Goal: Information Seeking & Learning: Find specific fact

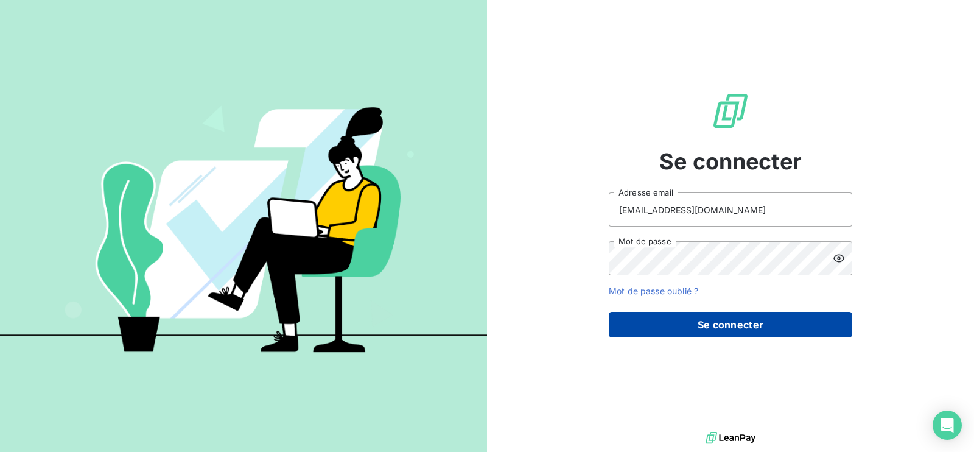
click at [729, 321] on button "Se connecter" at bounding box center [731, 325] width 244 height 26
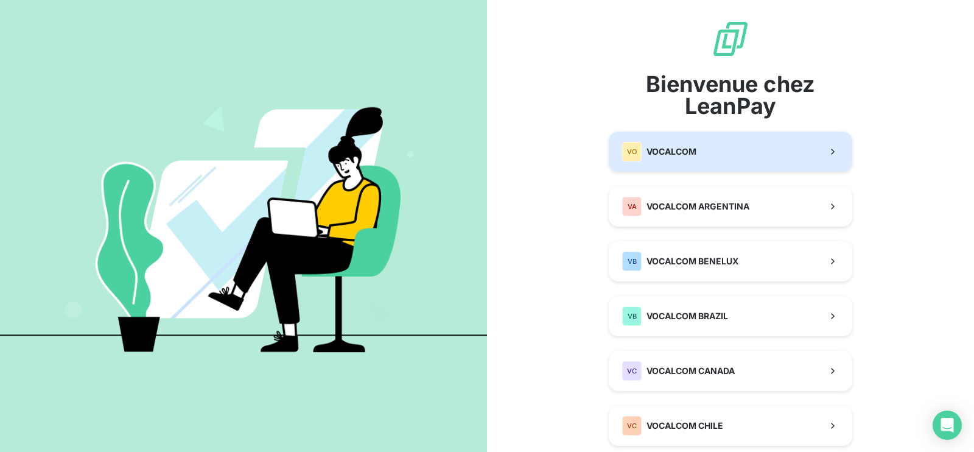
click at [661, 153] on span "VOCALCOM" at bounding box center [672, 152] width 50 height 12
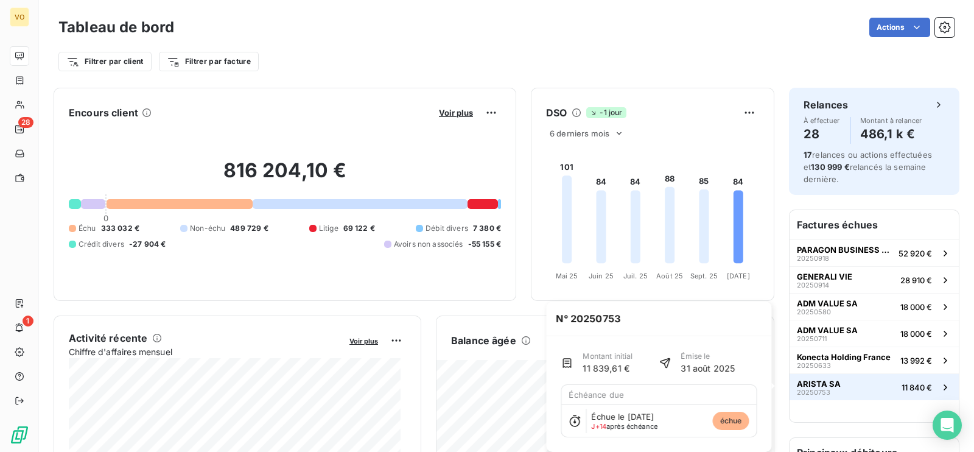
click at [819, 384] on span "ARISTA SA" at bounding box center [819, 384] width 44 height 10
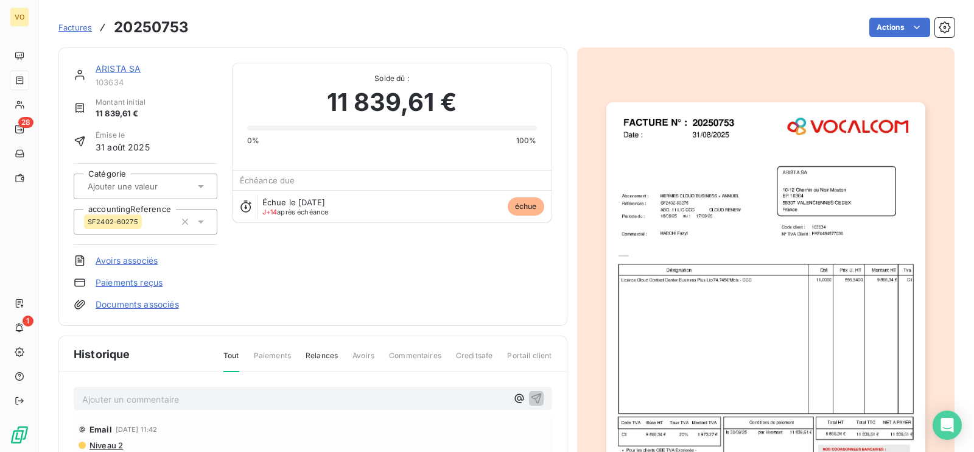
click at [130, 63] on link "ARISTA SA" at bounding box center [118, 68] width 45 height 10
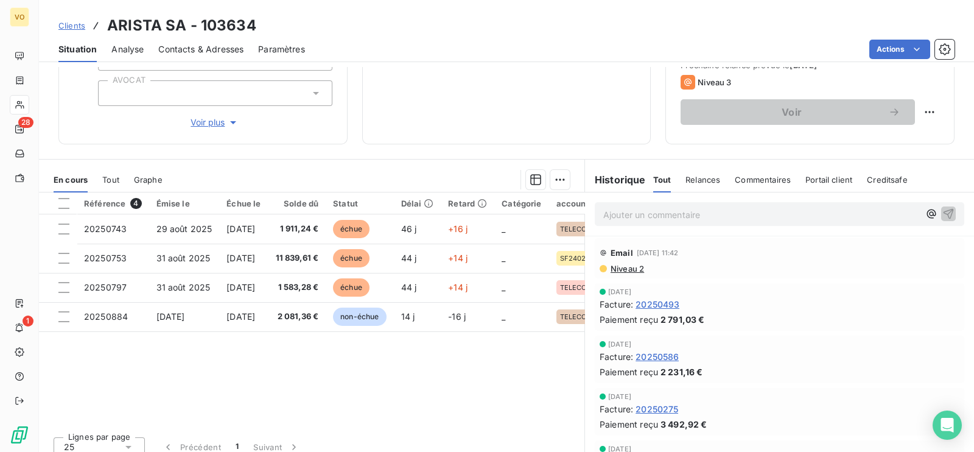
scroll to position [189, 0]
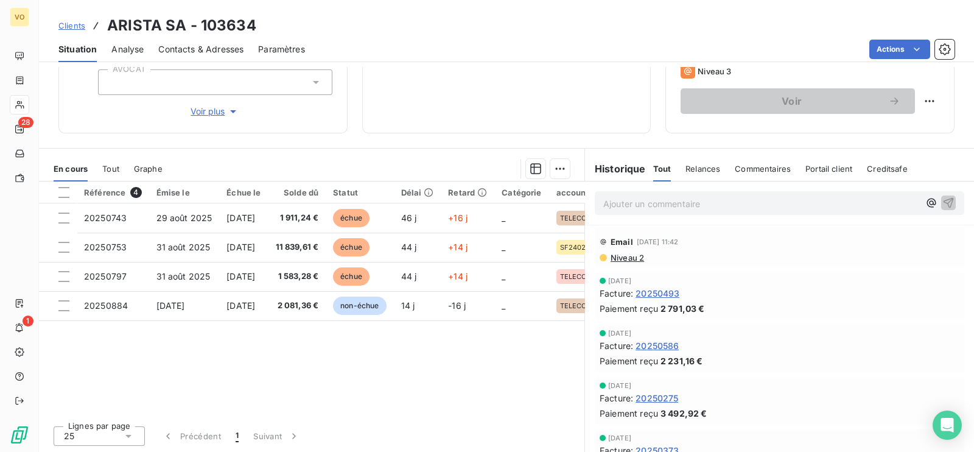
click at [412, 102] on div "17 415,49 € 0 Échu 15 334,13 € Non-échu 2 081,36 €" at bounding box center [506, 16] width 259 height 203
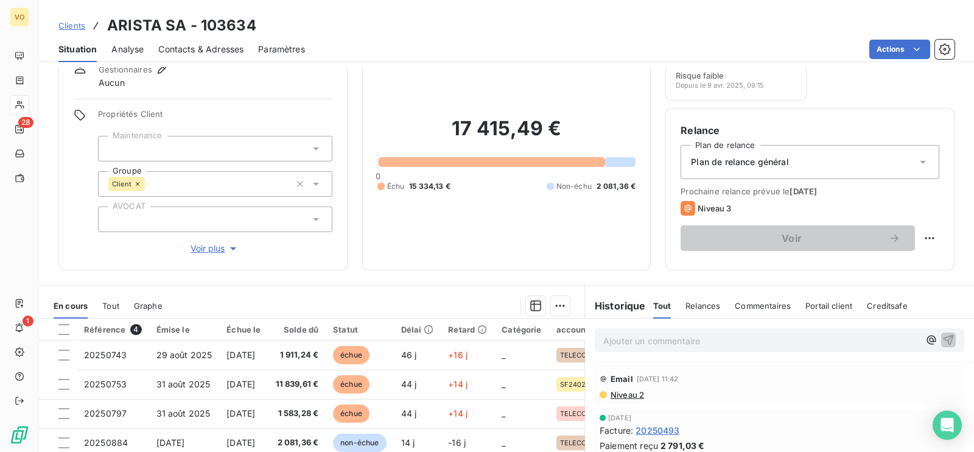
scroll to position [75, 0]
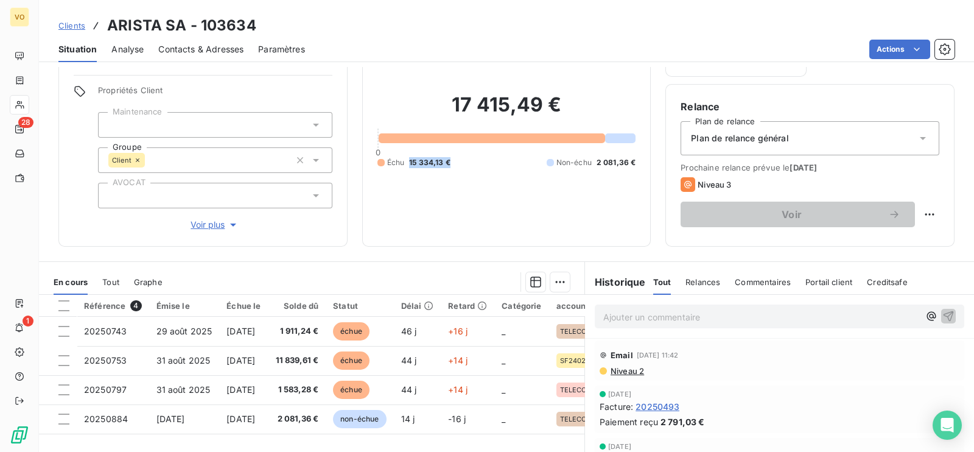
drag, startPoint x: 404, startPoint y: 159, endPoint x: 451, endPoint y: 159, distance: 46.3
click at [451, 159] on div "Échu 15 334,13 € Non-échu 2 081,36 €" at bounding box center [506, 162] width 259 height 11
copy span "15 334,13 €"
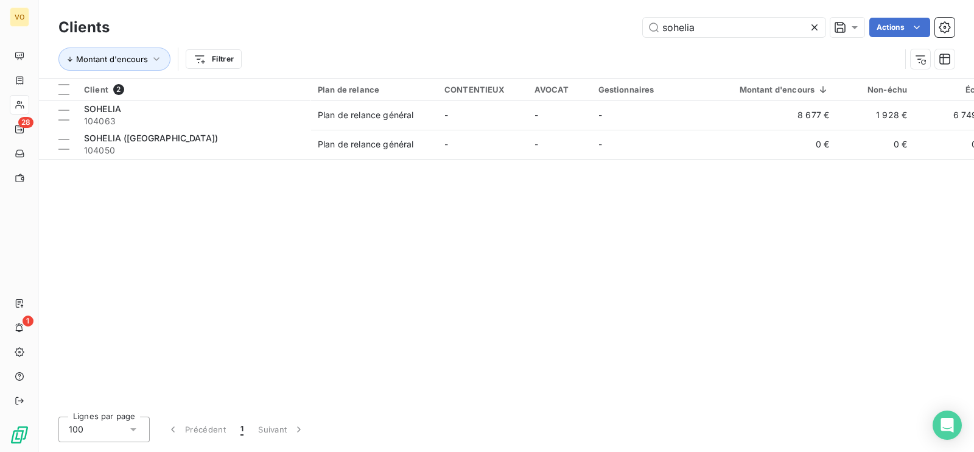
drag, startPoint x: 713, startPoint y: 24, endPoint x: 622, endPoint y: 19, distance: 91.5
click at [622, 19] on div "sohelia Actions" at bounding box center [539, 27] width 830 height 19
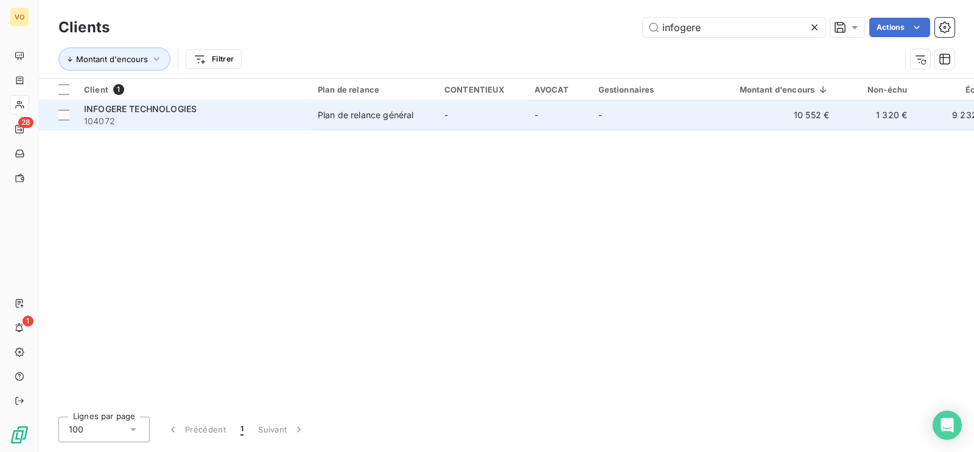
type input "infogere"
click at [396, 113] on div "Plan de relance général" at bounding box center [366, 115] width 96 height 12
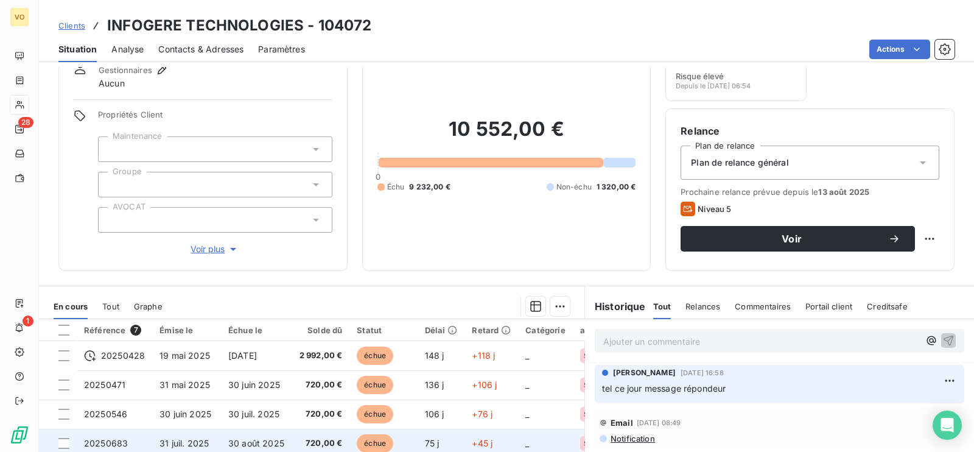
scroll to position [37, 0]
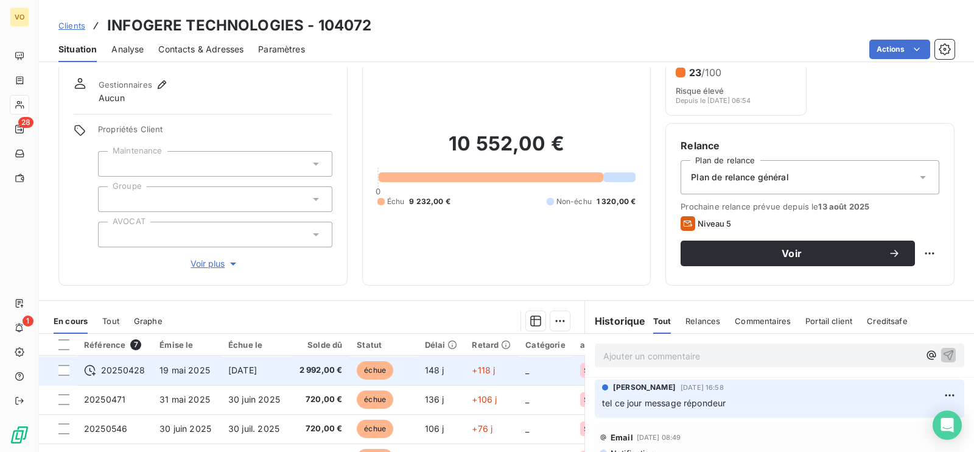
click at [257, 365] on span "[DATE]" at bounding box center [242, 370] width 29 height 10
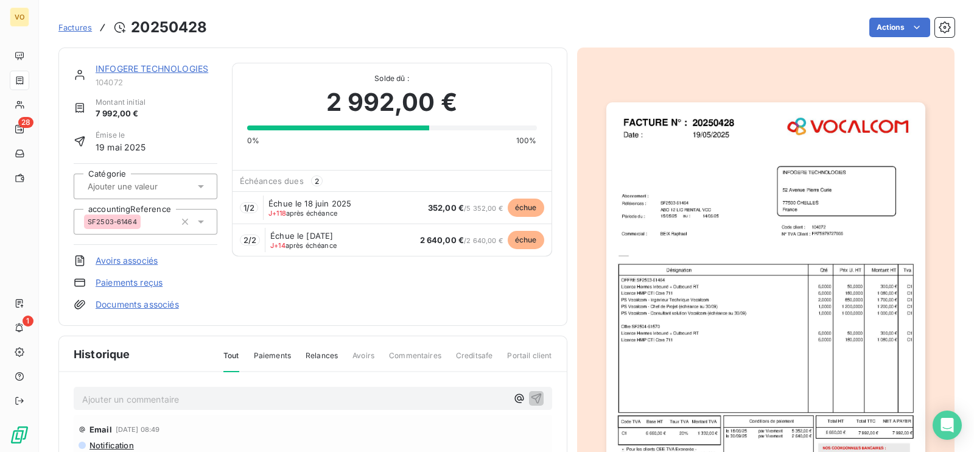
click at [706, 323] on img "button" at bounding box center [765, 327] width 319 height 451
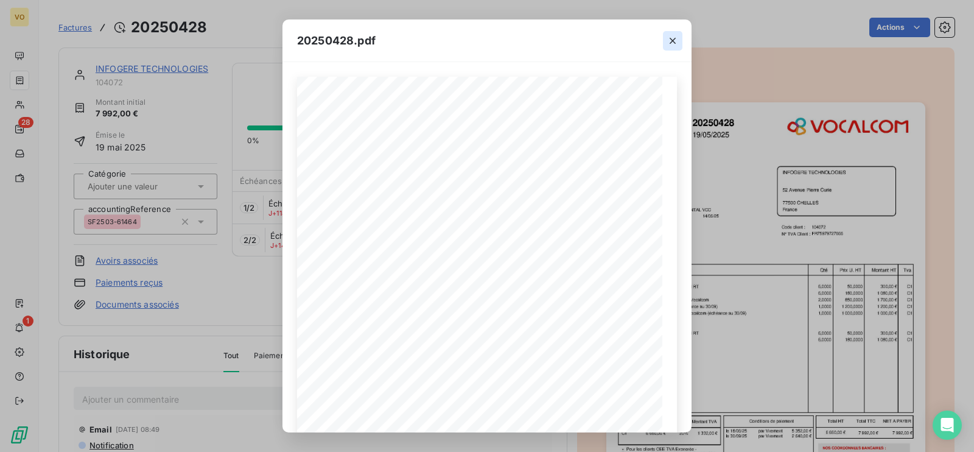
click at [676, 38] on icon "button" at bounding box center [673, 41] width 12 height 12
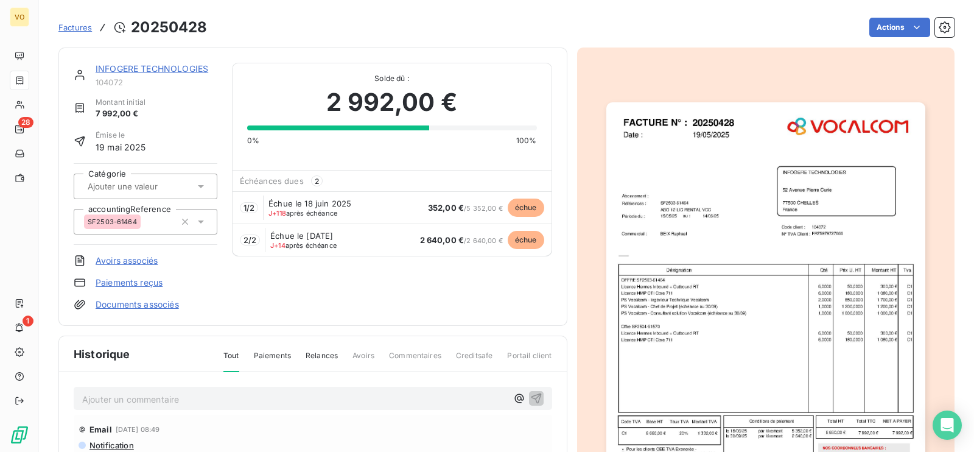
click at [753, 424] on img "button" at bounding box center [765, 327] width 319 height 451
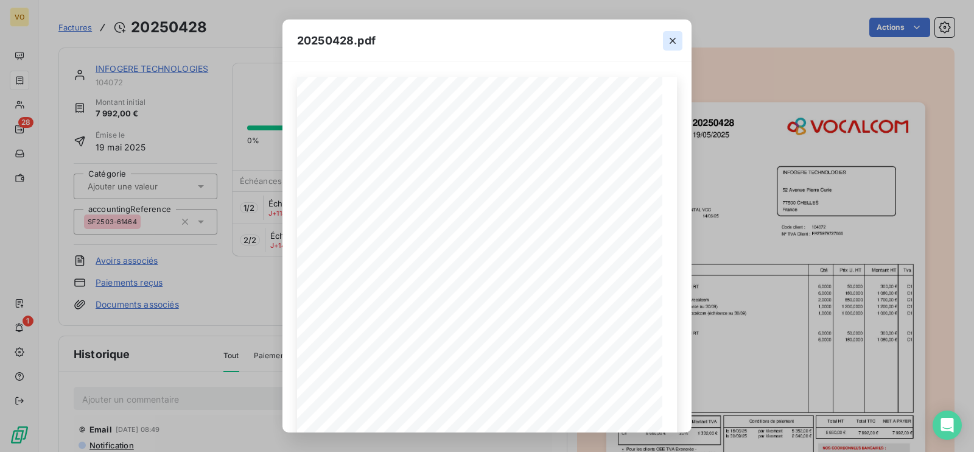
click at [673, 43] on icon "button" at bounding box center [673, 41] width 12 height 12
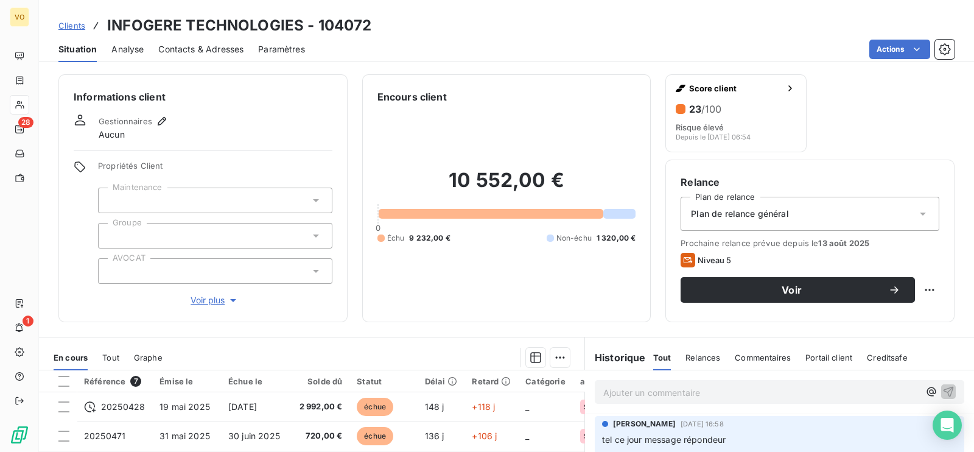
click at [228, 43] on span "Contacts & Adresses" at bounding box center [200, 49] width 85 height 12
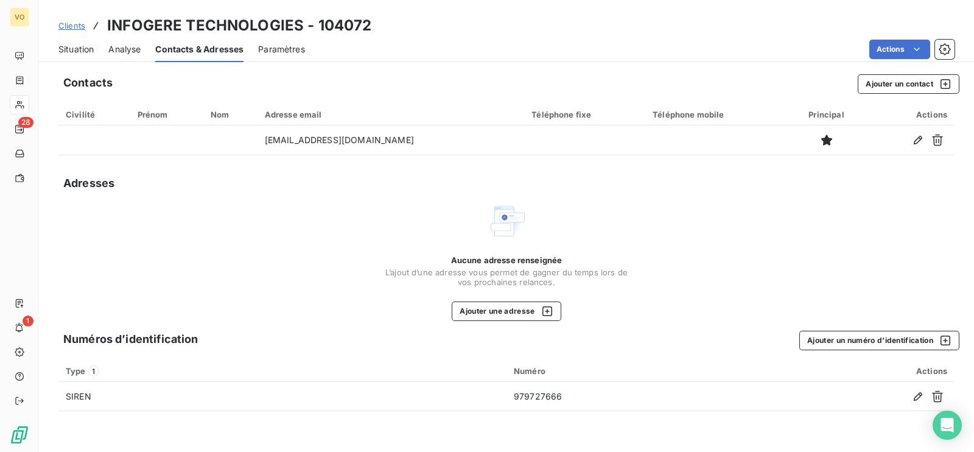
click at [77, 44] on span "Situation" at bounding box center [75, 49] width 35 height 12
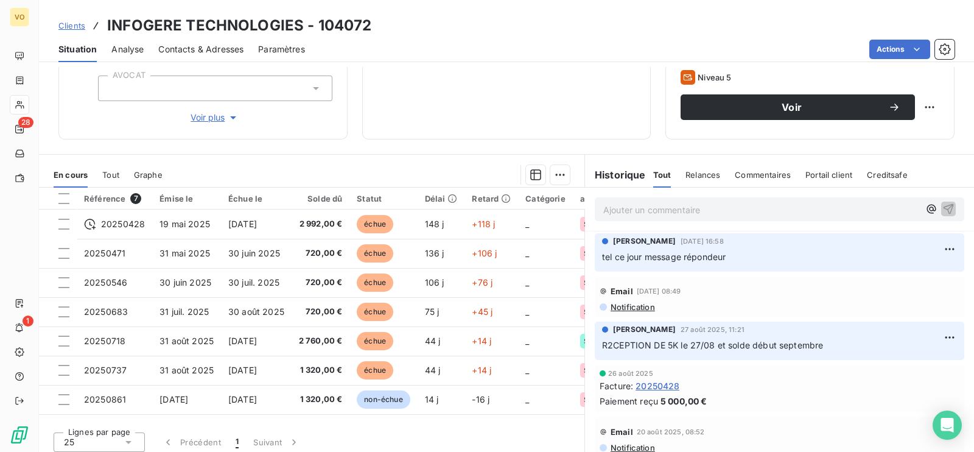
scroll to position [189, 0]
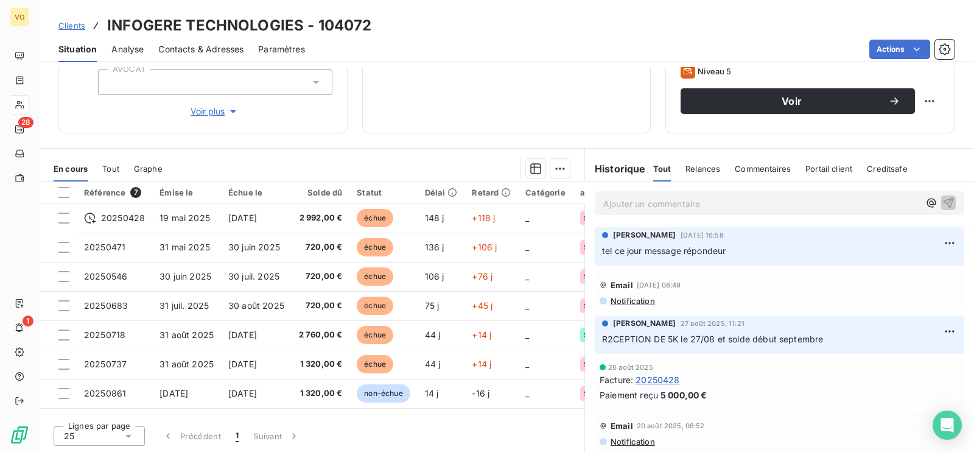
click at [542, 103] on div "10 552,00 € 0 Échu 9 232,00 € Non-échu 1 320,00 €" at bounding box center [506, 16] width 259 height 203
click at [645, 203] on p "Ajouter un commentaire ﻿" at bounding box center [761, 203] width 316 height 15
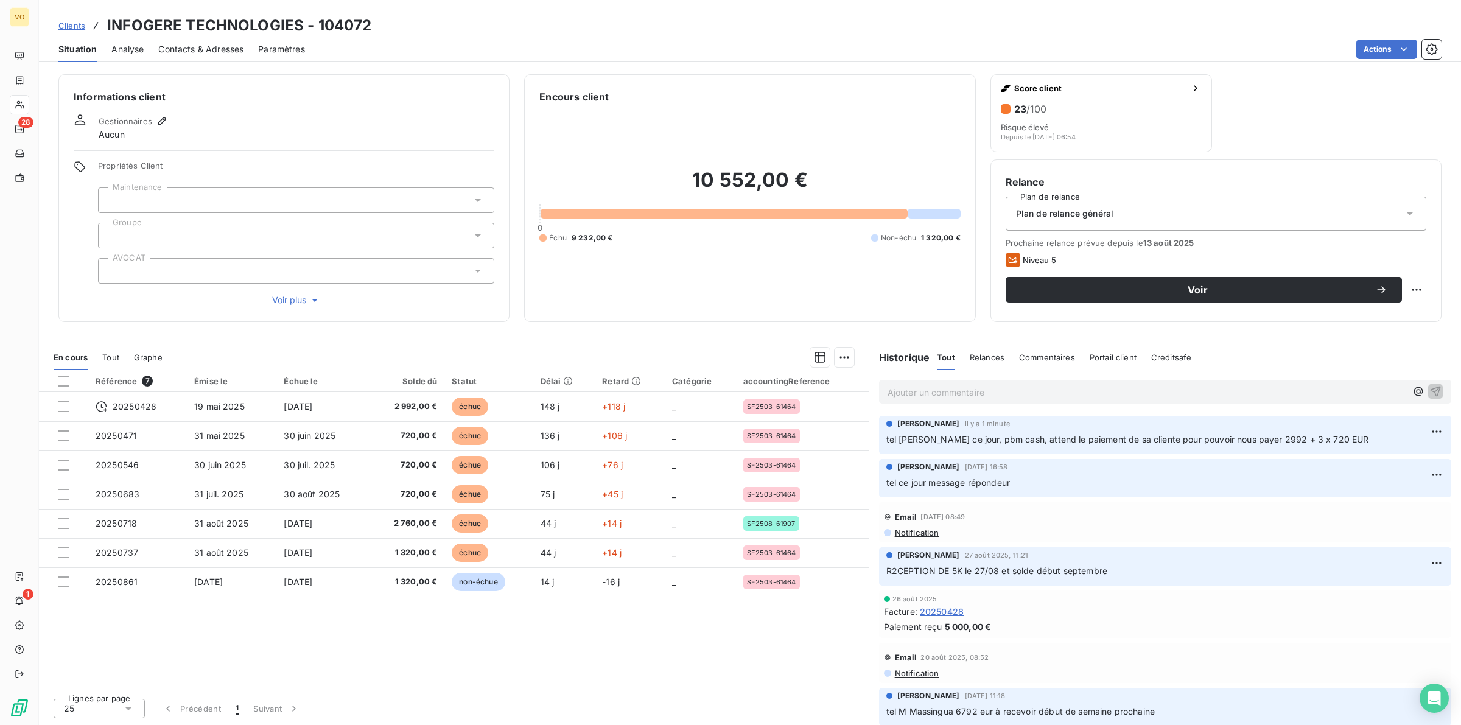
scroll to position [0, 0]
drag, startPoint x: 390, startPoint y: 153, endPoint x: 555, endPoint y: 175, distance: 165.8
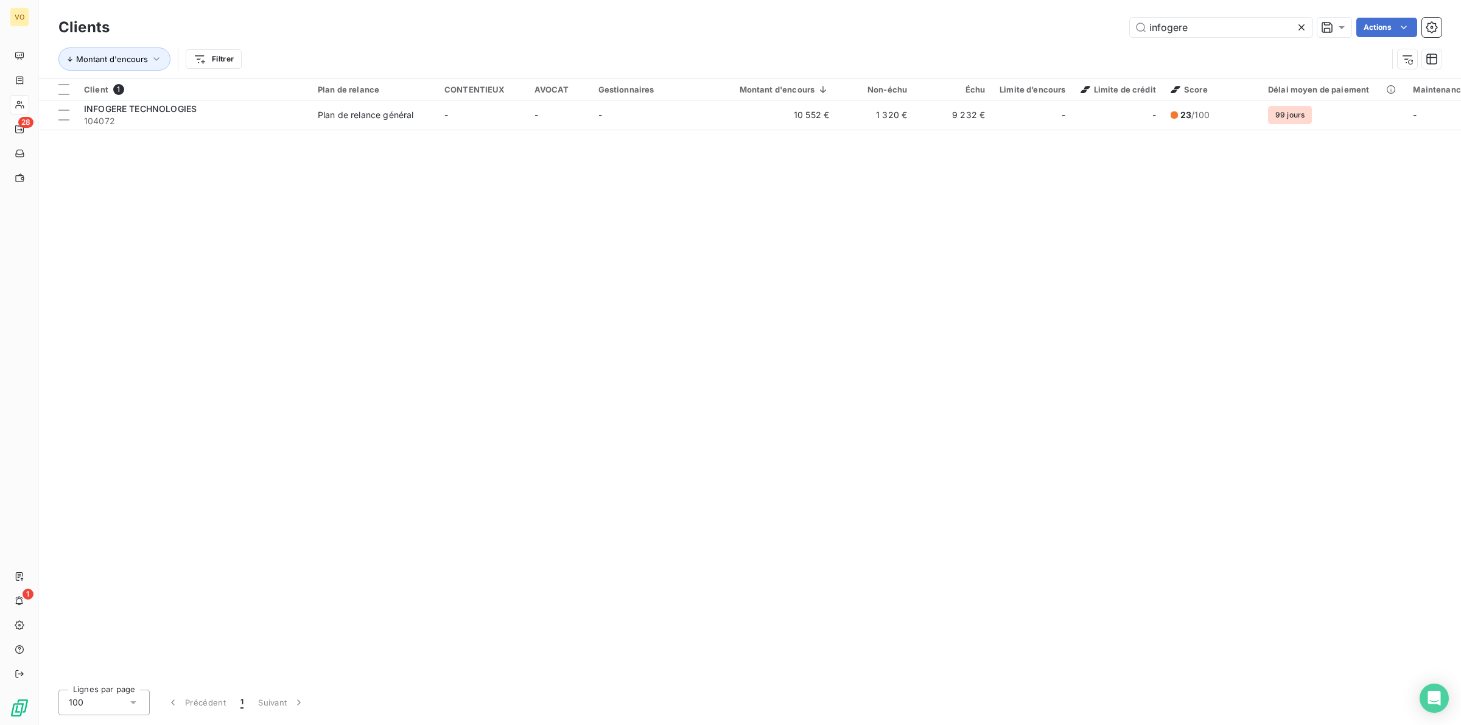
click at [974, 23] on icon at bounding box center [1302, 27] width 12 height 12
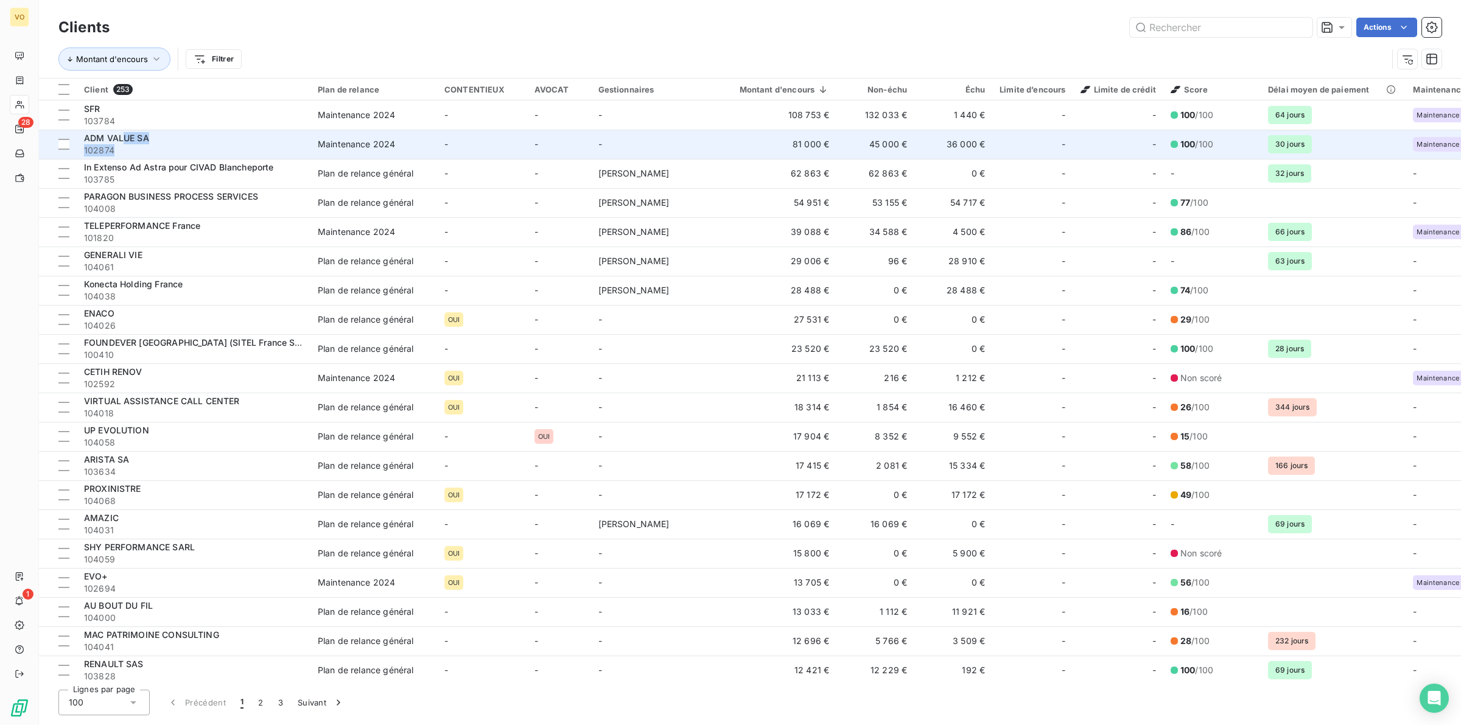
click at [125, 144] on div "ADM VALUE SA 102874" at bounding box center [193, 144] width 219 height 24
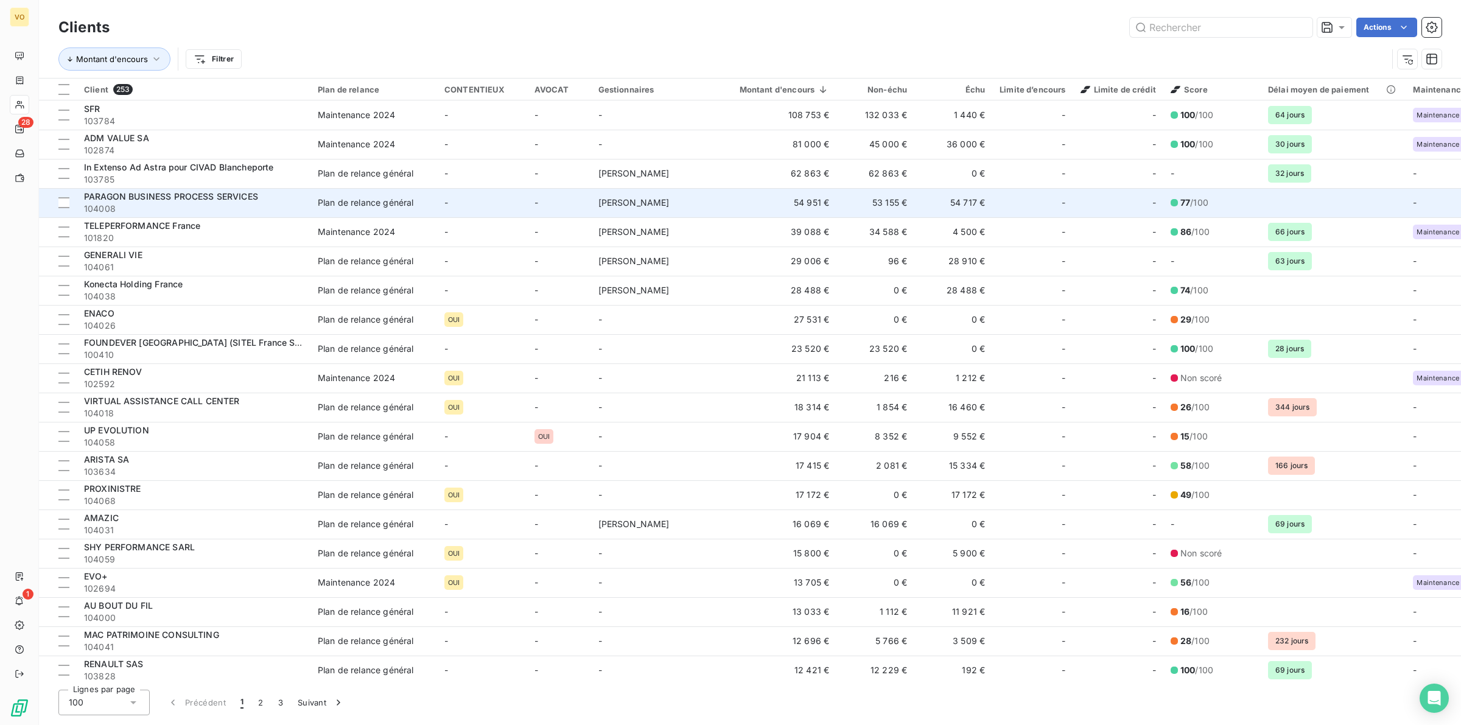
click at [175, 197] on span "PARAGON BUSINESS PROCESS SERVICES" at bounding box center [171, 196] width 174 height 10
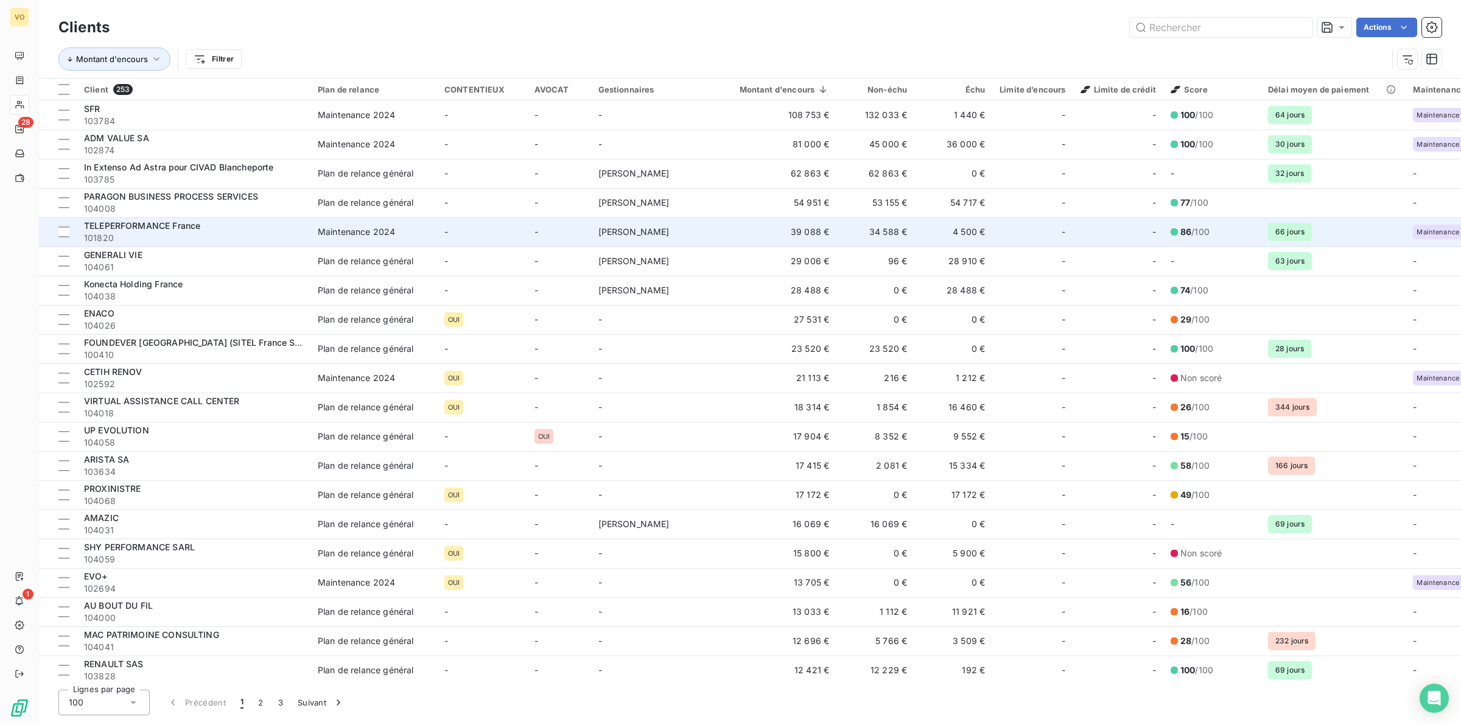
click at [154, 225] on span "TELEPERFORMANCE France" at bounding box center [142, 225] width 116 height 10
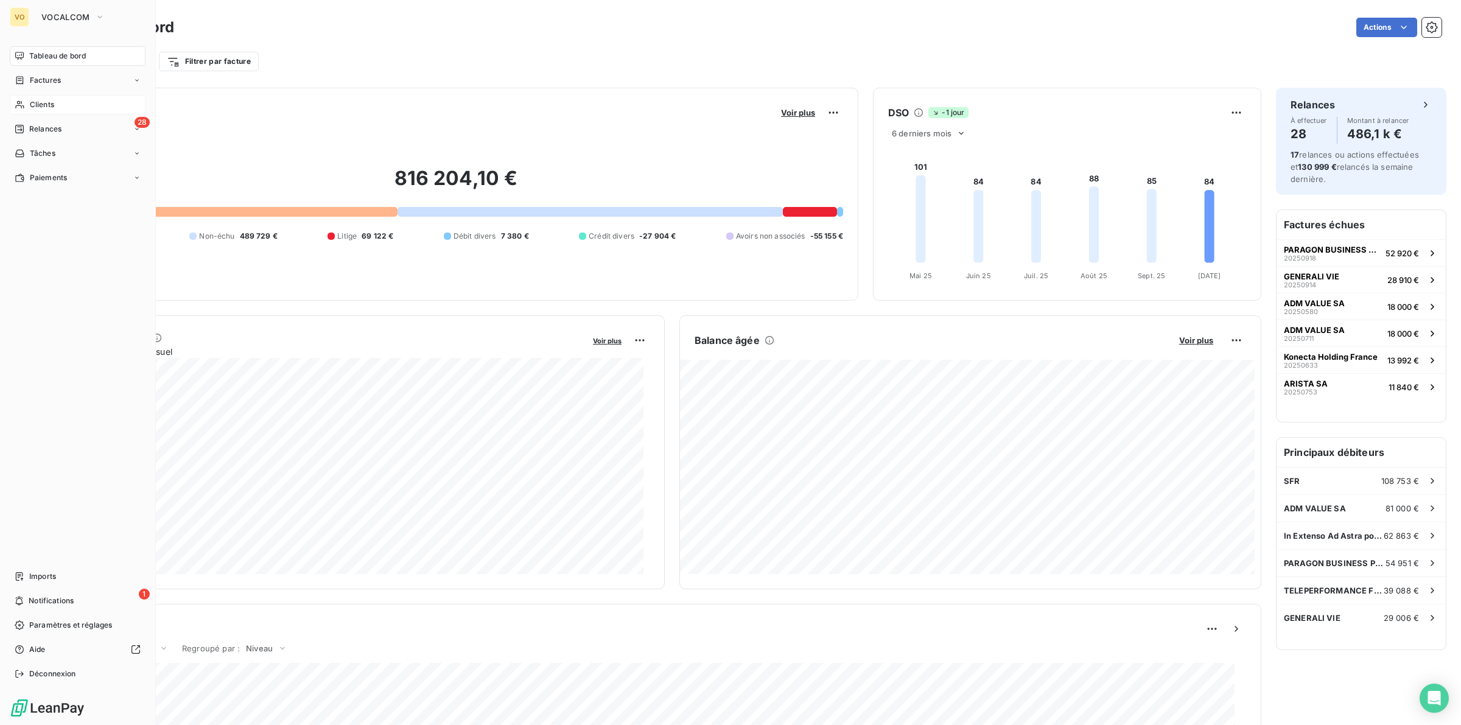
click at [41, 100] on span "Clients" at bounding box center [42, 104] width 24 height 11
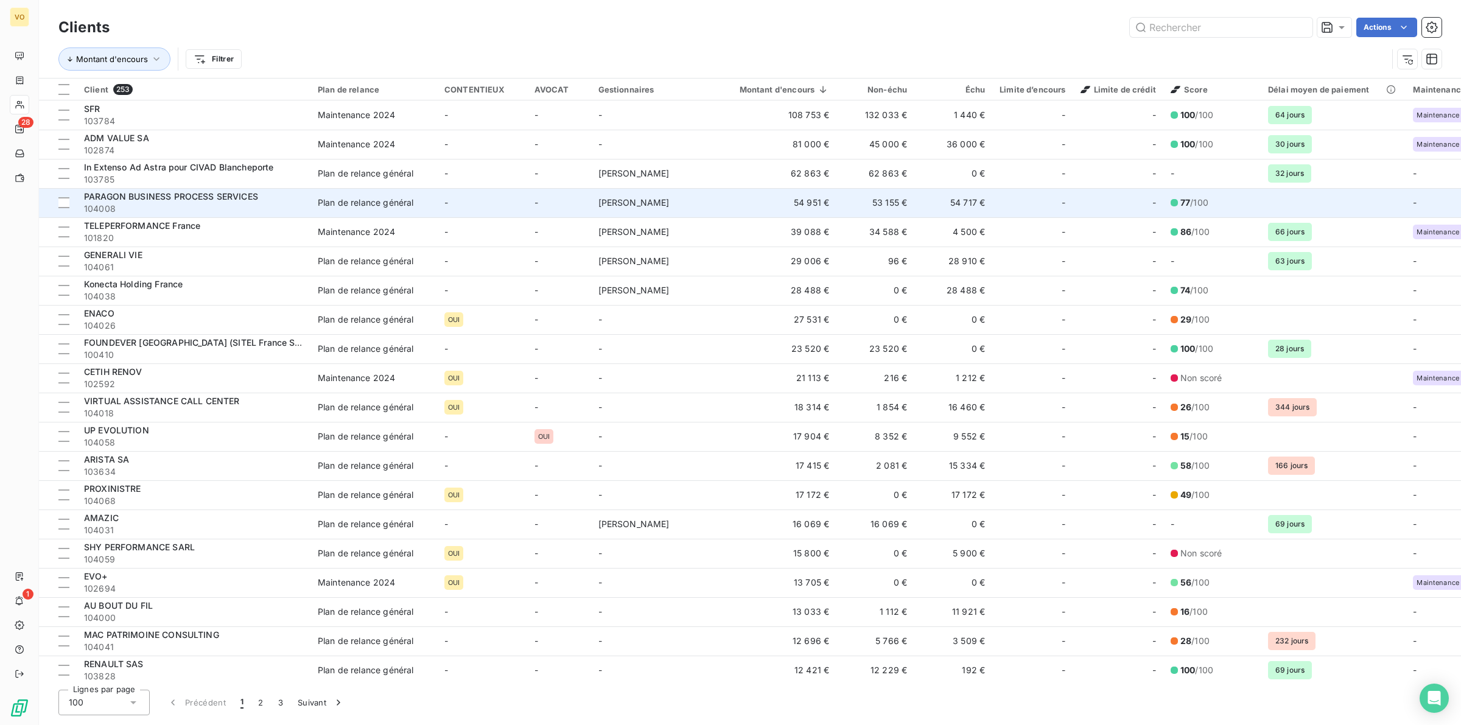
click at [139, 199] on span "PARAGON BUSINESS PROCESS SERVICES" at bounding box center [171, 196] width 174 height 10
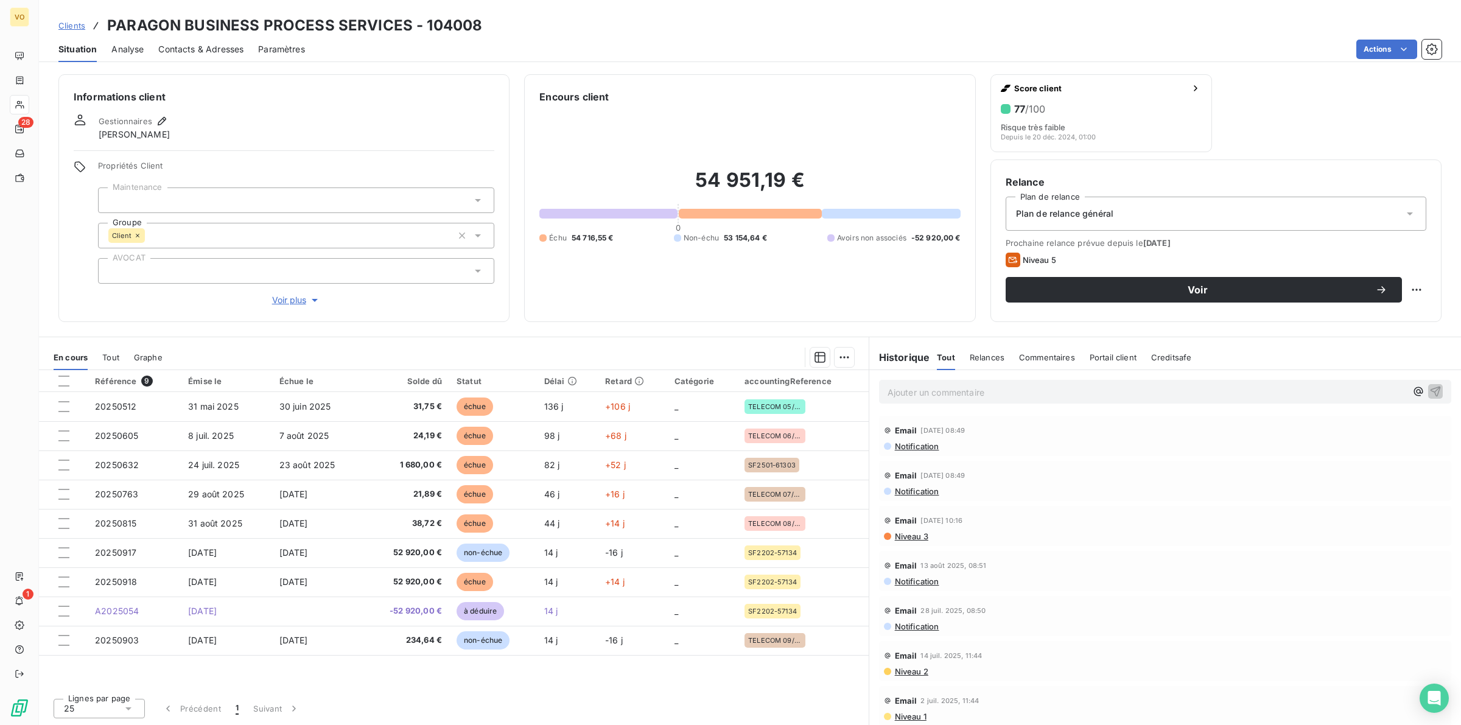
click at [917, 451] on span "Niveau 3" at bounding box center [911, 537] width 35 height 10
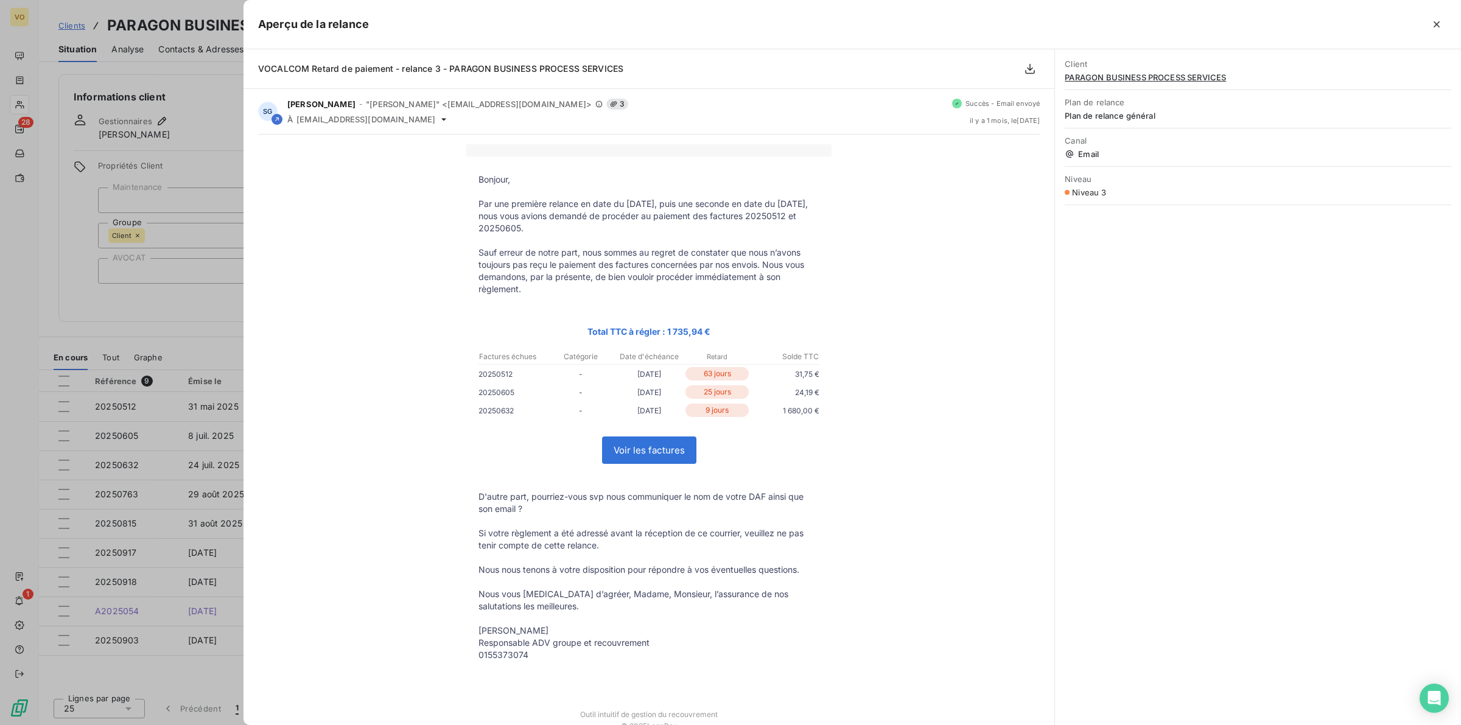
click at [132, 307] on div at bounding box center [730, 362] width 1461 height 725
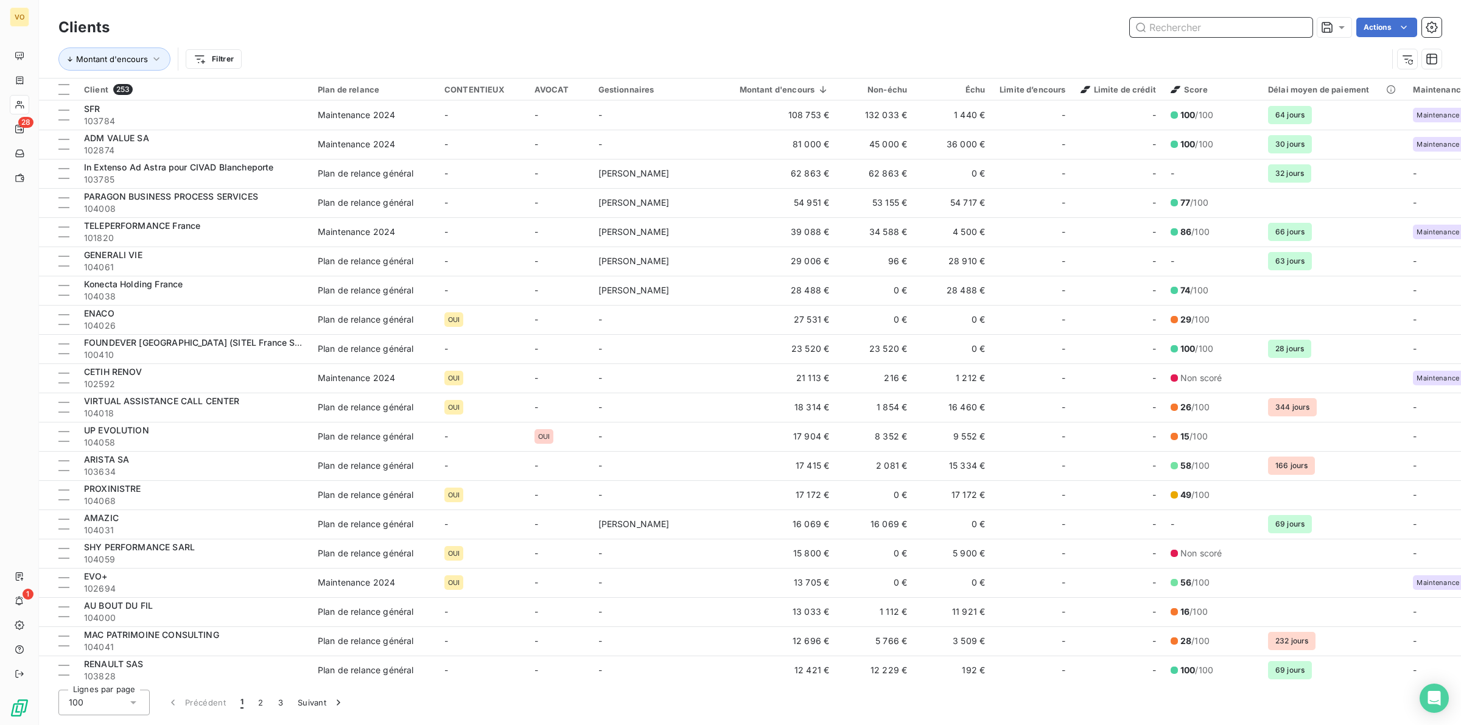
click at [974, 31] on input "text" at bounding box center [1221, 27] width 183 height 19
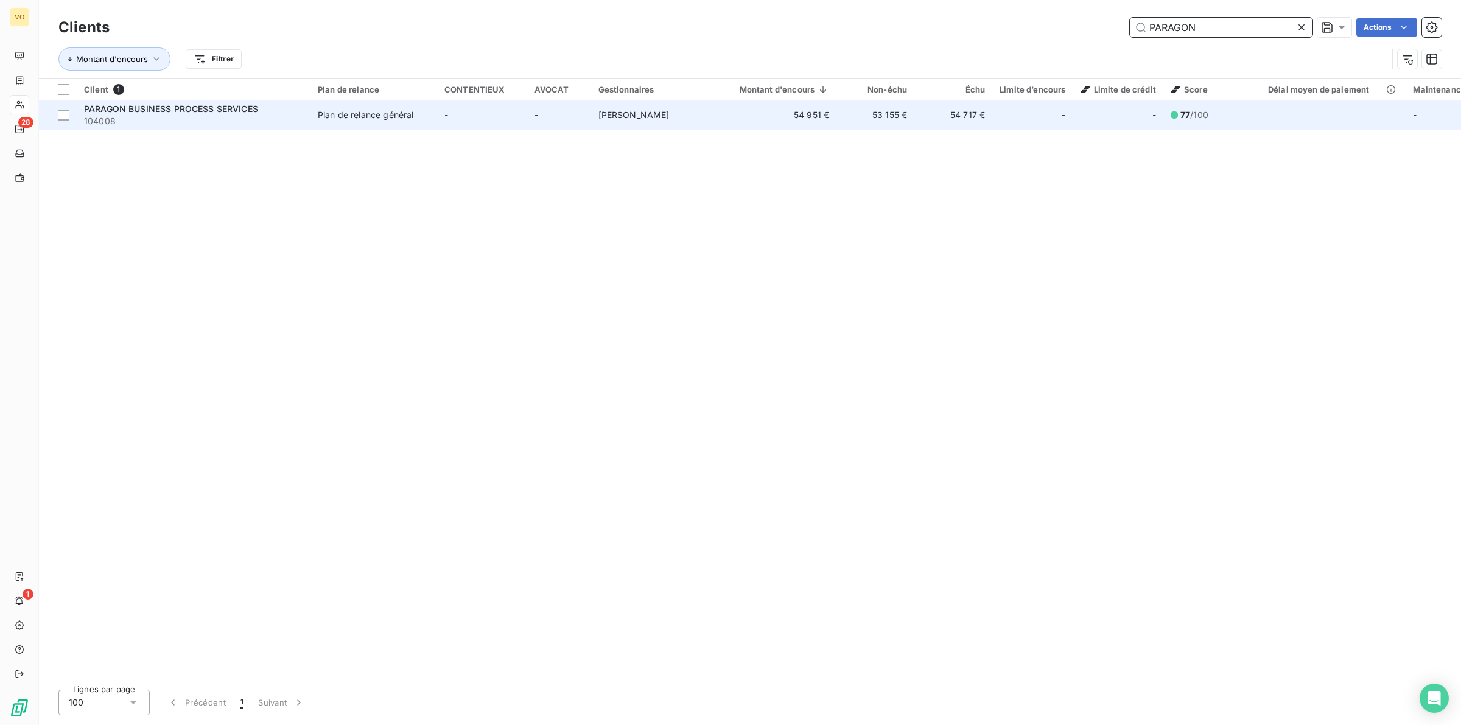
type input "PARAGON"
click at [181, 111] on span "PARAGON BUSINESS PROCESS SERVICES" at bounding box center [171, 108] width 174 height 10
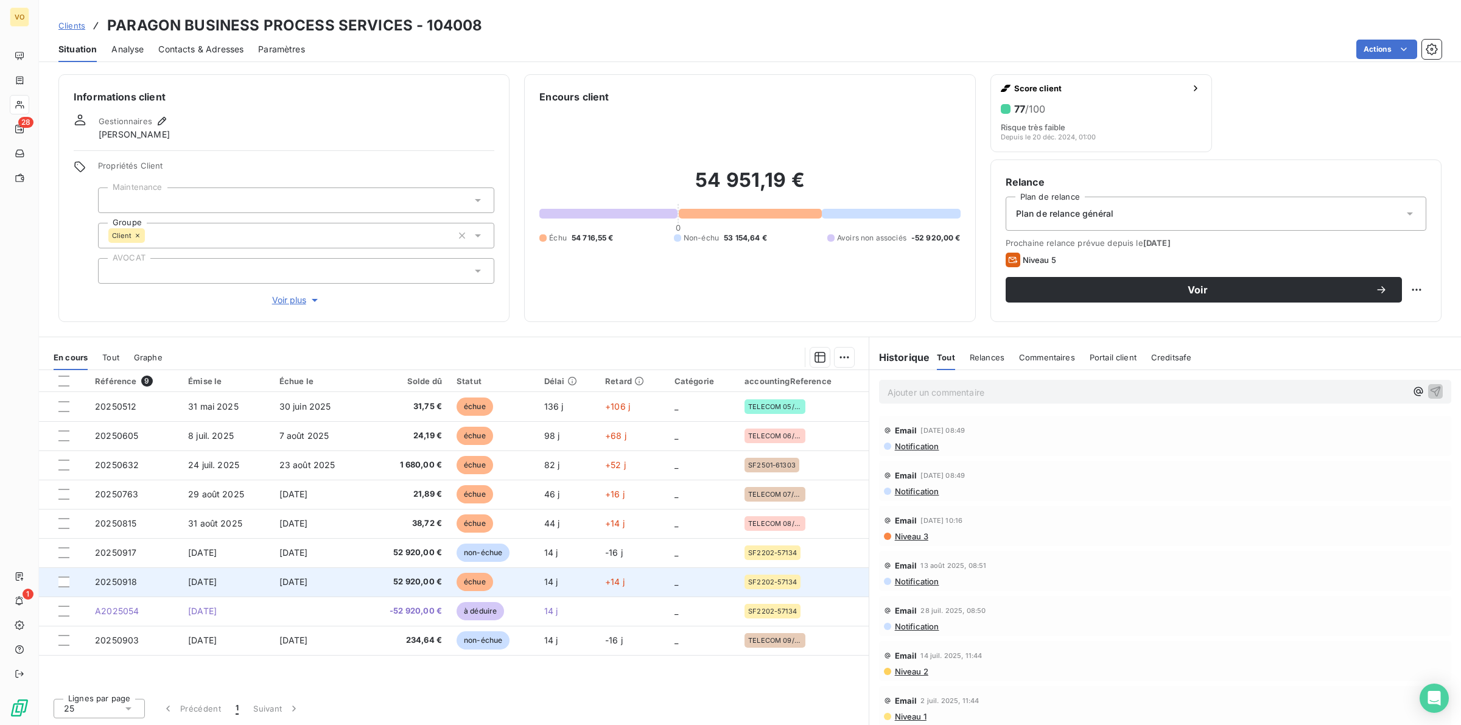
click at [308, 451] on span "[DATE]" at bounding box center [293, 582] width 29 height 10
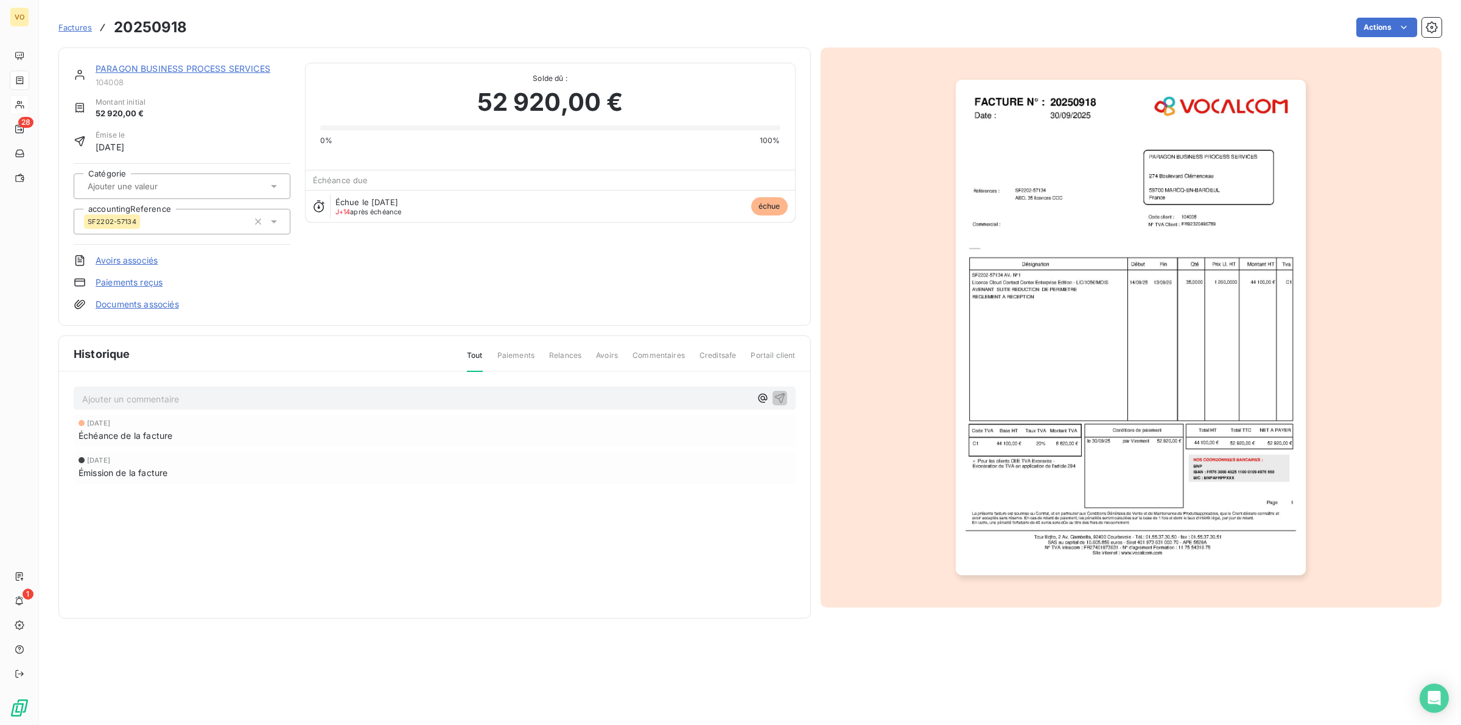
click at [974, 309] on img "button" at bounding box center [1131, 328] width 350 height 496
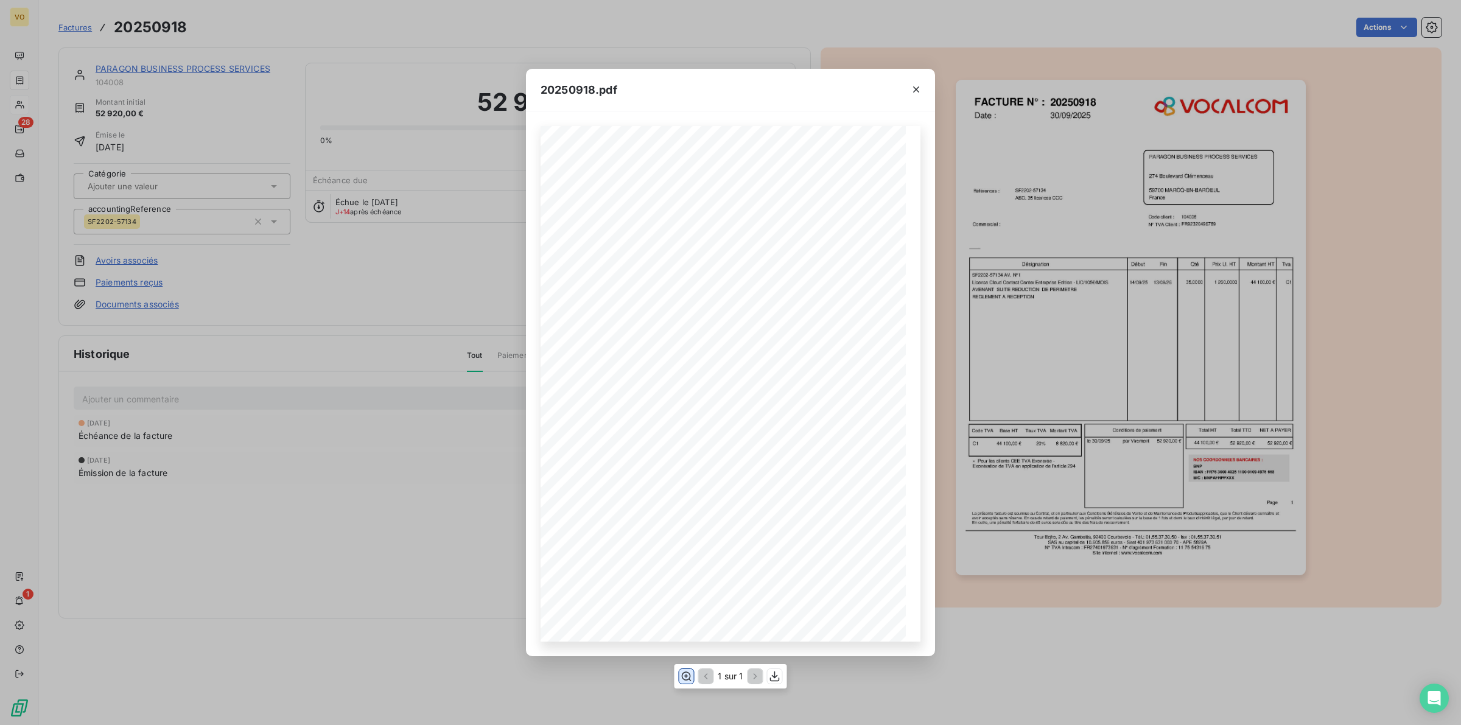
click at [687, 451] on icon "button" at bounding box center [687, 676] width 10 height 9
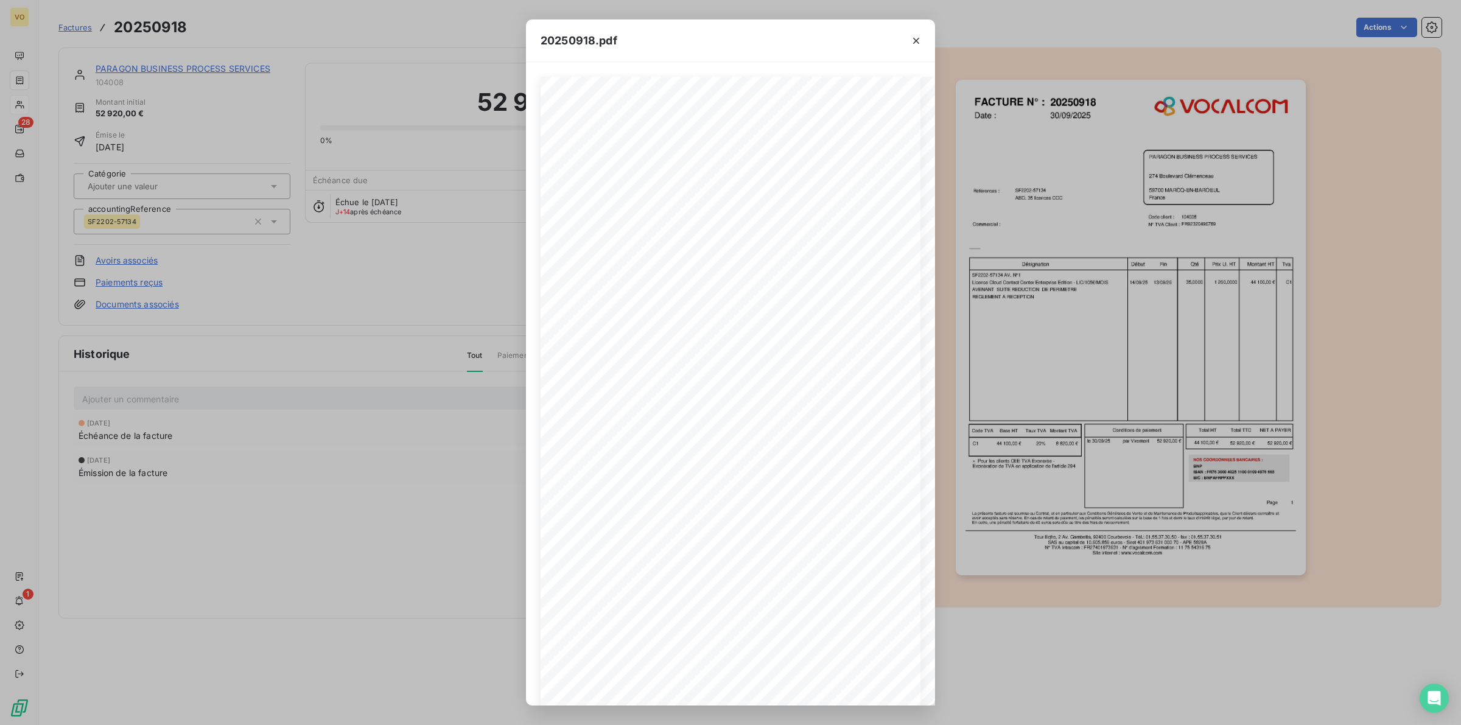
click at [397, 451] on div "20250918.pdf Références : FACTURE N° : PARAGON BUSINESS PROCESS SERVICES [STREE…" at bounding box center [730, 362] width 1461 height 725
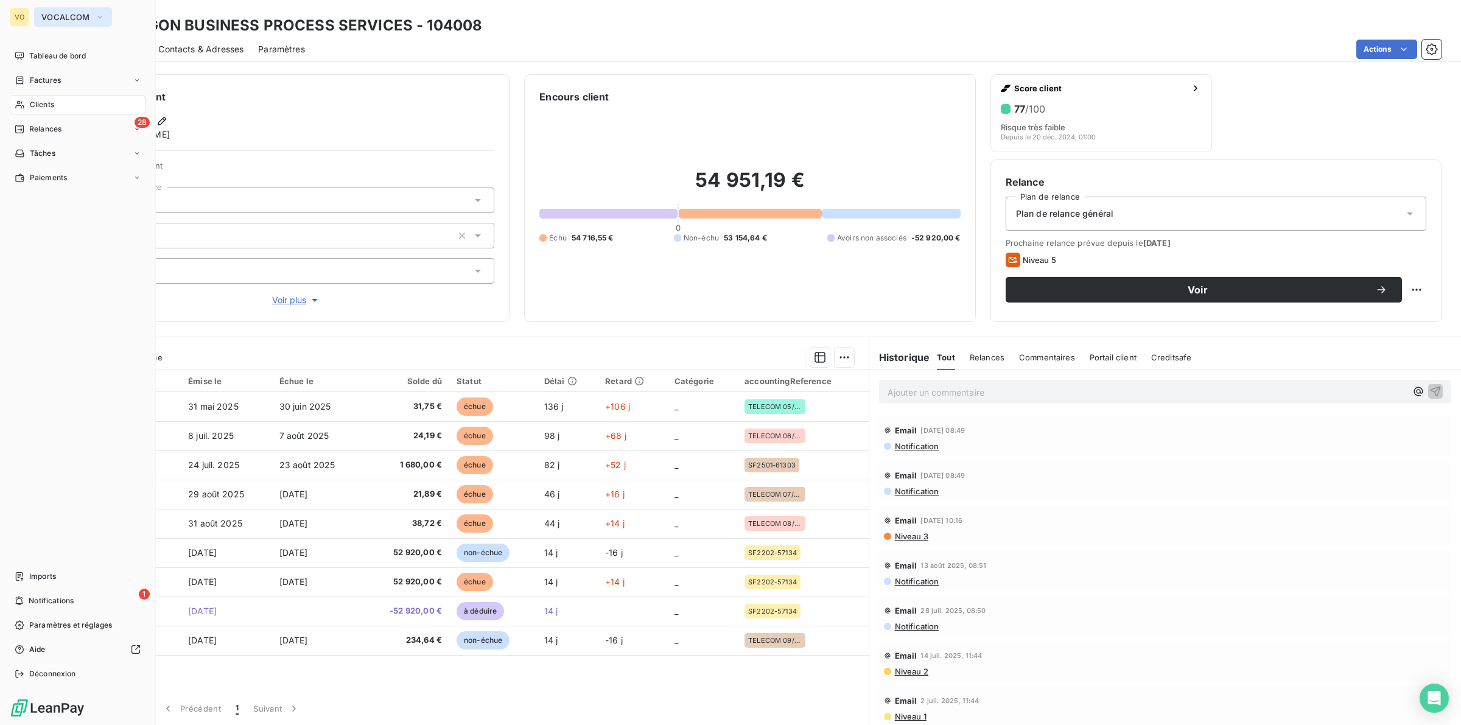
click at [74, 12] on span "VOCALCOM" at bounding box center [65, 17] width 49 height 10
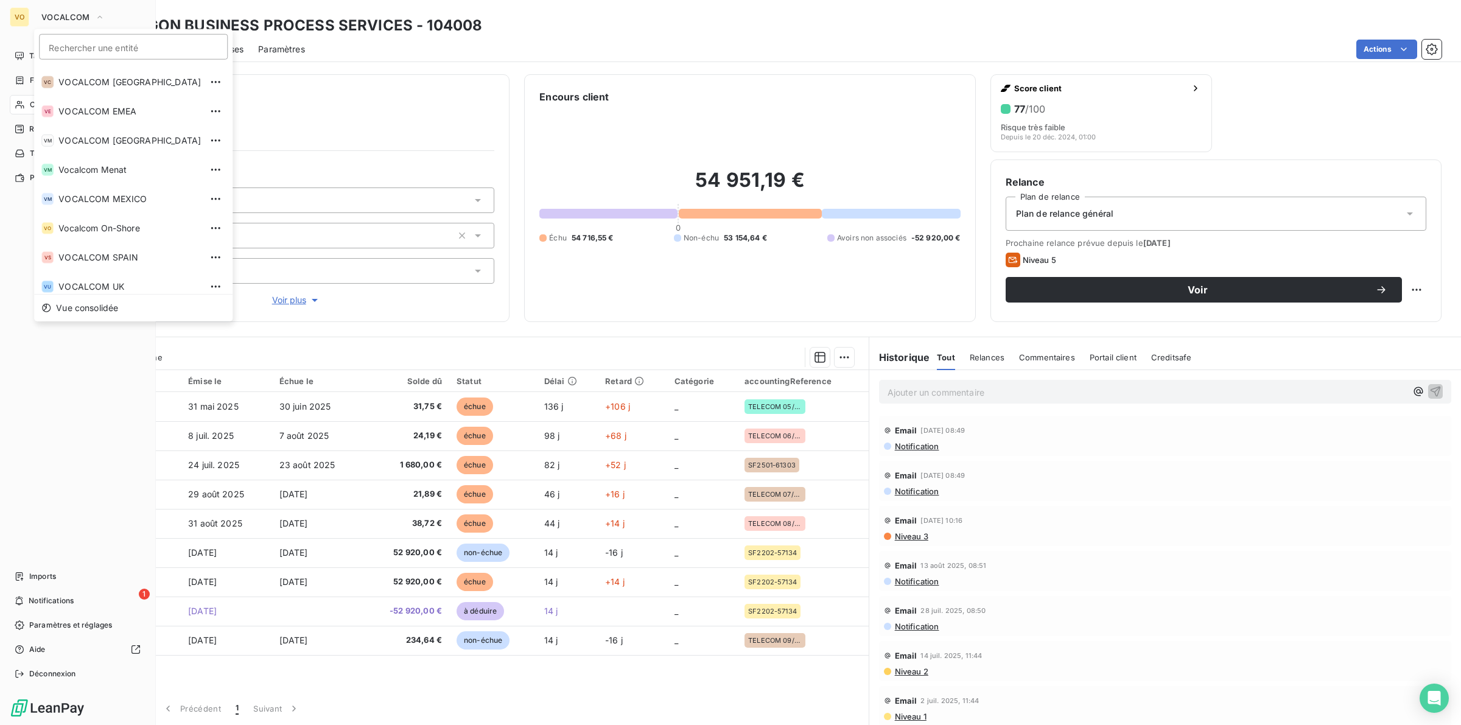
scroll to position [208, 0]
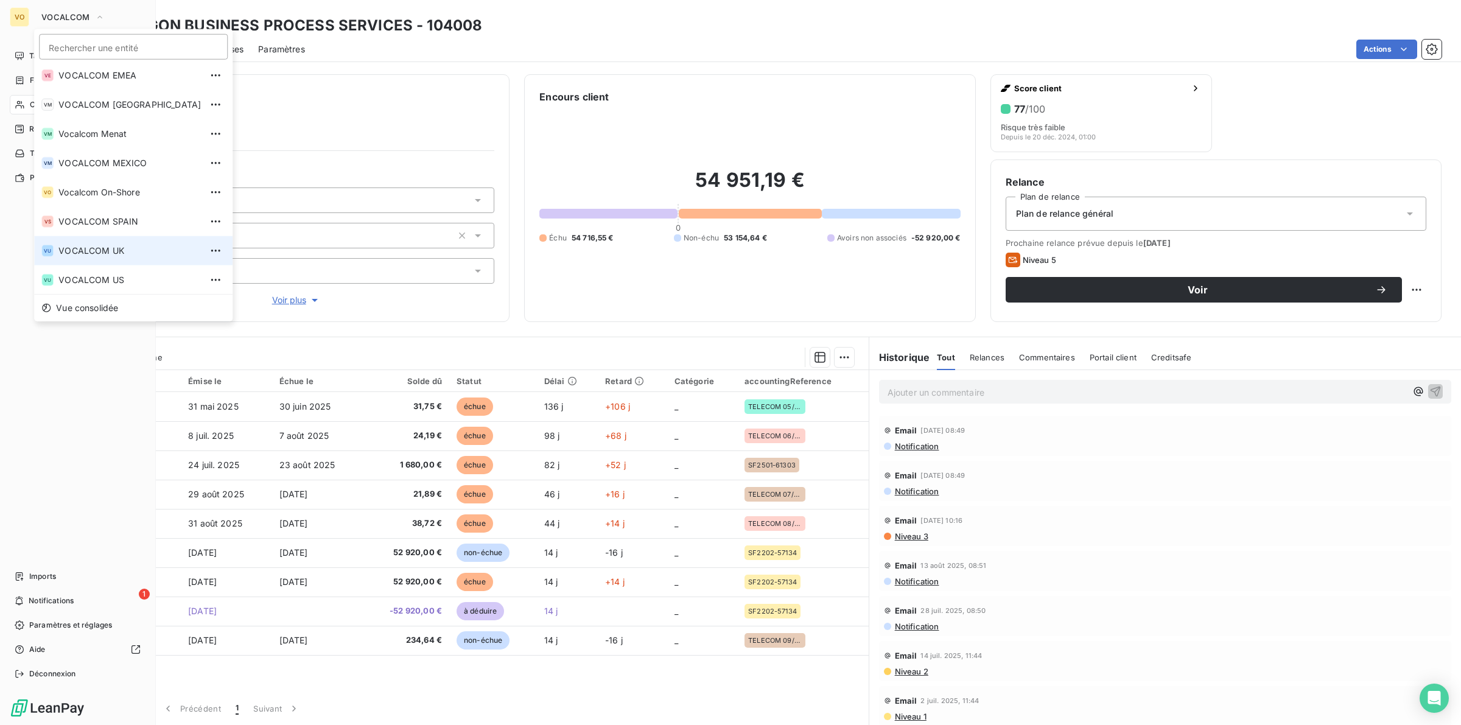
click at [130, 251] on span "VOCALCOM UK" at bounding box center [129, 251] width 142 height 12
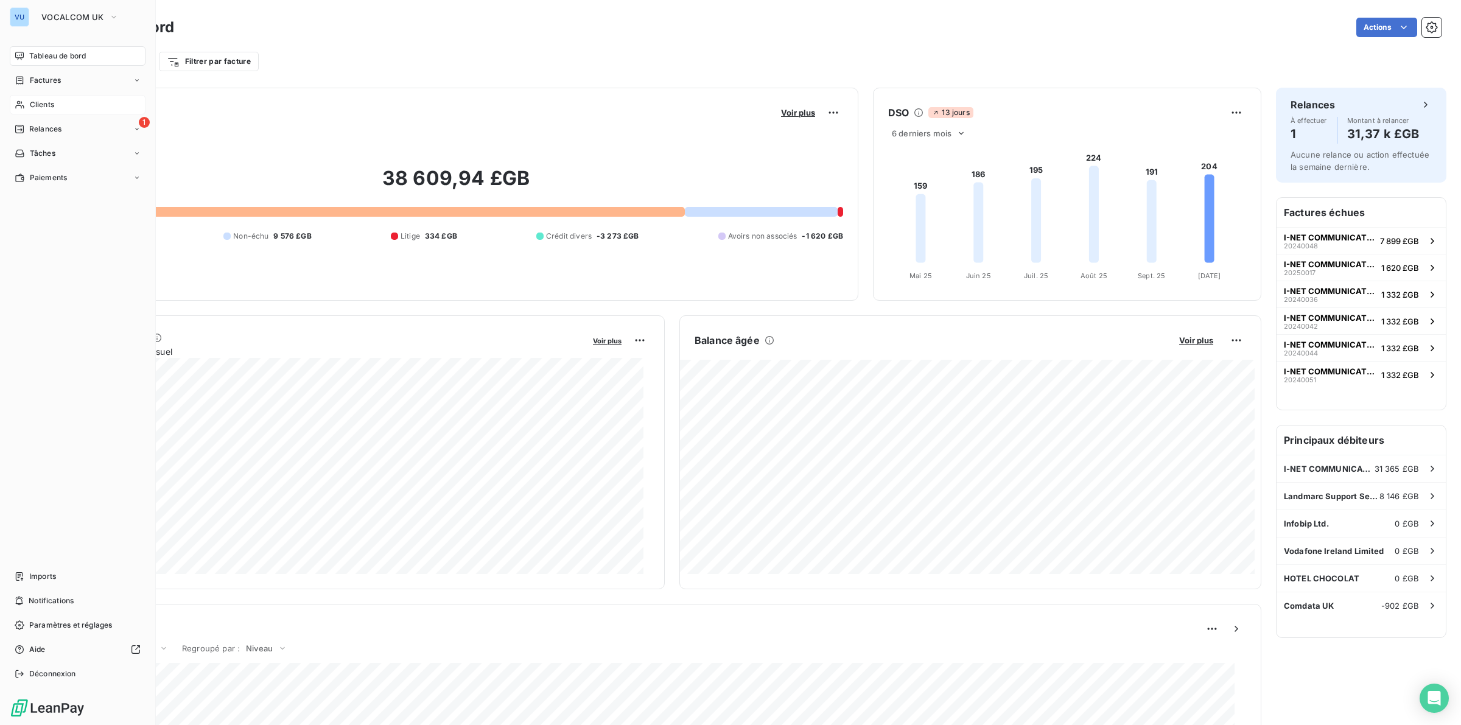
click at [46, 105] on span "Clients" at bounding box center [42, 104] width 24 height 11
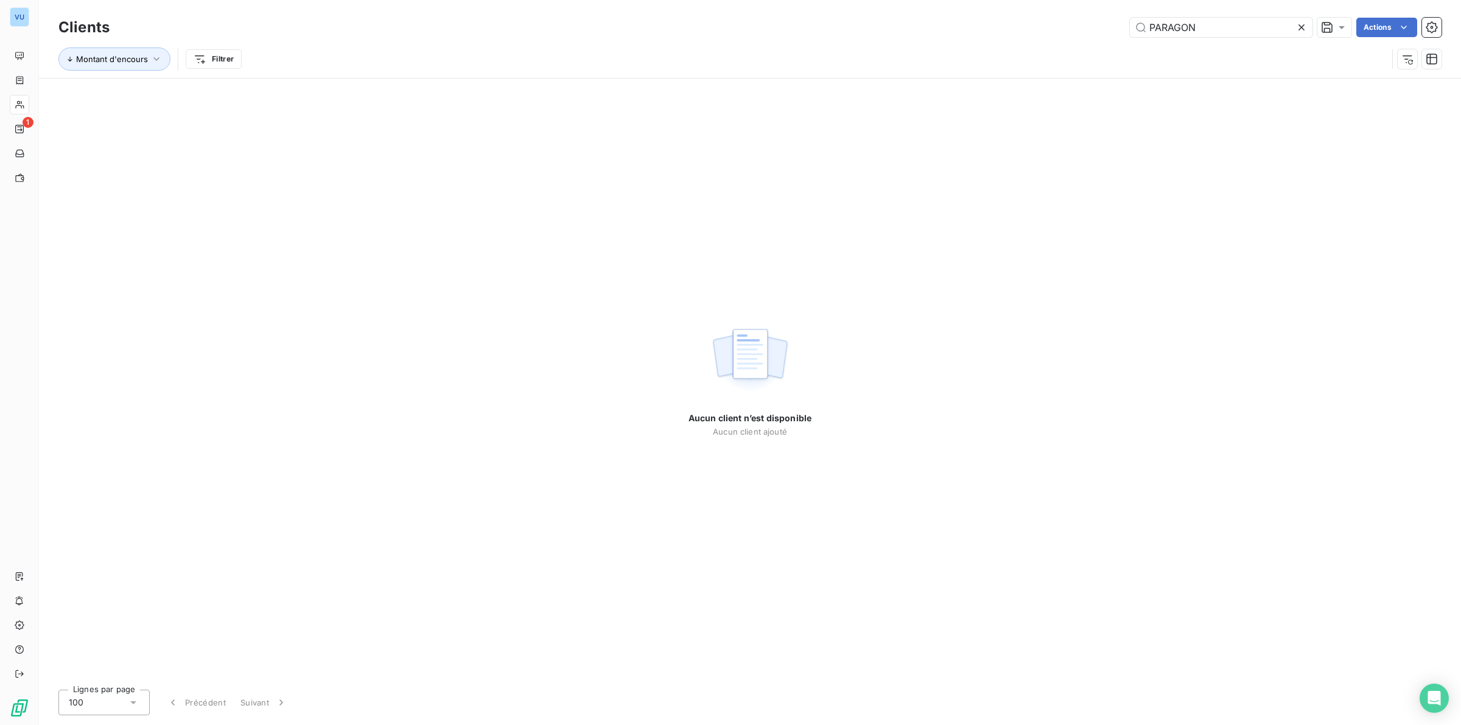
click at [974, 25] on icon at bounding box center [1302, 27] width 6 height 6
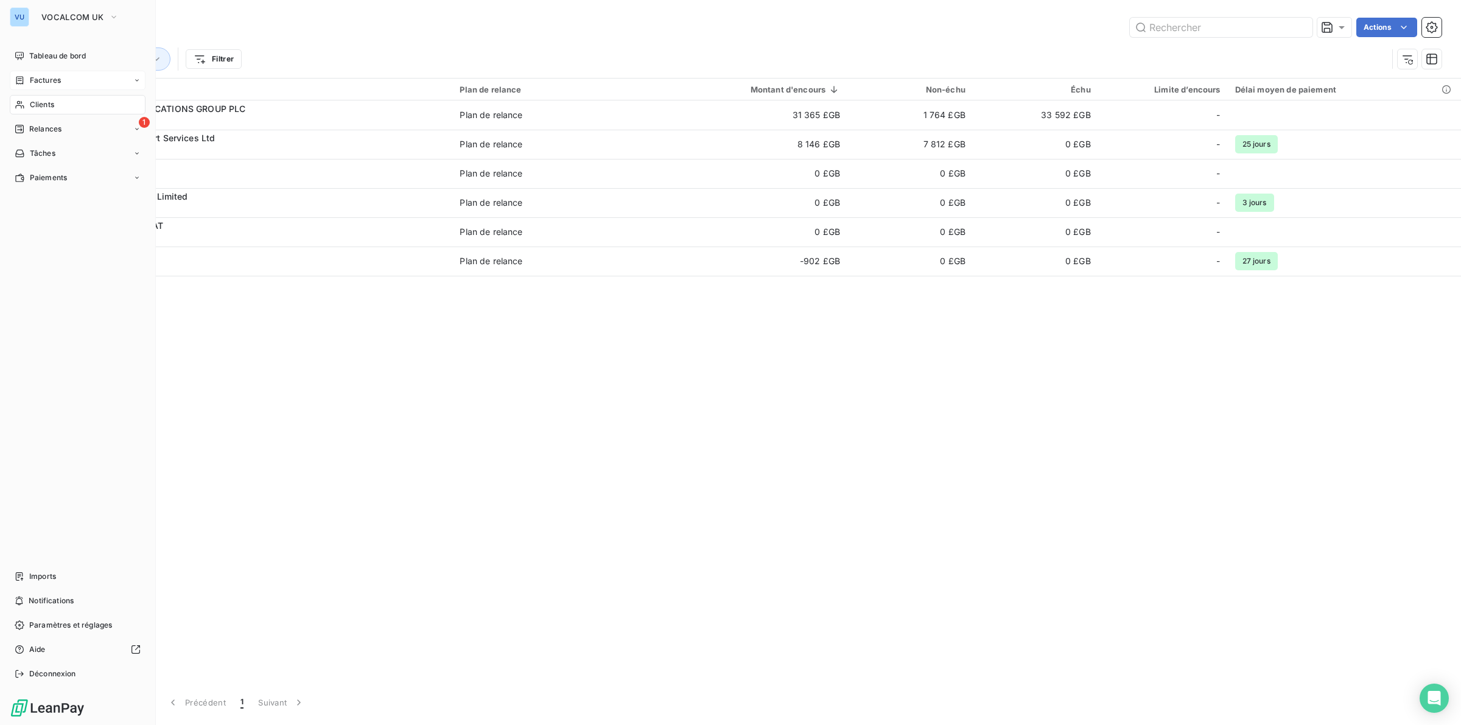
drag, startPoint x: 47, startPoint y: 80, endPoint x: 72, endPoint y: 71, distance: 26.6
click at [47, 79] on span "Factures" at bounding box center [45, 80] width 31 height 11
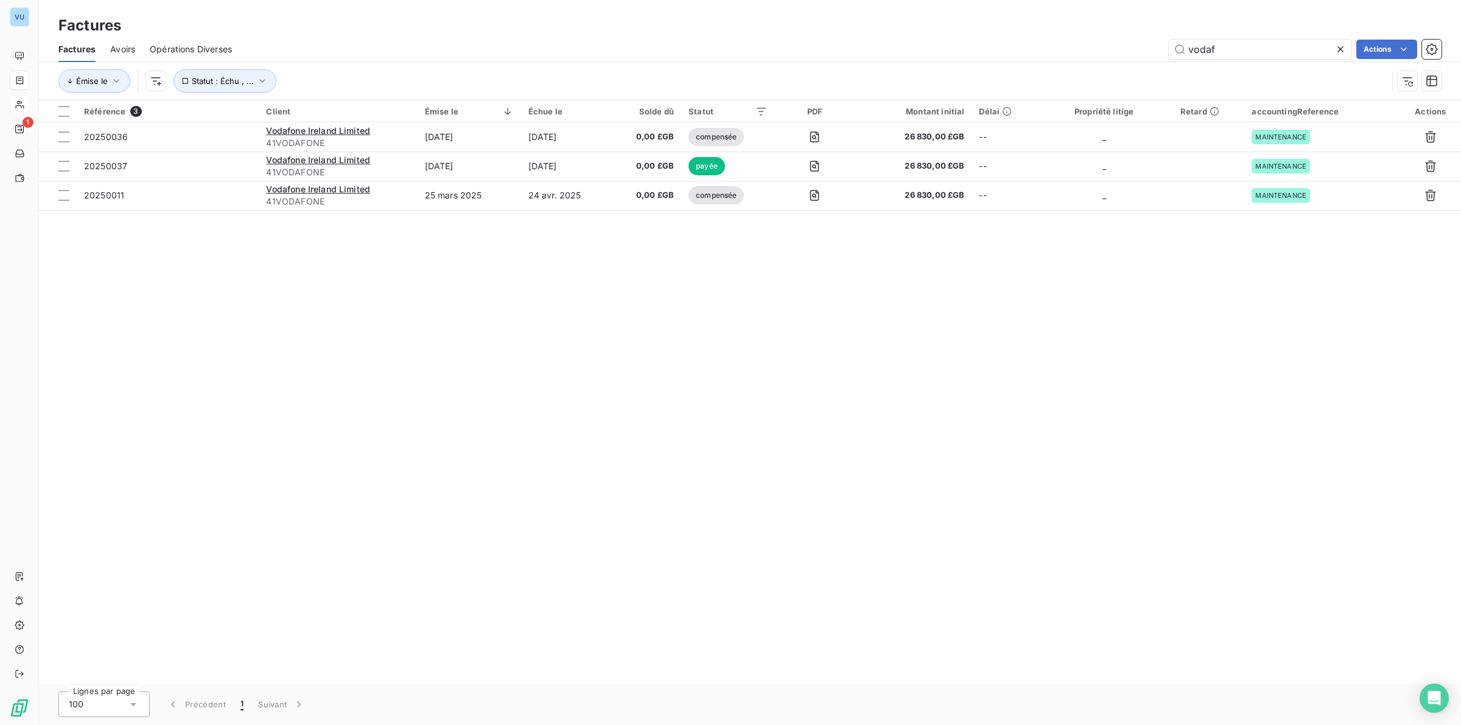
drag, startPoint x: 1219, startPoint y: 47, endPoint x: 1146, endPoint y: 41, distance: 72.8
click at [974, 41] on div "vodaf Actions" at bounding box center [844, 49] width 1195 height 19
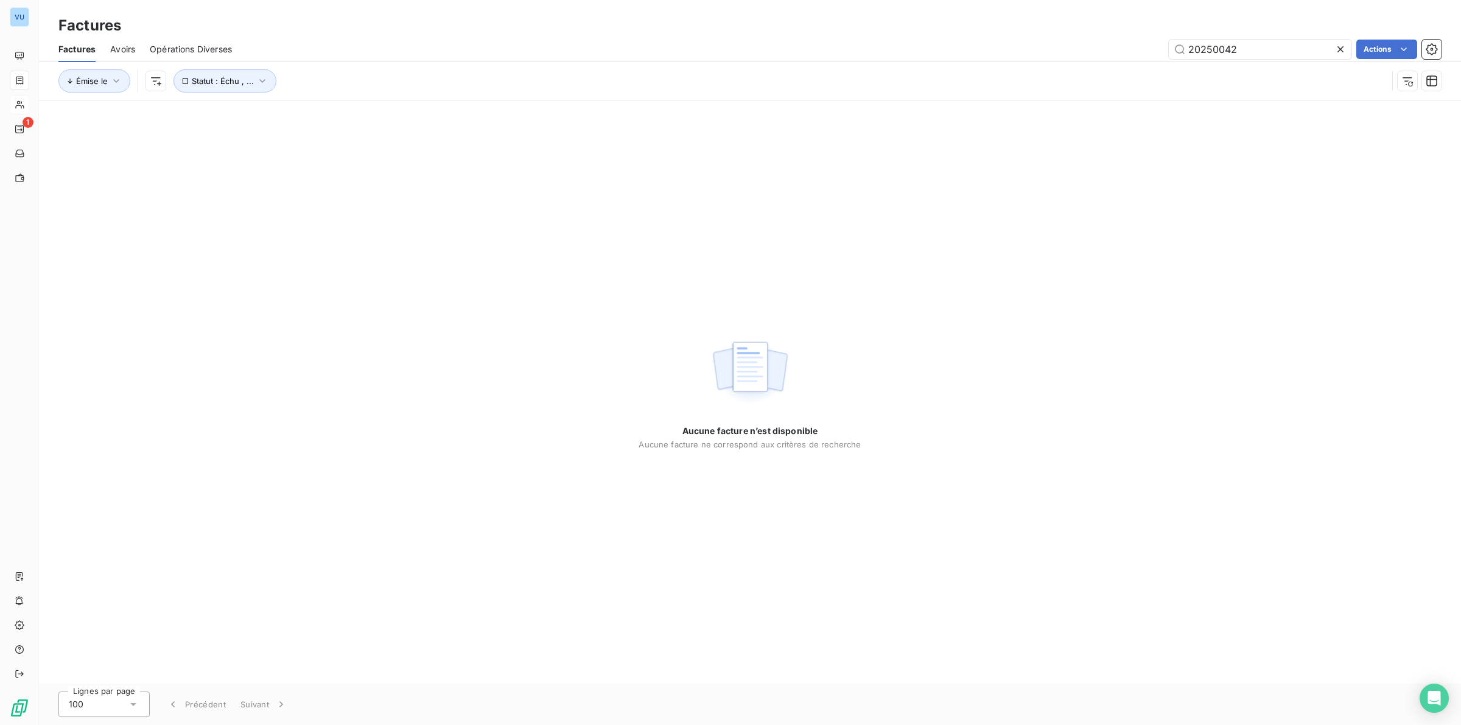
type input "20250042"
click at [129, 222] on div "Aucune facture n’est disponible Aucune facture ne correspond aux critères de re…" at bounding box center [750, 391] width 1422 height 583
click at [114, 125] on div "Aucune facture n’est disponible Aucune facture ne correspond aux critères de re…" at bounding box center [750, 391] width 1422 height 583
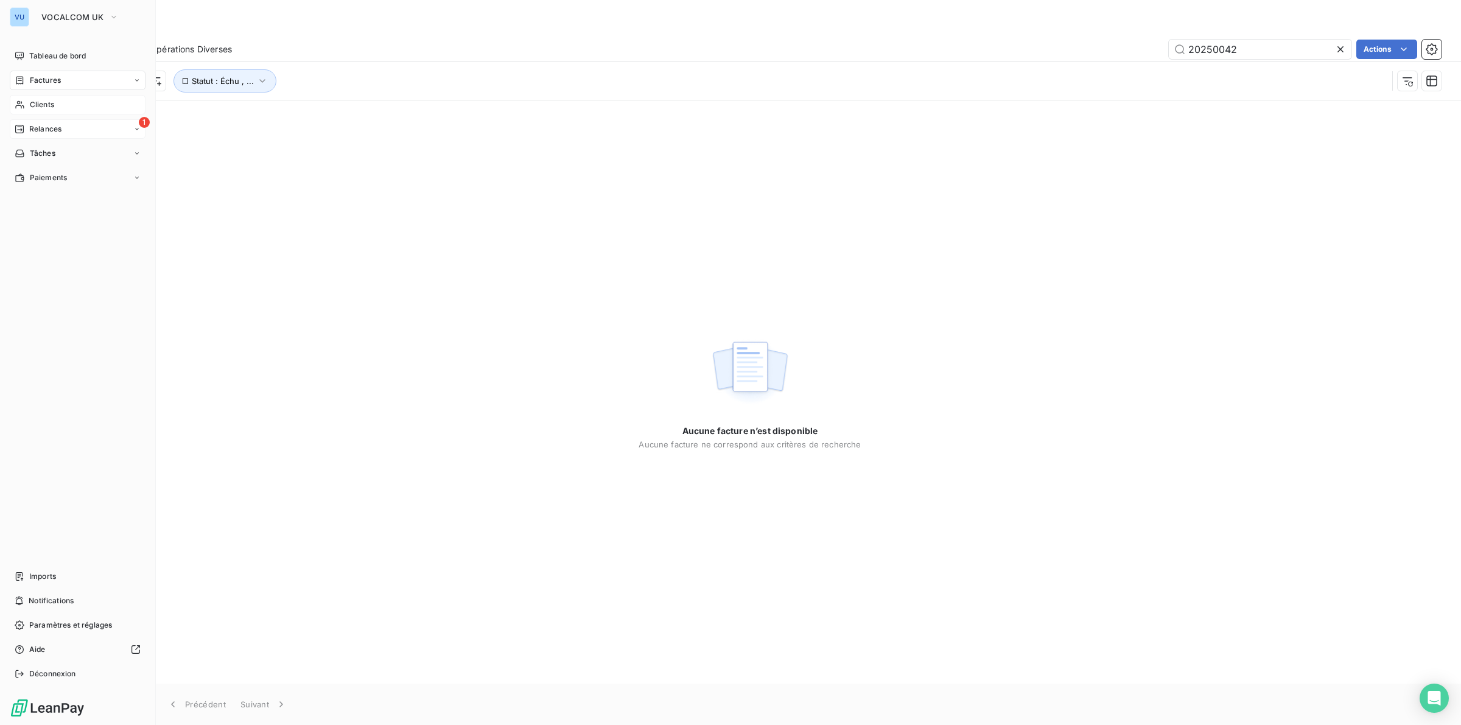
click at [46, 126] on span "Relances" at bounding box center [45, 129] width 32 height 11
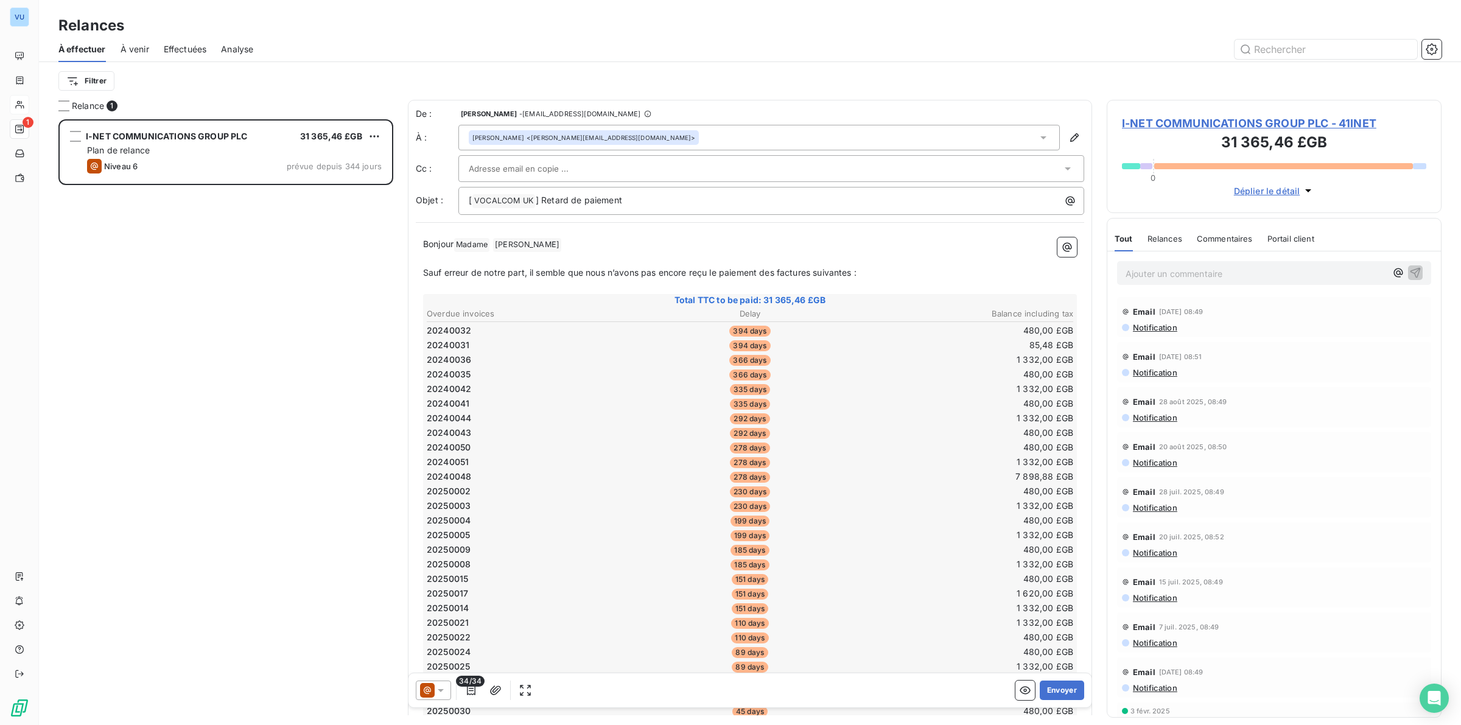
scroll to position [595, 323]
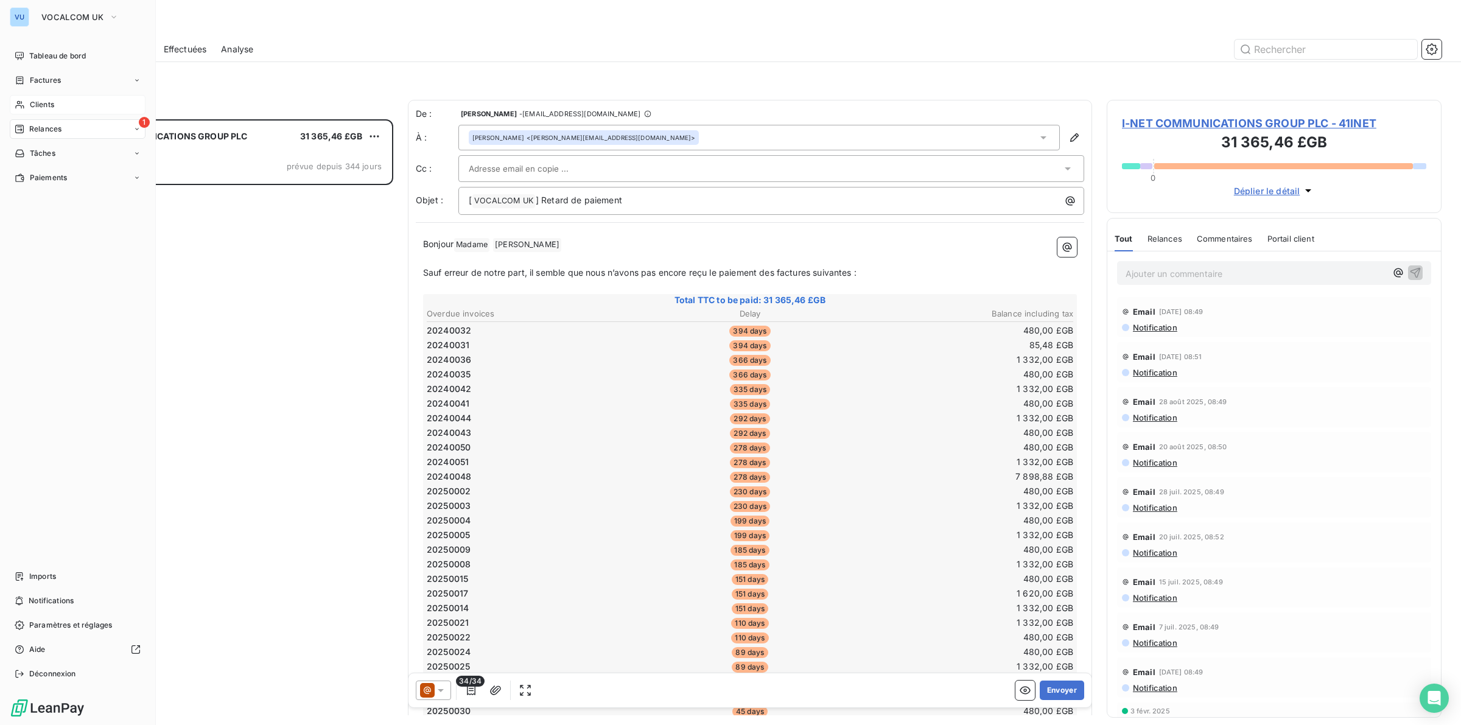
click at [41, 99] on span "Clients" at bounding box center [42, 104] width 24 height 11
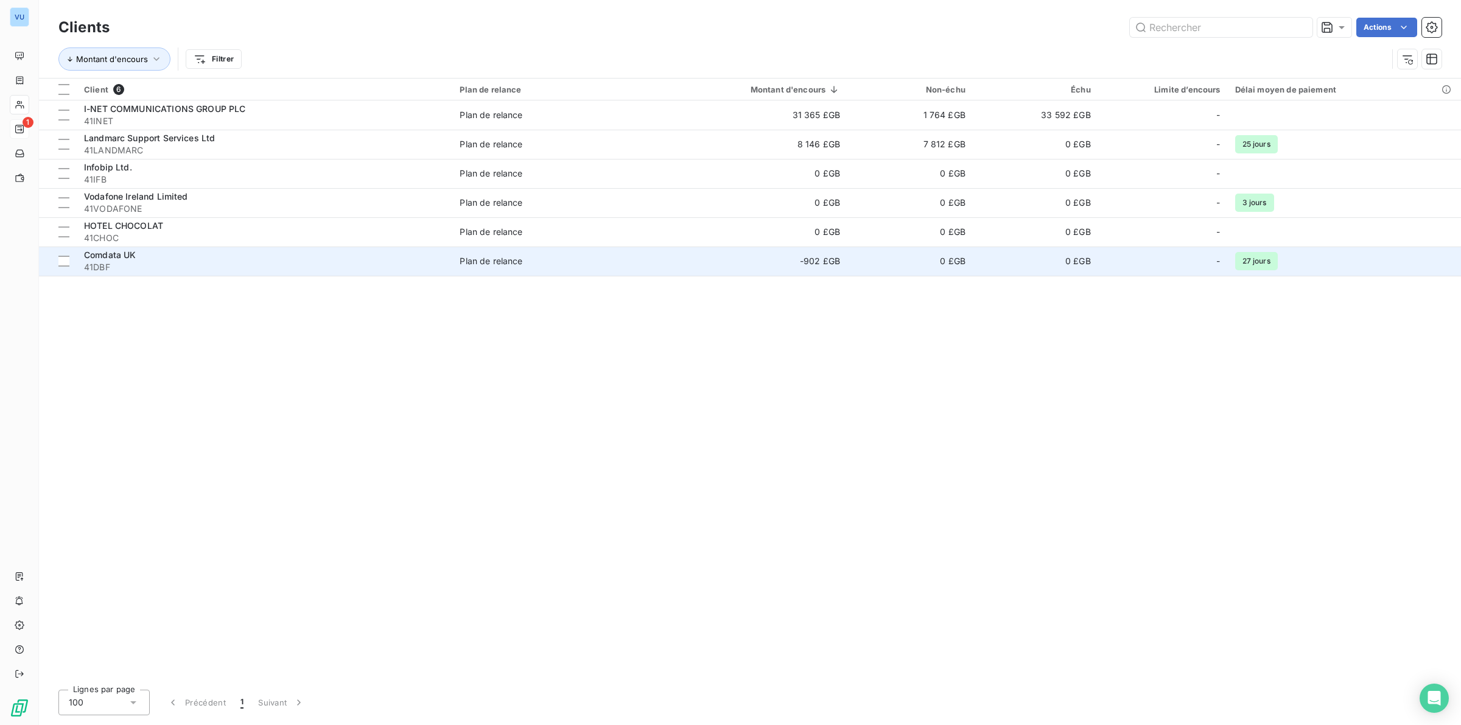
click at [178, 257] on div "Comdata UK" at bounding box center [264, 255] width 361 height 12
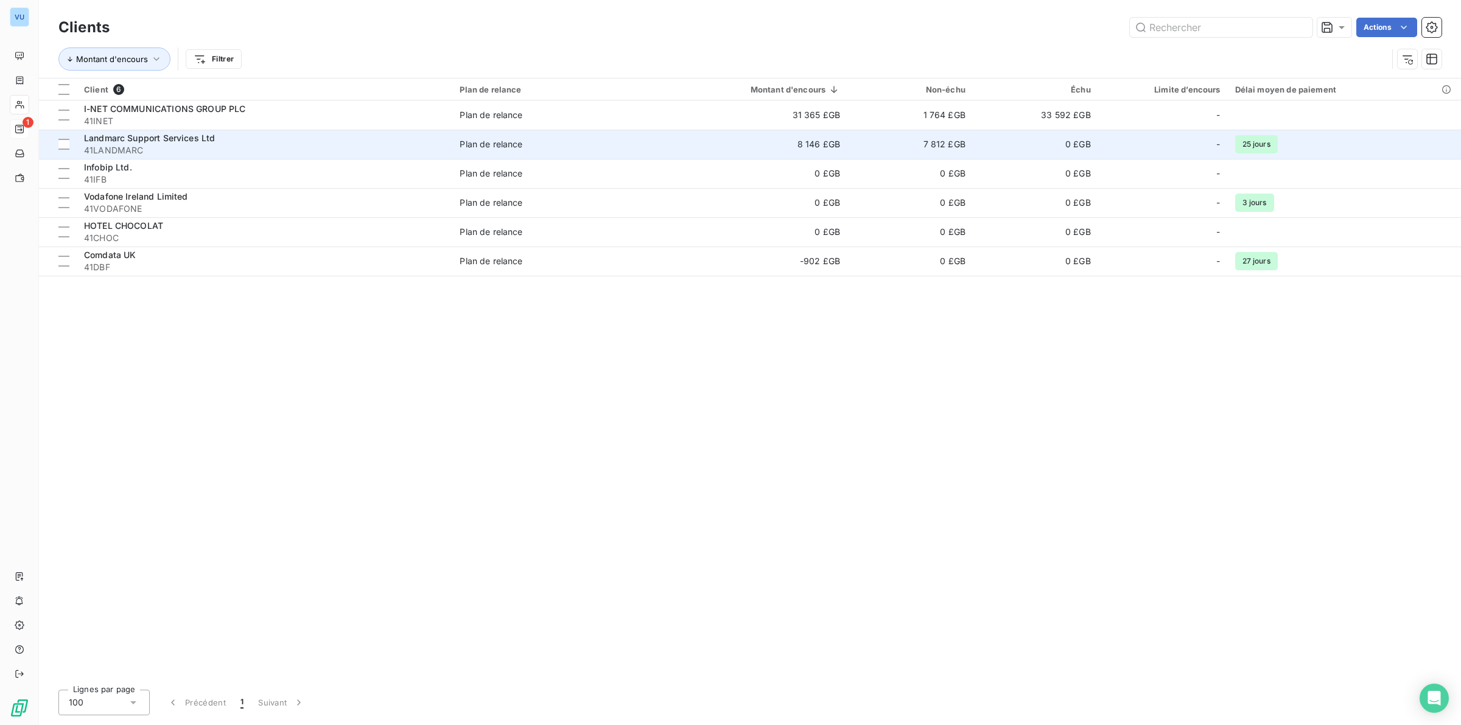
click at [151, 146] on span "41LANDMARC" at bounding box center [264, 150] width 361 height 12
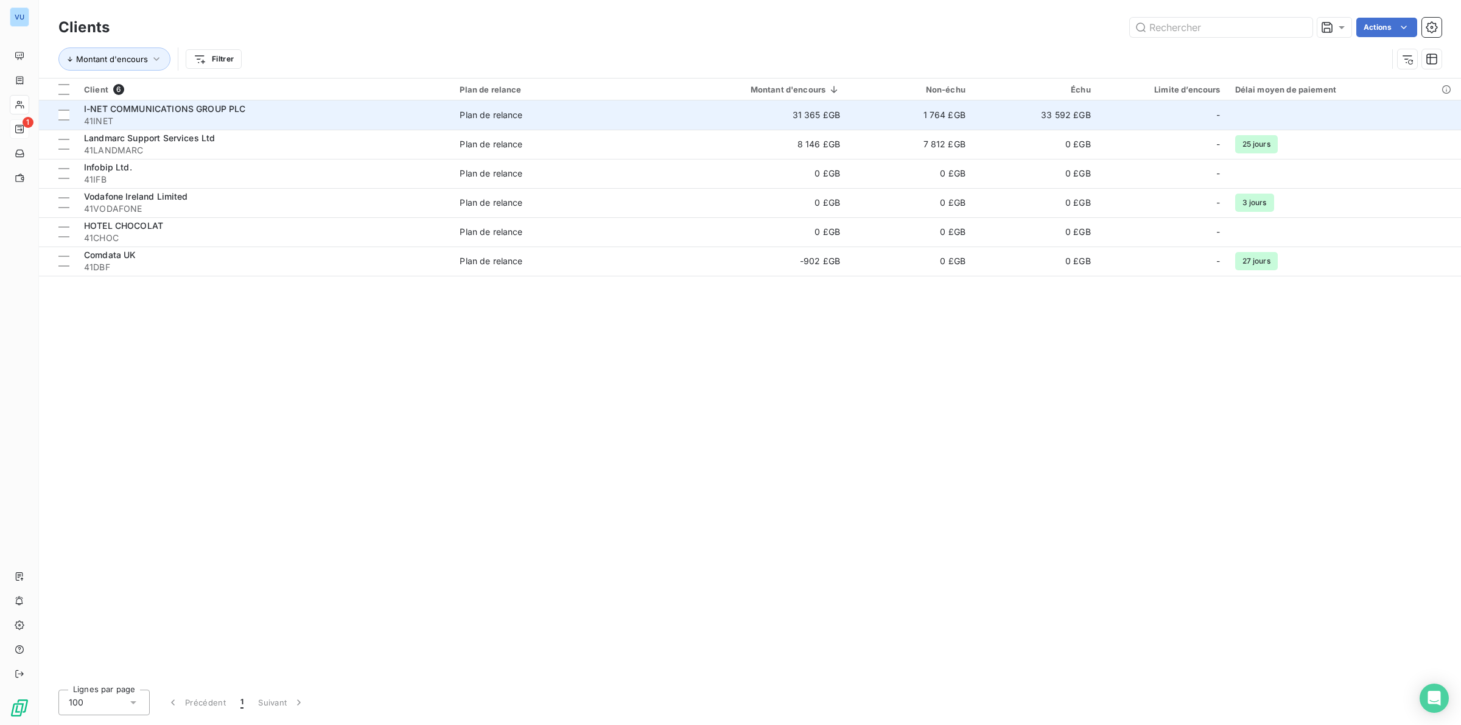
click at [160, 117] on span "41INET" at bounding box center [264, 121] width 361 height 12
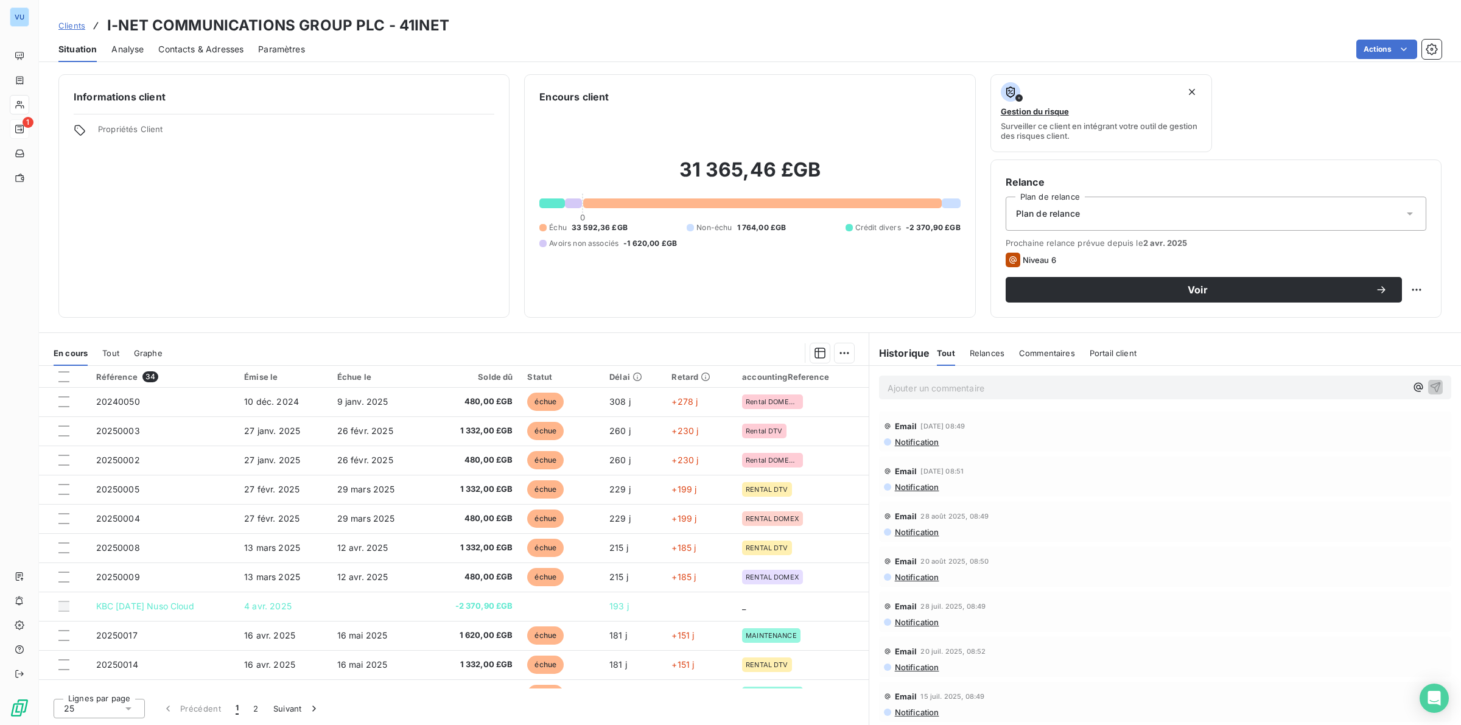
scroll to position [430, 0]
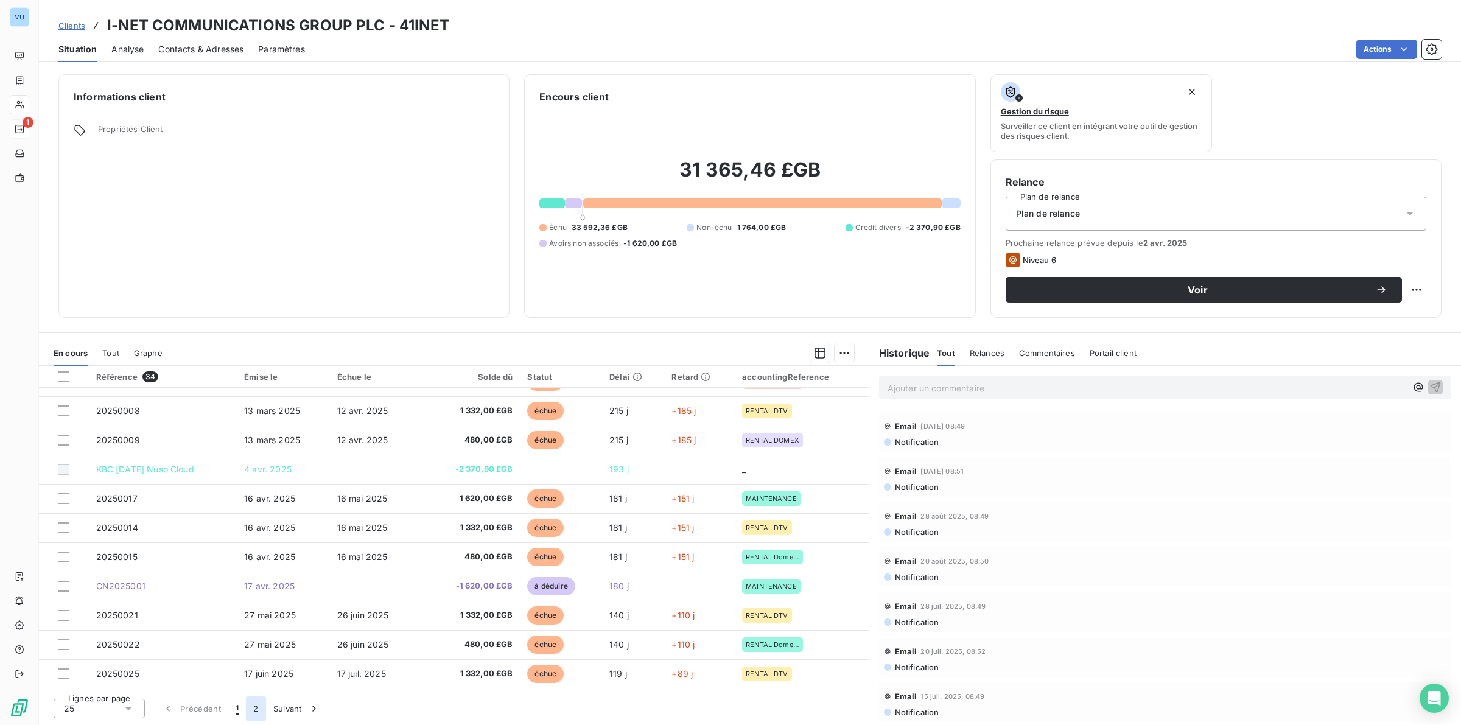
click at [259, 451] on button "2" at bounding box center [255, 709] width 19 height 26
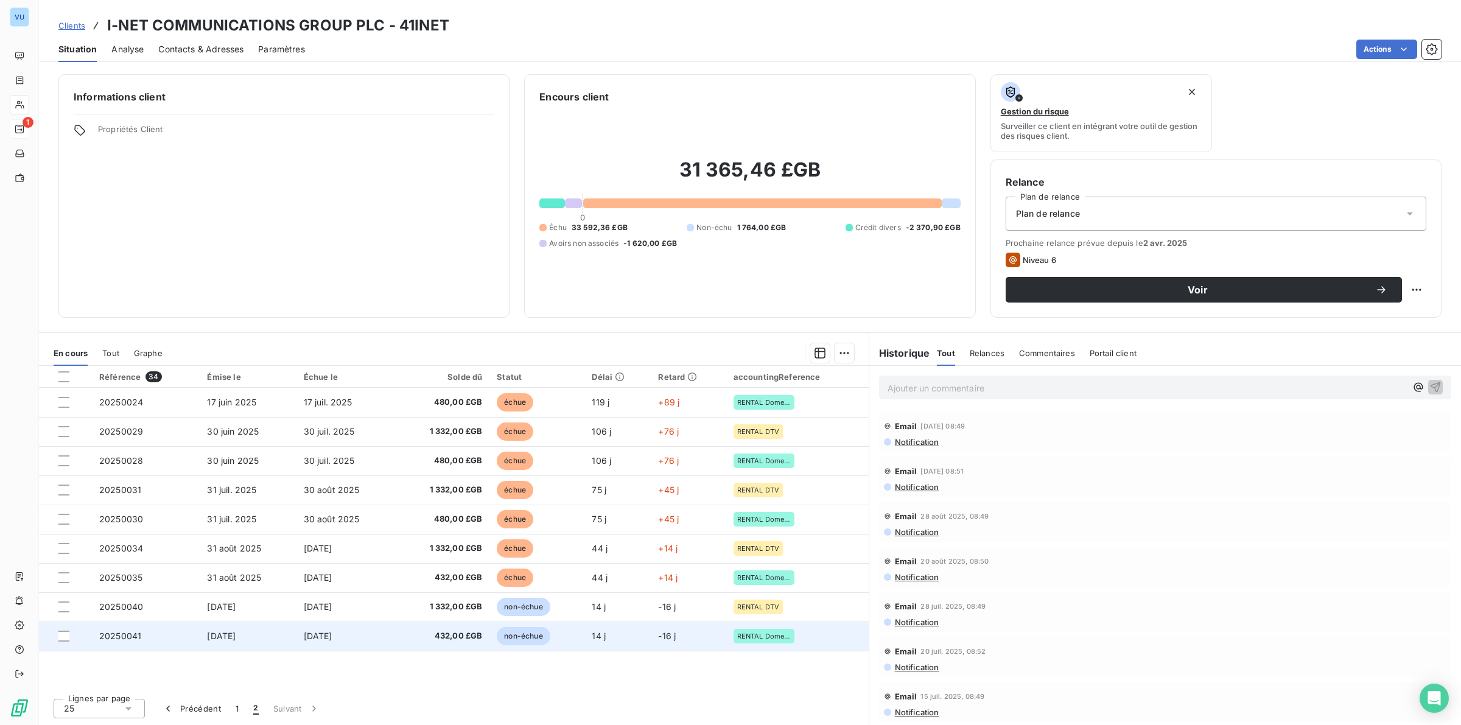
click at [128, 451] on span "20250041" at bounding box center [120, 636] width 42 height 10
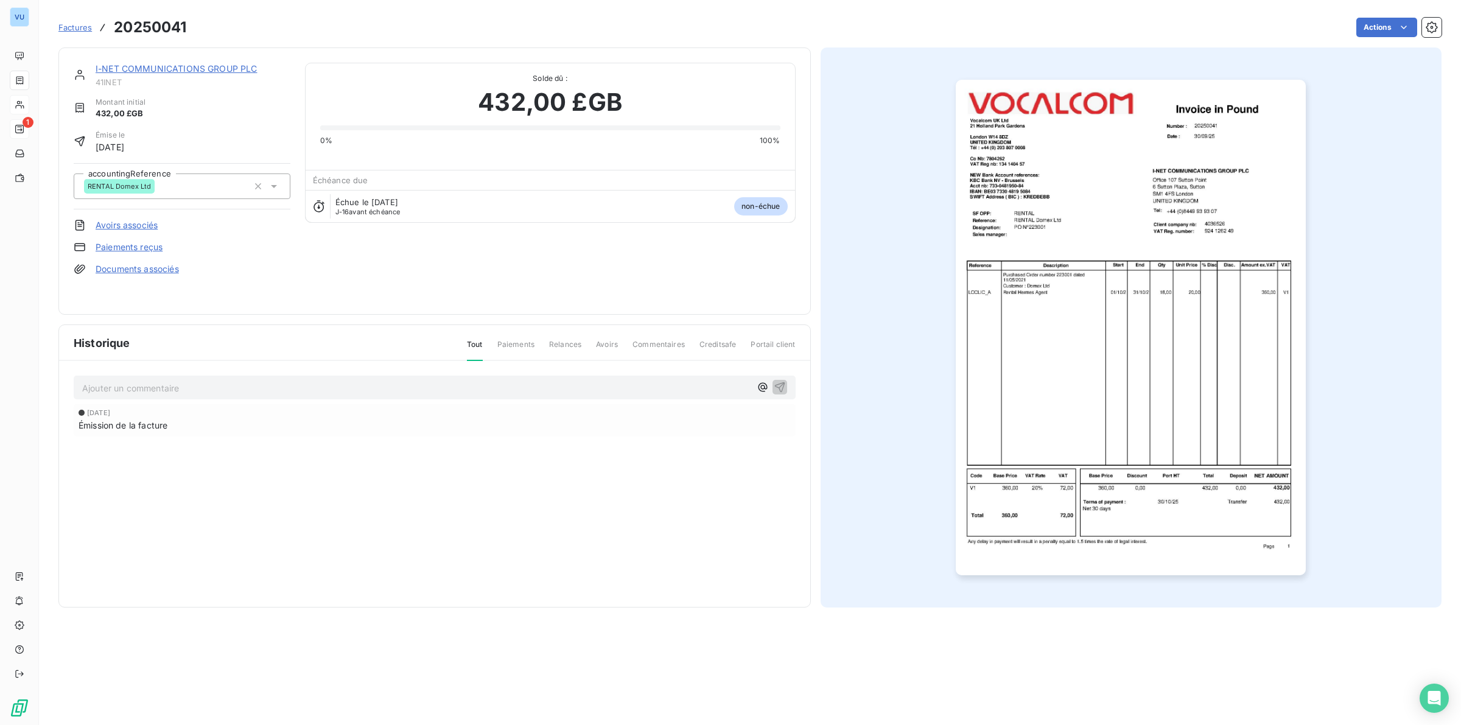
click at [974, 337] on img "button" at bounding box center [1131, 328] width 350 height 496
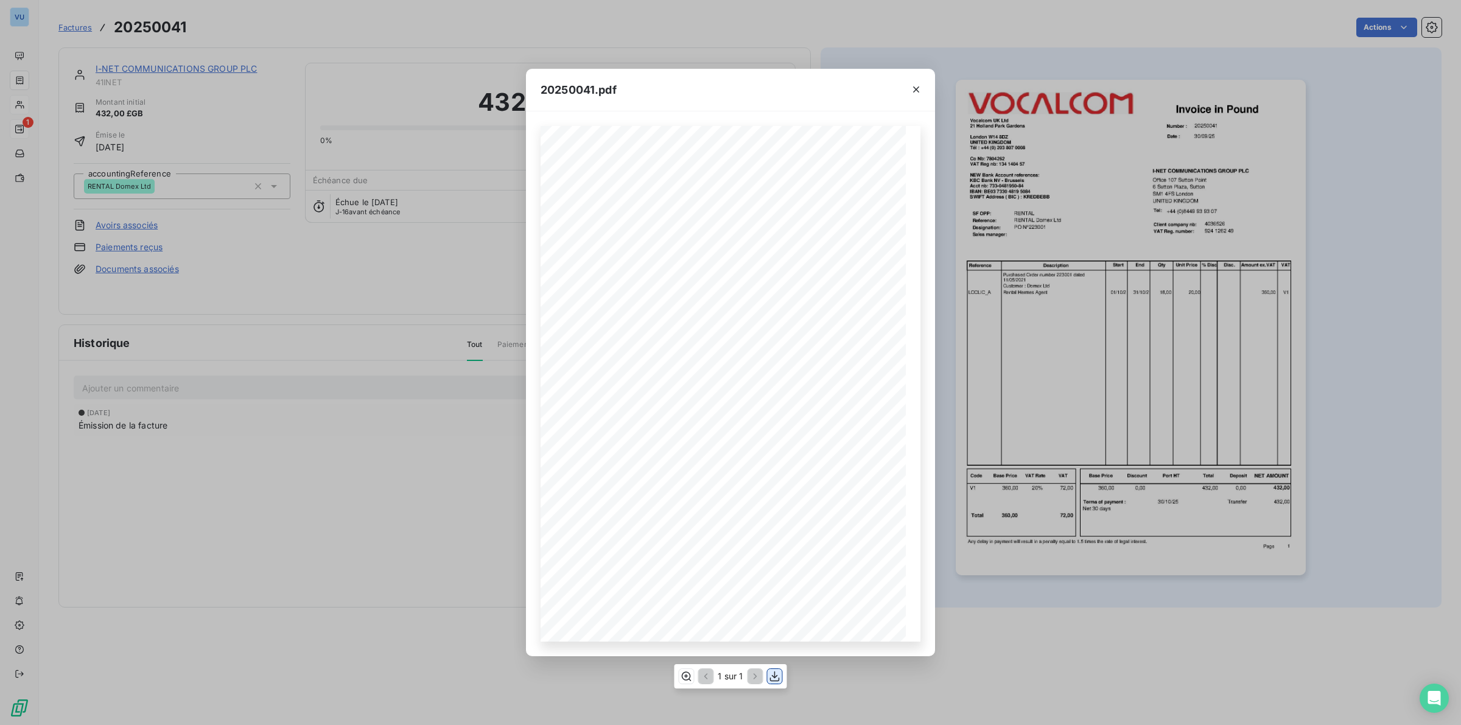
click at [776, 451] on icon "button" at bounding box center [775, 676] width 12 height 12
click at [683, 451] on icon "button" at bounding box center [686, 676] width 12 height 12
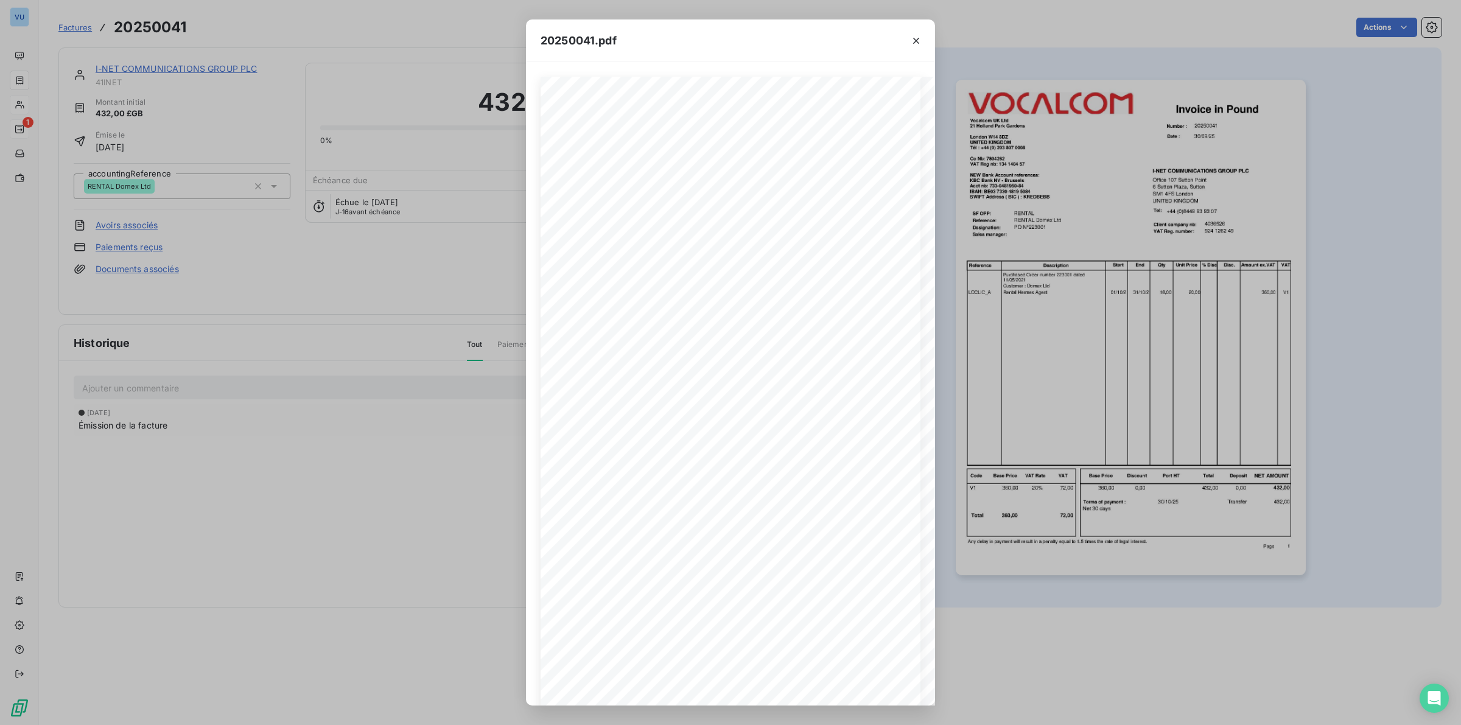
click at [189, 451] on div "20250041.pdf Number : 20250041 [DATE] Date : I-NET COMMUNICATIONS GROUP PLC Off…" at bounding box center [730, 362] width 1461 height 725
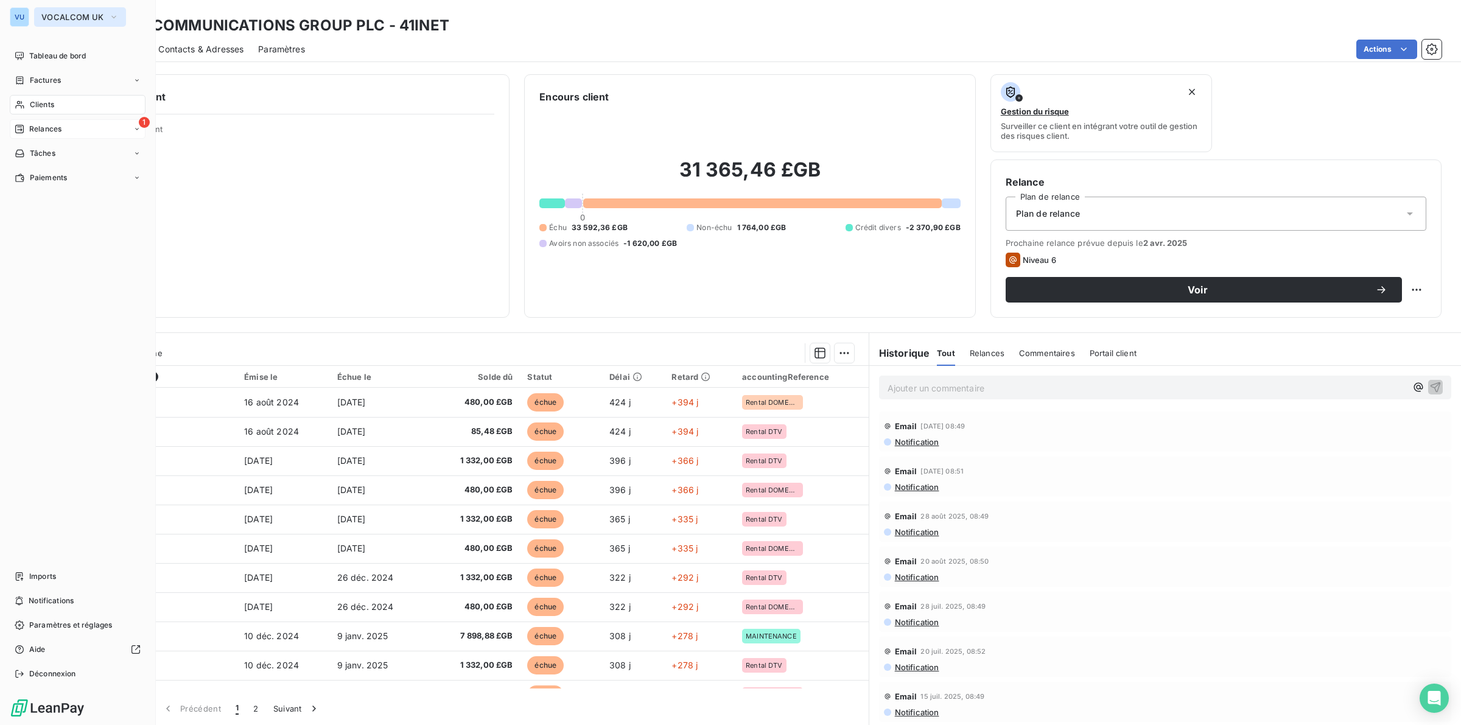
click at [93, 15] on span "VOCALCOM UK" at bounding box center [72, 17] width 63 height 10
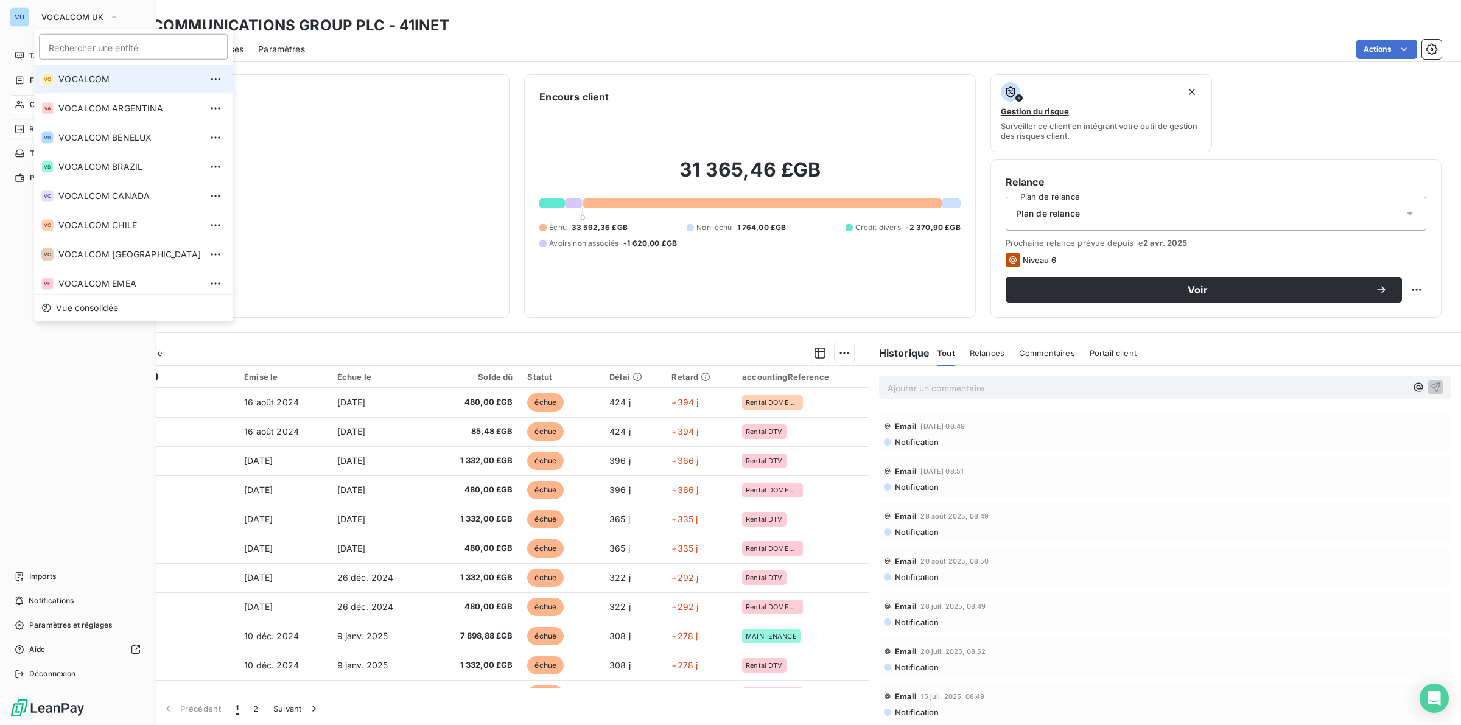
click at [91, 80] on span "VOCALCOM" at bounding box center [129, 79] width 142 height 12
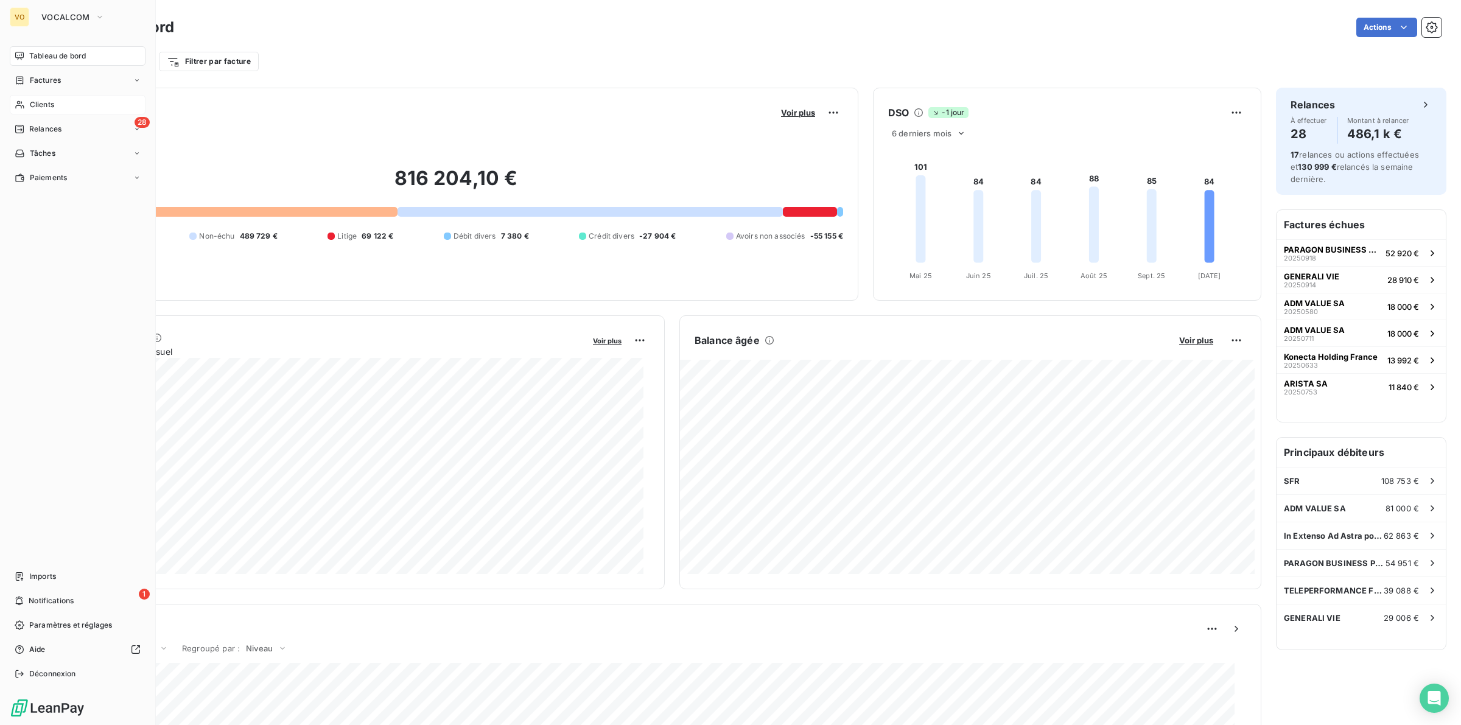
drag, startPoint x: 43, startPoint y: 101, endPoint x: 57, endPoint y: 99, distance: 13.5
click at [44, 101] on span "Clients" at bounding box center [42, 104] width 24 height 11
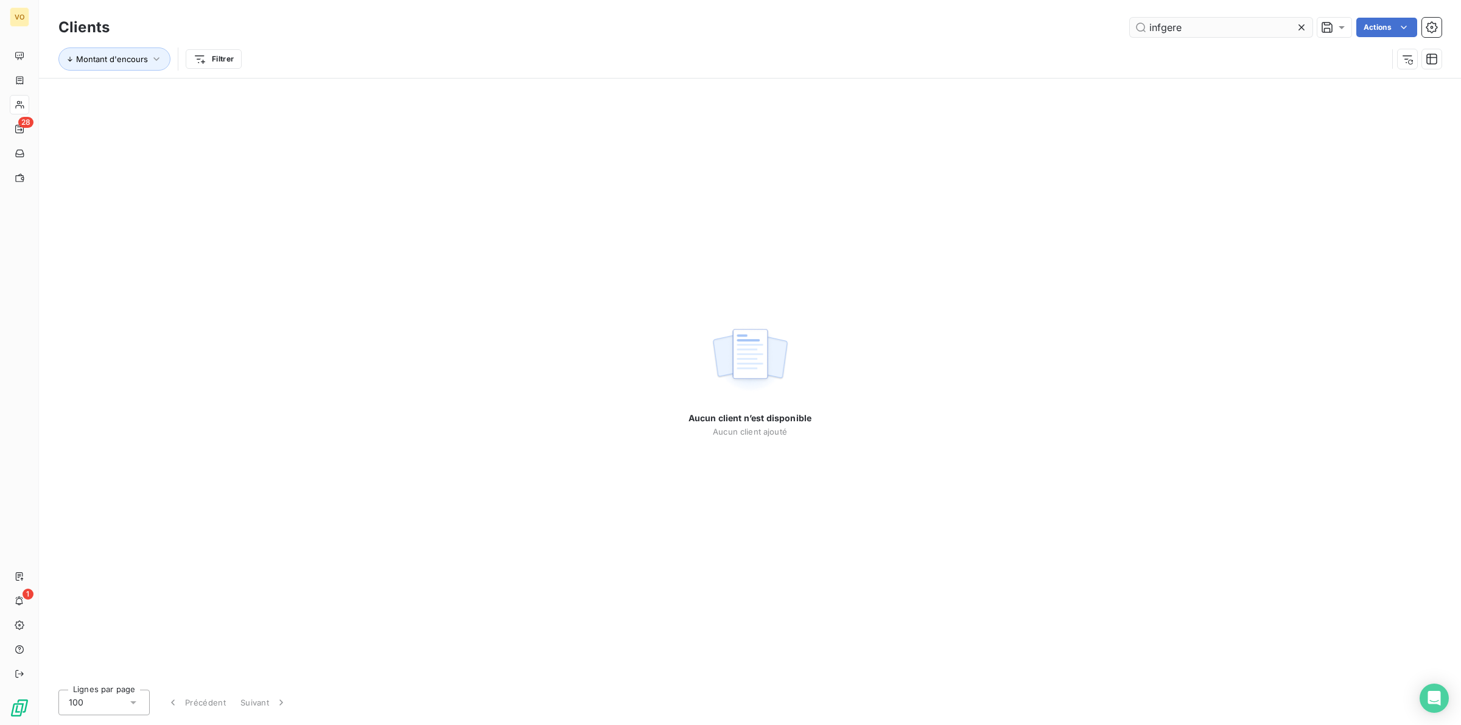
click at [974, 26] on input "infgere" at bounding box center [1221, 27] width 183 height 19
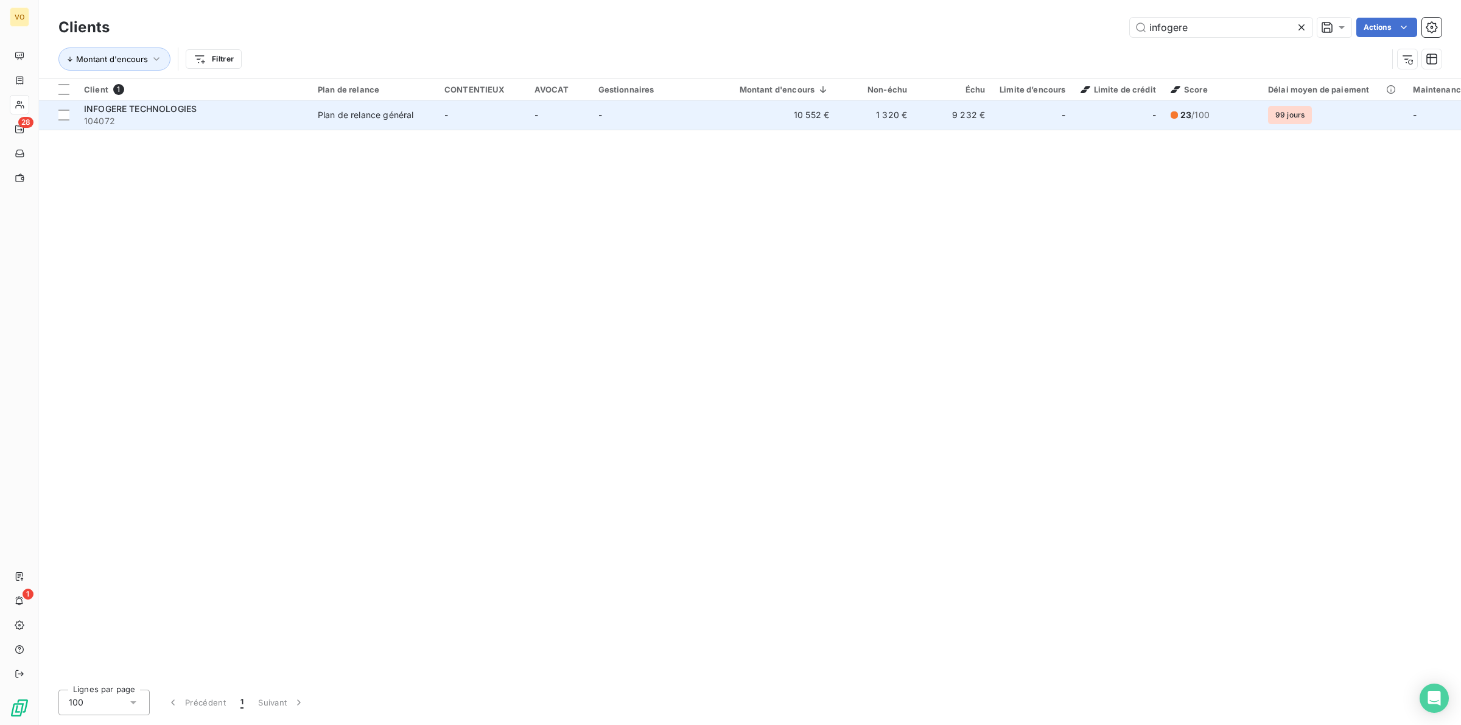
type input "infogere"
click at [126, 110] on span "INFOGERE TECHNOLOGIES" at bounding box center [140, 108] width 113 height 10
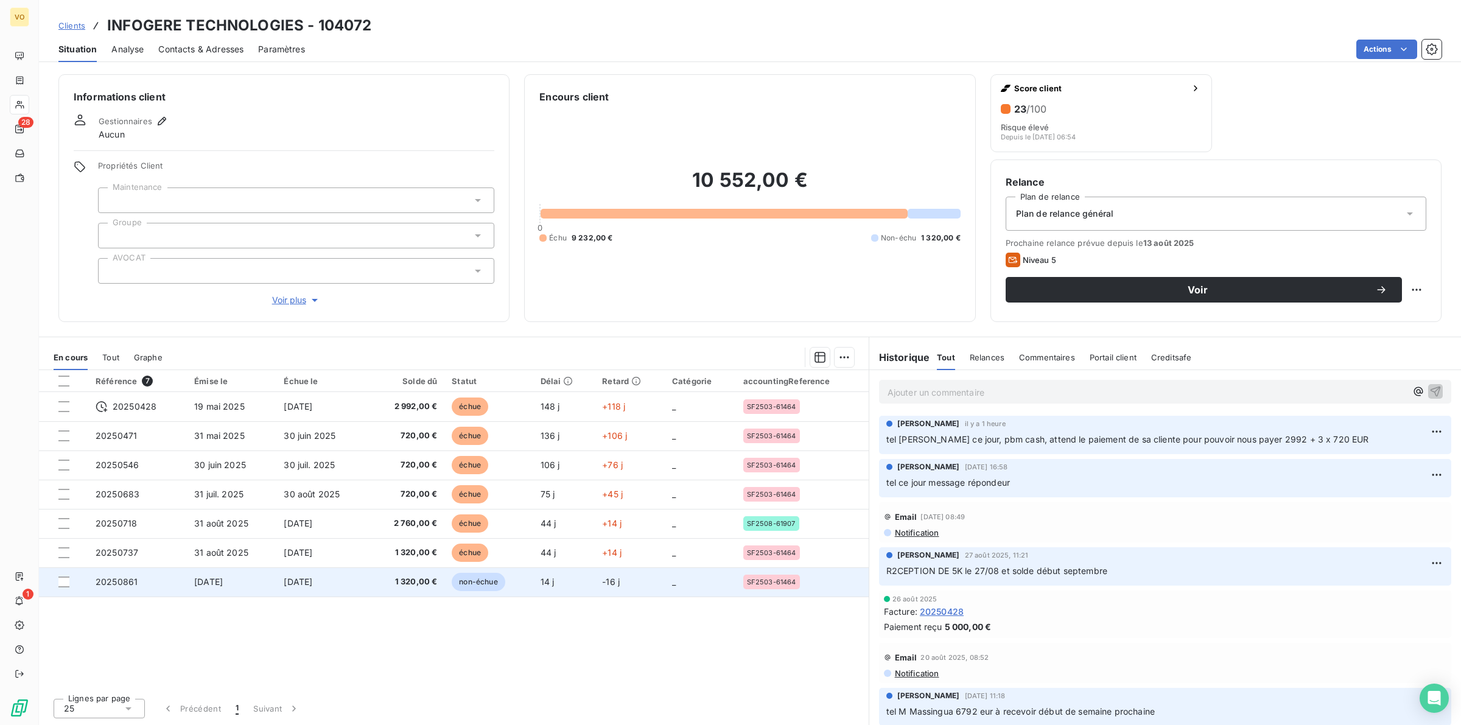
click at [220, 451] on span "[DATE]" at bounding box center [208, 582] width 29 height 10
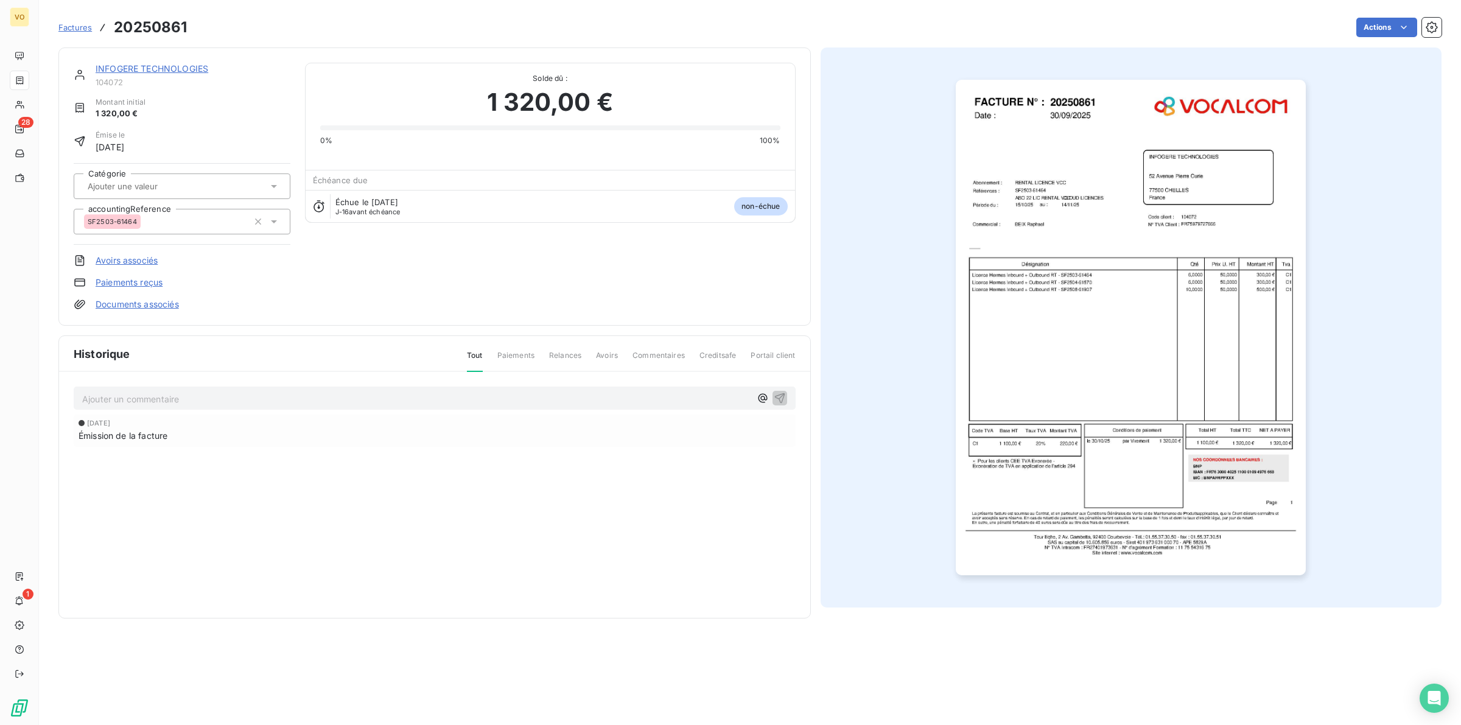
click at [974, 339] on img "button" at bounding box center [1131, 328] width 350 height 496
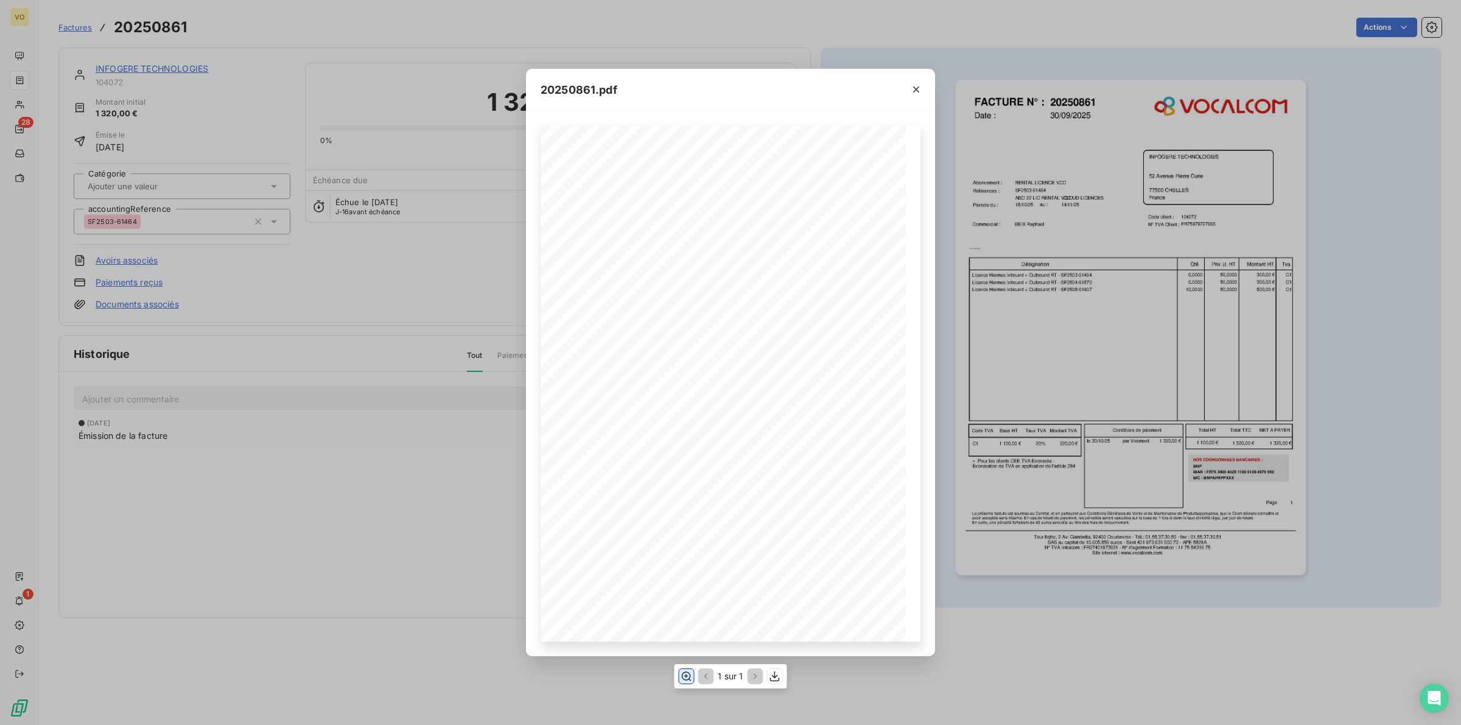
click at [682, 451] on icon "button" at bounding box center [687, 676] width 10 height 9
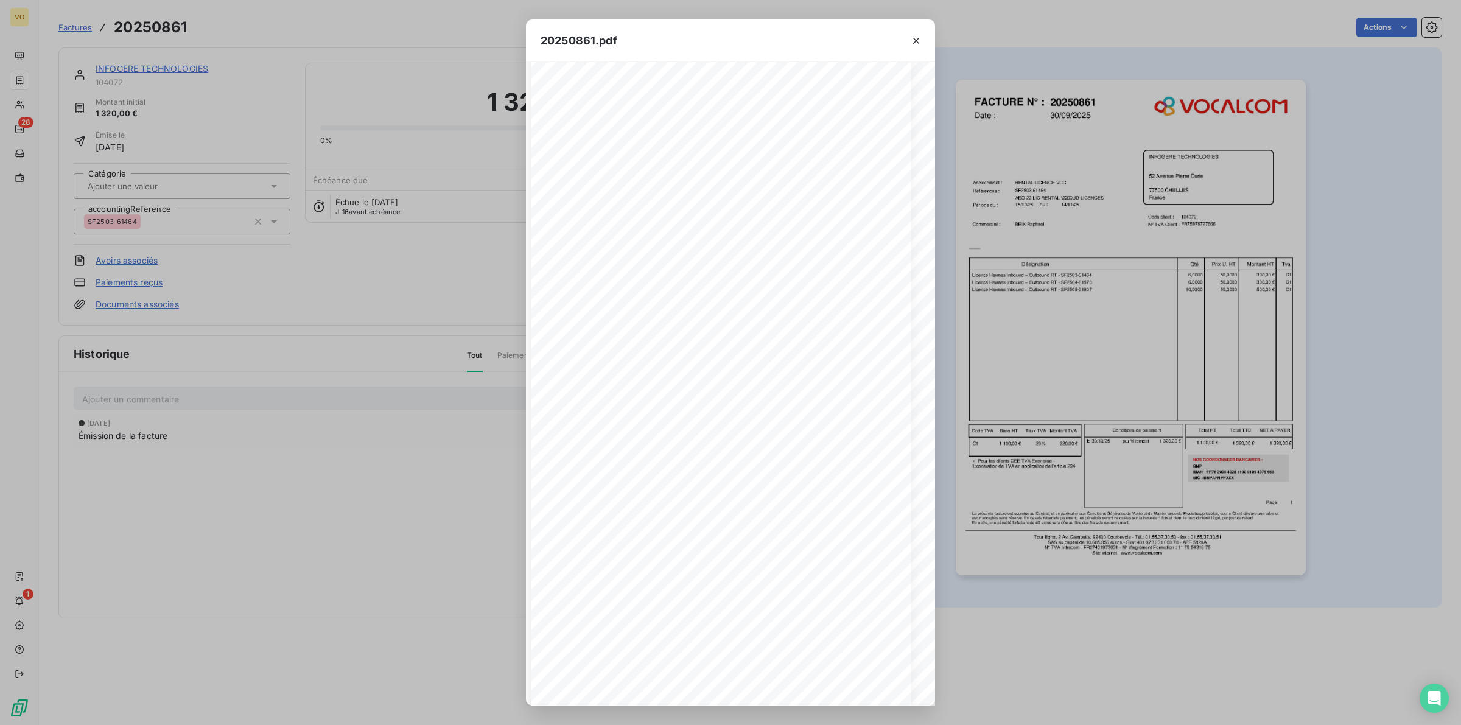
scroll to position [29, 0]
drag, startPoint x: 342, startPoint y: 487, endPoint x: 251, endPoint y: 399, distance: 126.2
click at [336, 451] on div "20250861.pdf Références : FACTURE N° : INFOGERE TECHNOLOGIES [STREET_ADDRESS][P…" at bounding box center [730, 362] width 1461 height 725
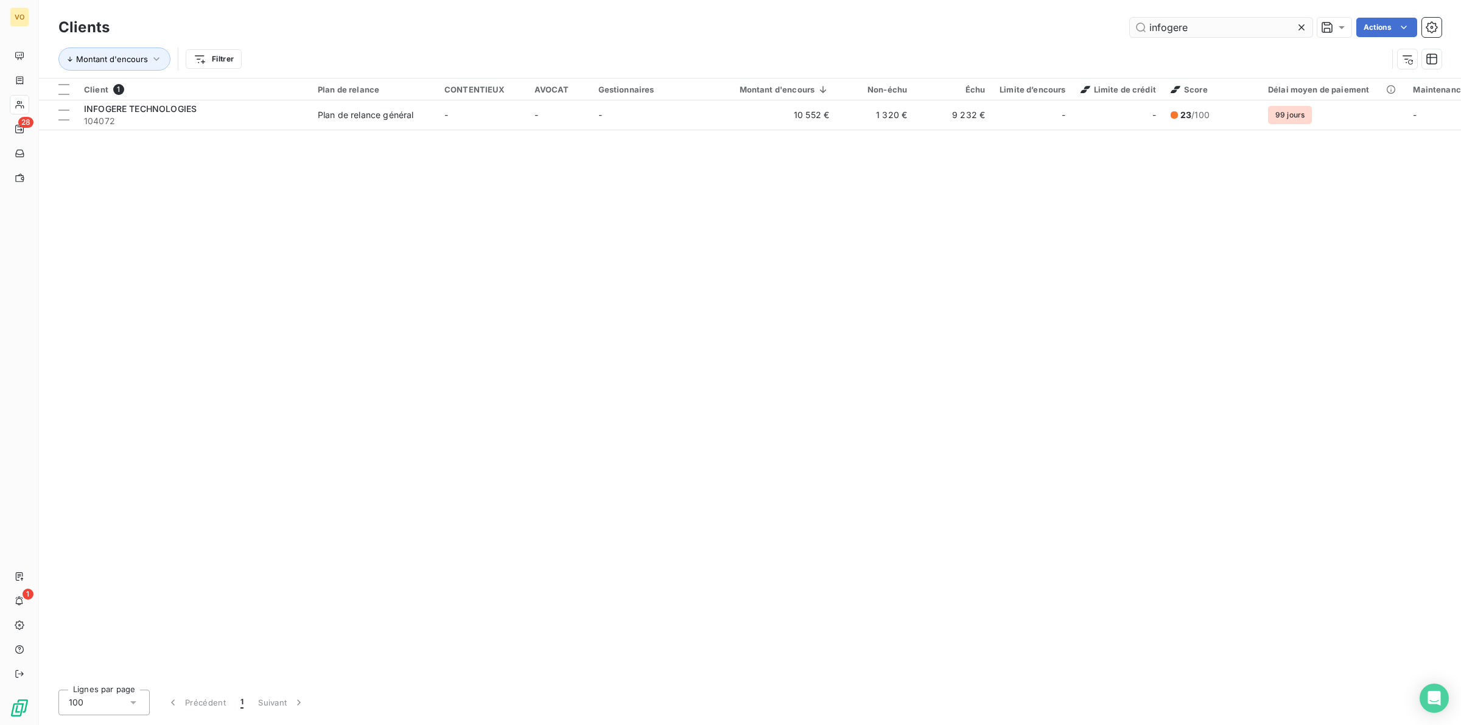
click at [974, 31] on input "infogere" at bounding box center [1221, 27] width 183 height 19
click at [974, 24] on icon at bounding box center [1302, 27] width 12 height 12
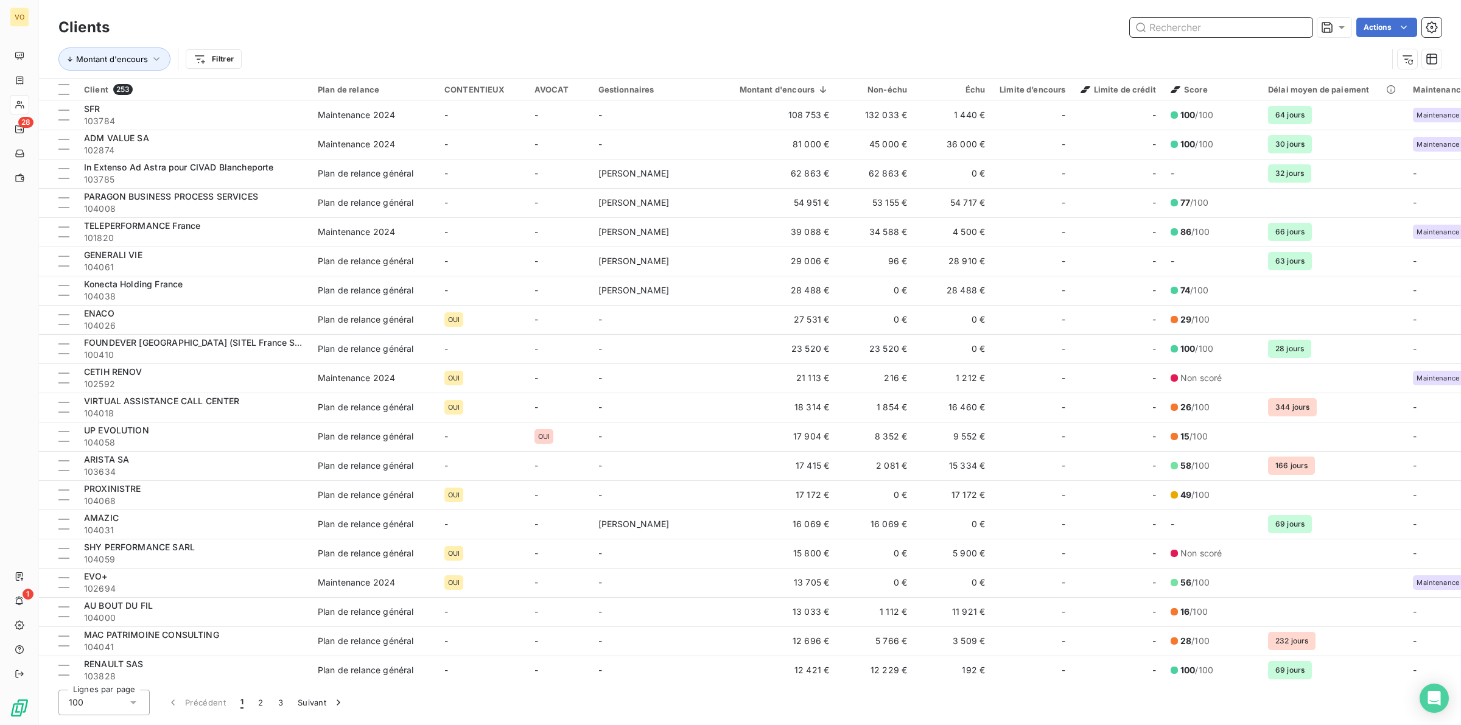
click at [974, 25] on input "text" at bounding box center [1221, 27] width 183 height 19
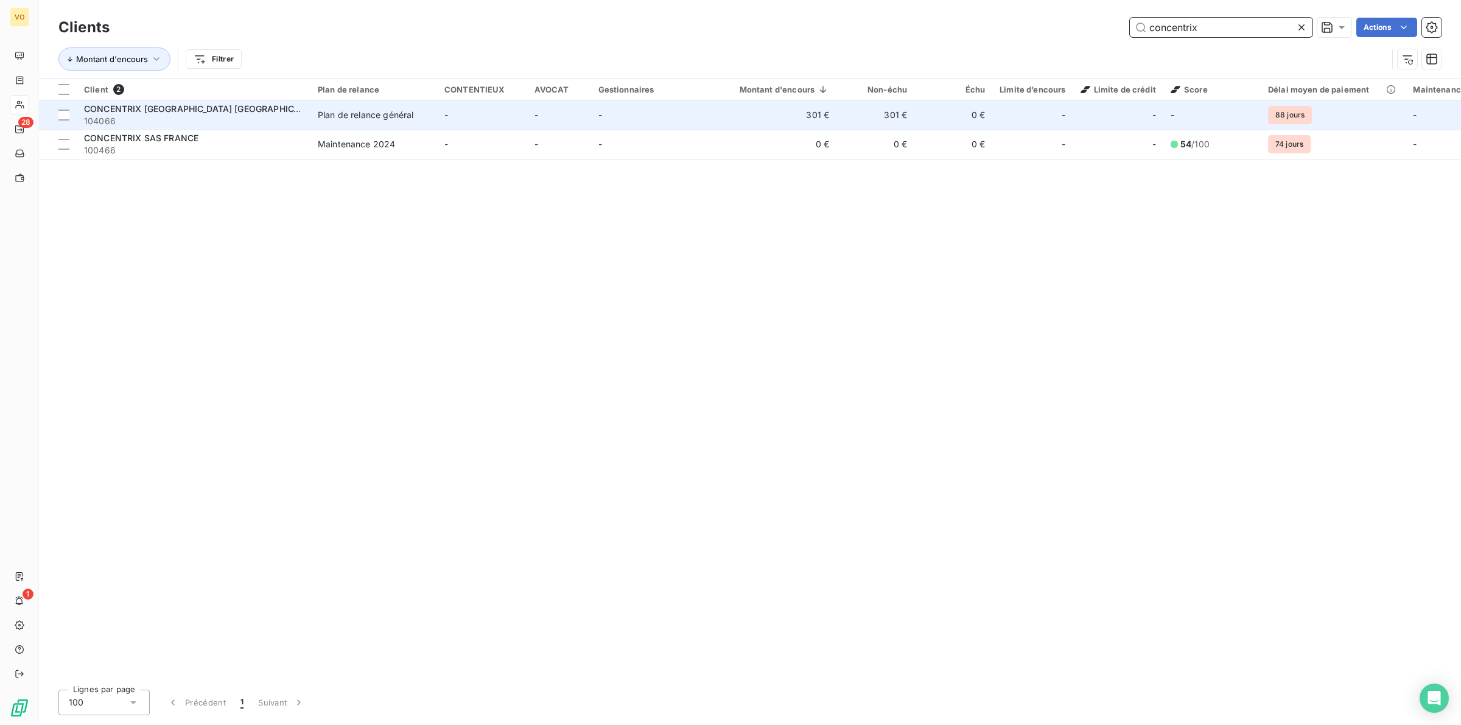
type input "concentrix"
click at [197, 111] on span "CONCENTRIX [GEOGRAPHIC_DATA] [GEOGRAPHIC_DATA]" at bounding box center [203, 108] width 239 height 10
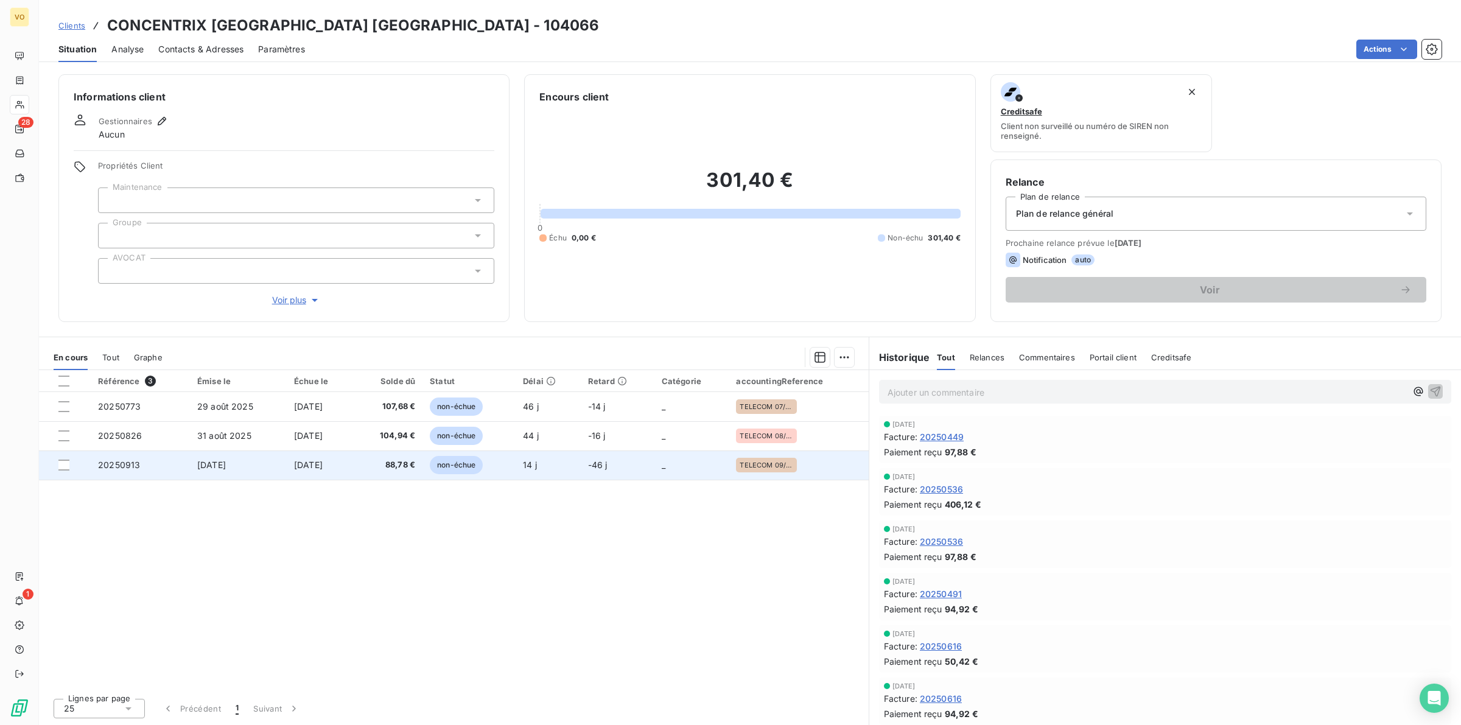
click at [226, 451] on span "[DATE]" at bounding box center [211, 465] width 29 height 10
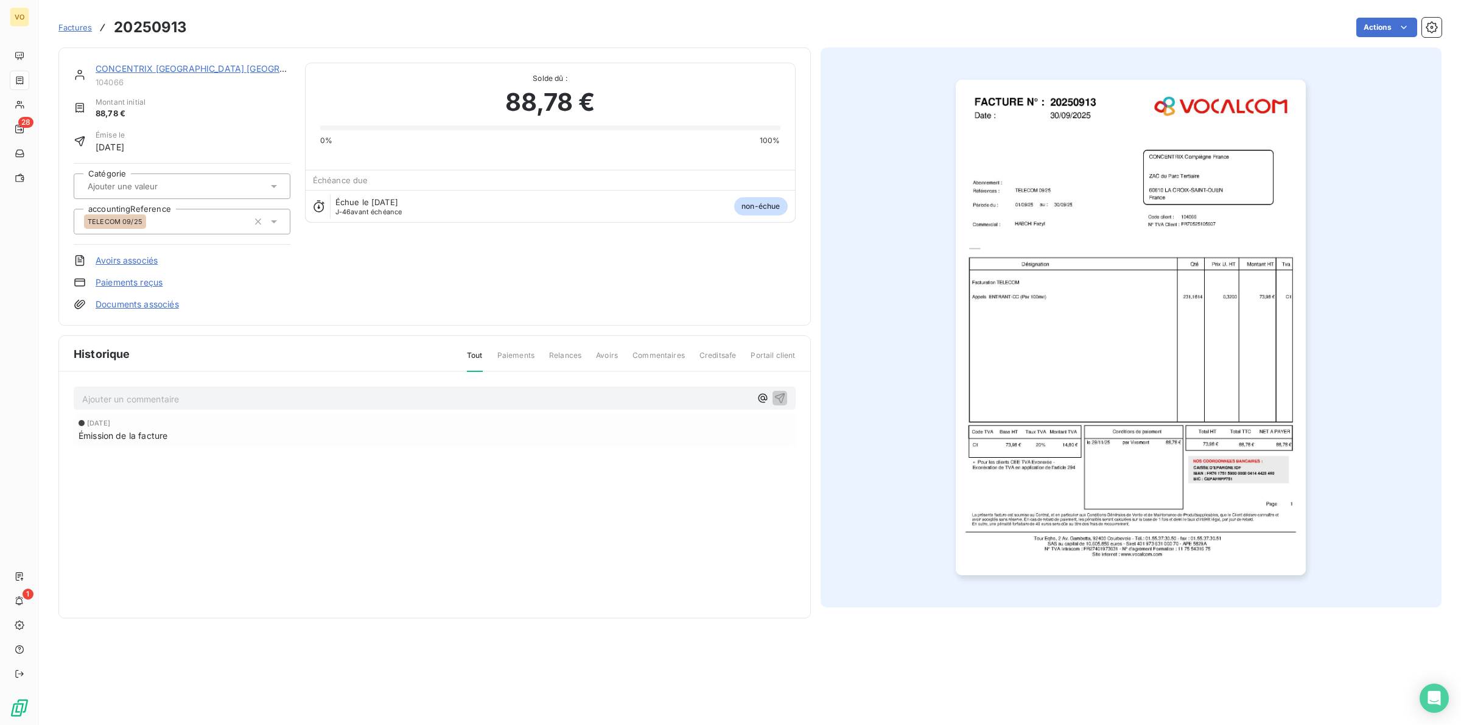
click at [974, 342] on img "button" at bounding box center [1131, 328] width 350 height 496
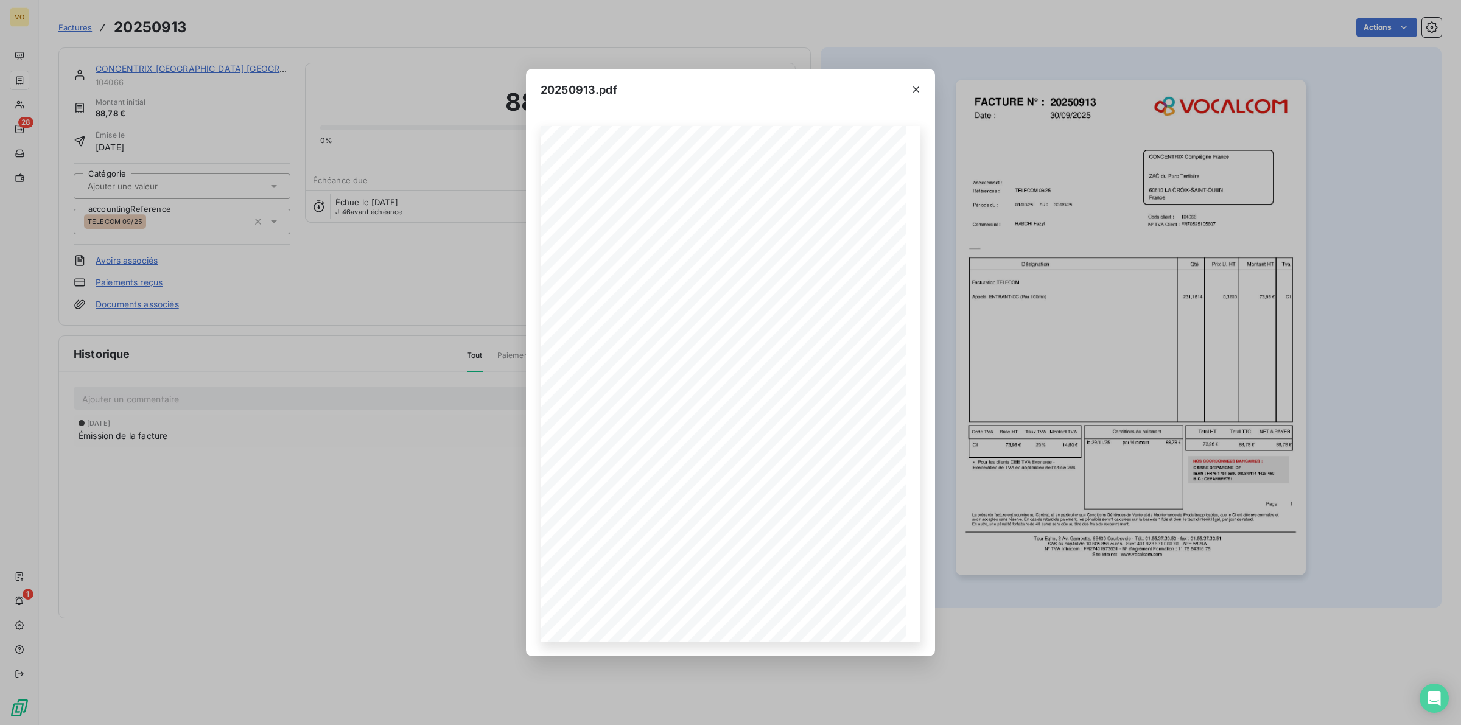
click at [362, 449] on div "20250913.pdf Références : FACTURE N° : CONCENTRIX [GEOGRAPHIC_DATA] [GEOGRAPHIC…" at bounding box center [730, 362] width 1461 height 725
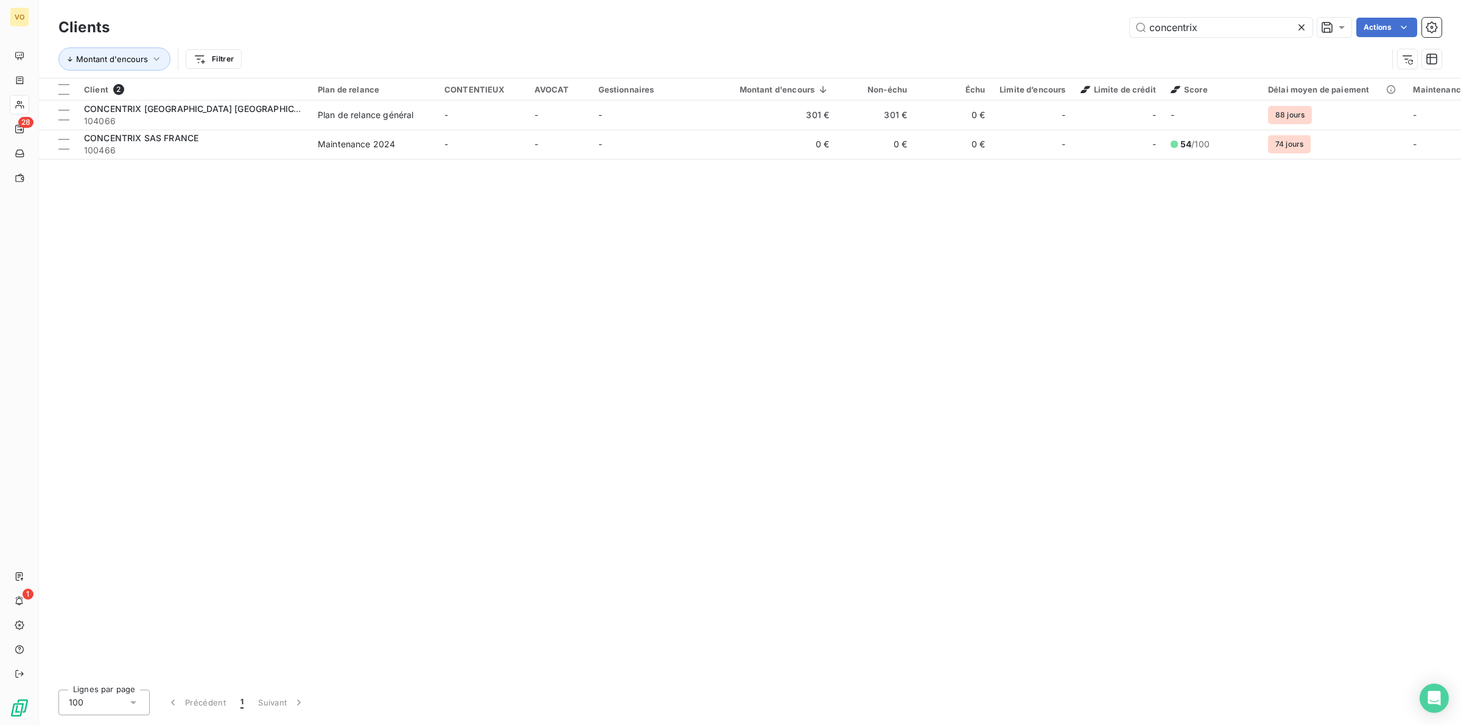
drag, startPoint x: 1210, startPoint y: 29, endPoint x: 1111, endPoint y: 25, distance: 99.3
click at [974, 25] on div "concentrix Actions" at bounding box center [782, 27] width 1317 height 19
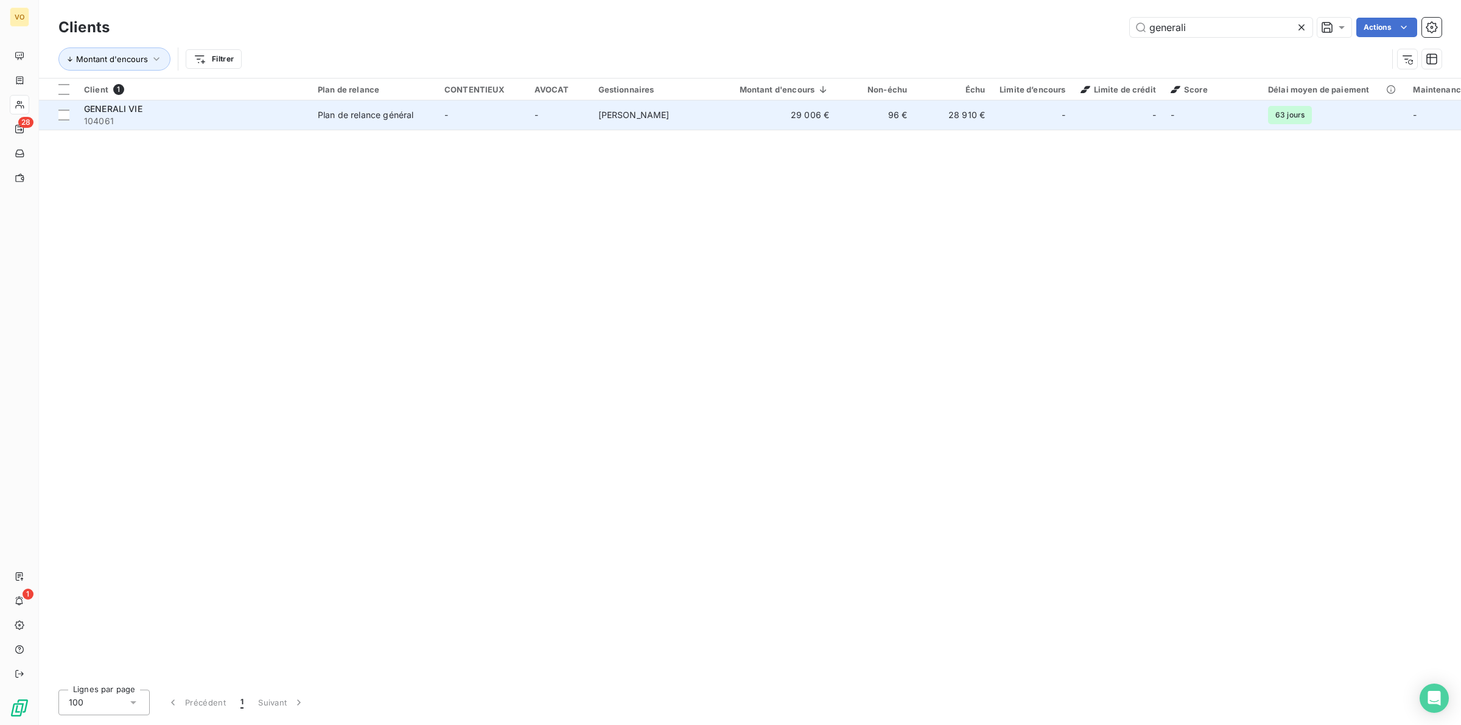
type input "generali"
click at [128, 121] on span "104061" at bounding box center [193, 121] width 219 height 12
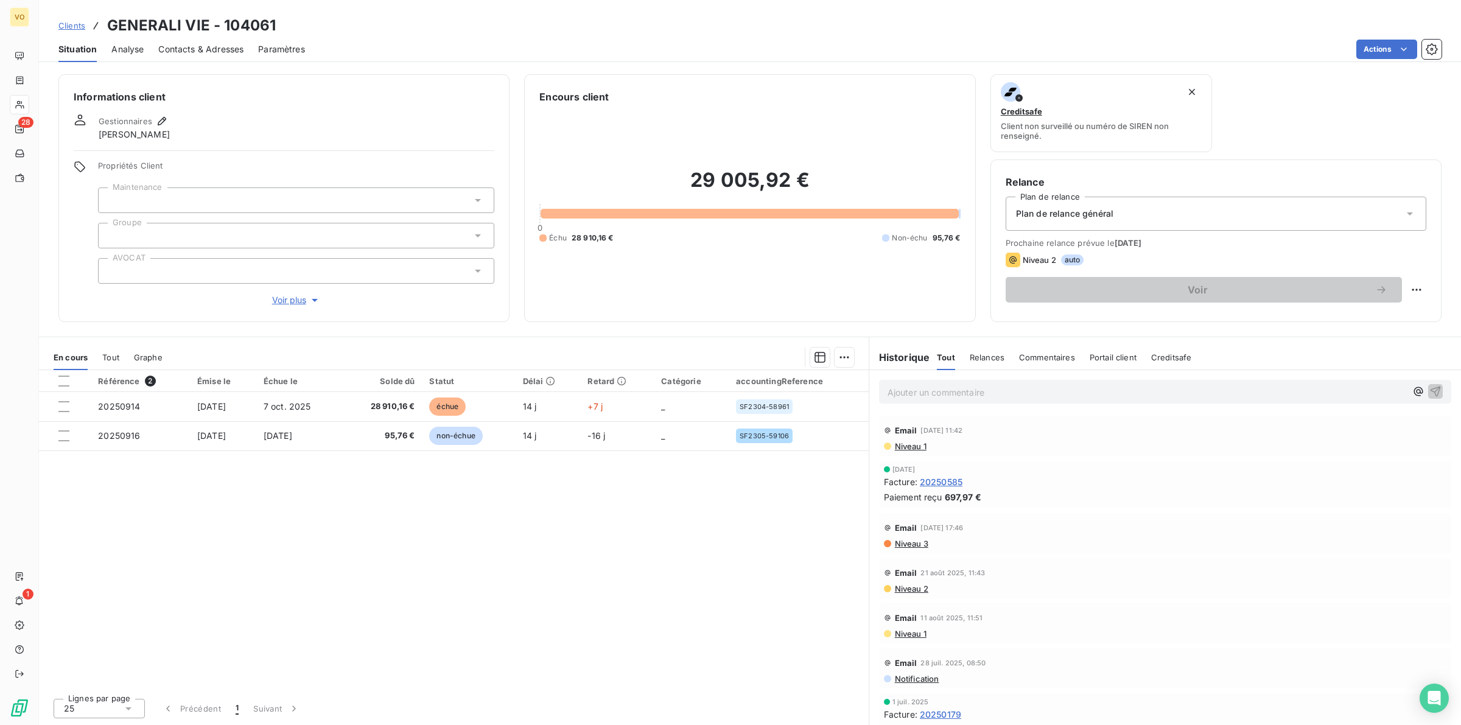
click at [280, 451] on div "Référence 2 Émise le Échue le Solde dû Statut Délai Retard Catégorie accounting…" at bounding box center [454, 529] width 830 height 318
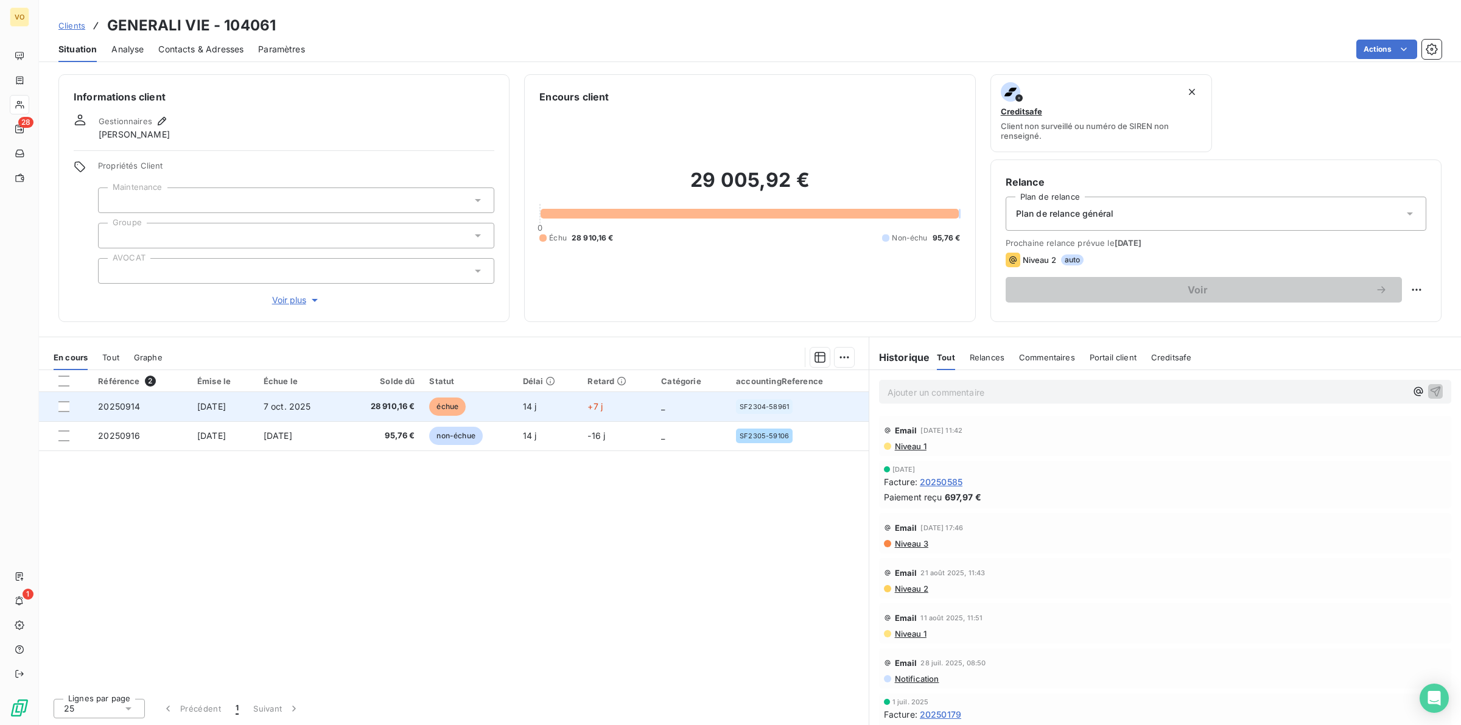
click at [226, 408] on span "[DATE]" at bounding box center [211, 406] width 29 height 10
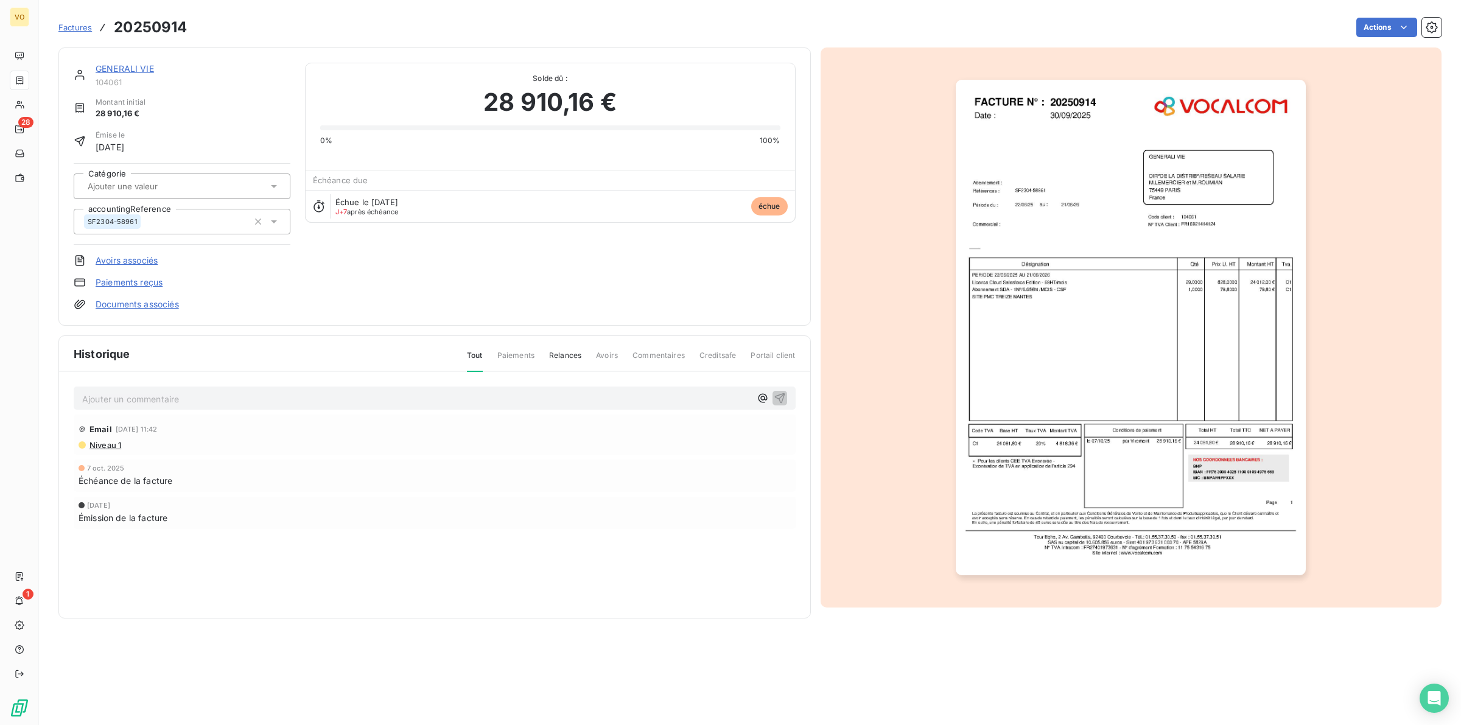
click at [974, 314] on img "button" at bounding box center [1131, 328] width 350 height 496
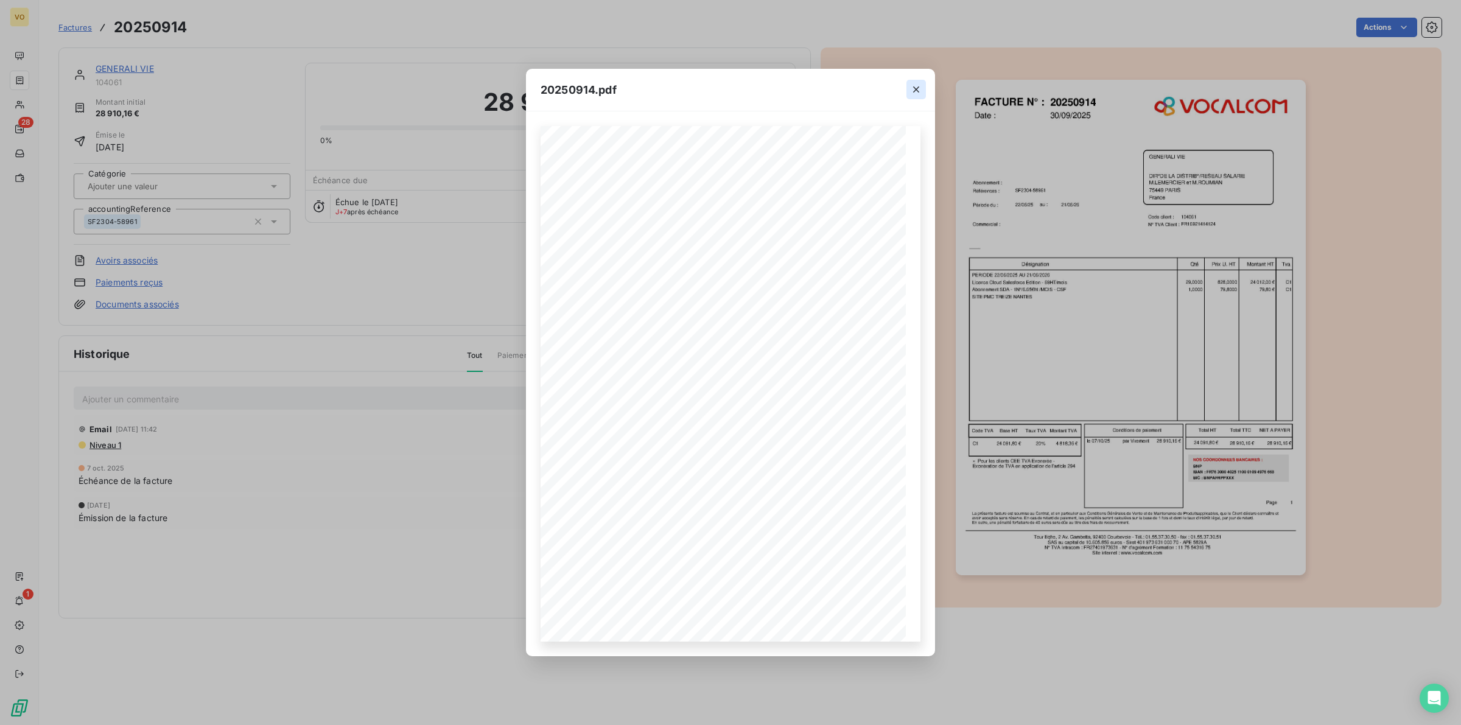
click at [914, 85] on icon "button" at bounding box center [916, 89] width 12 height 12
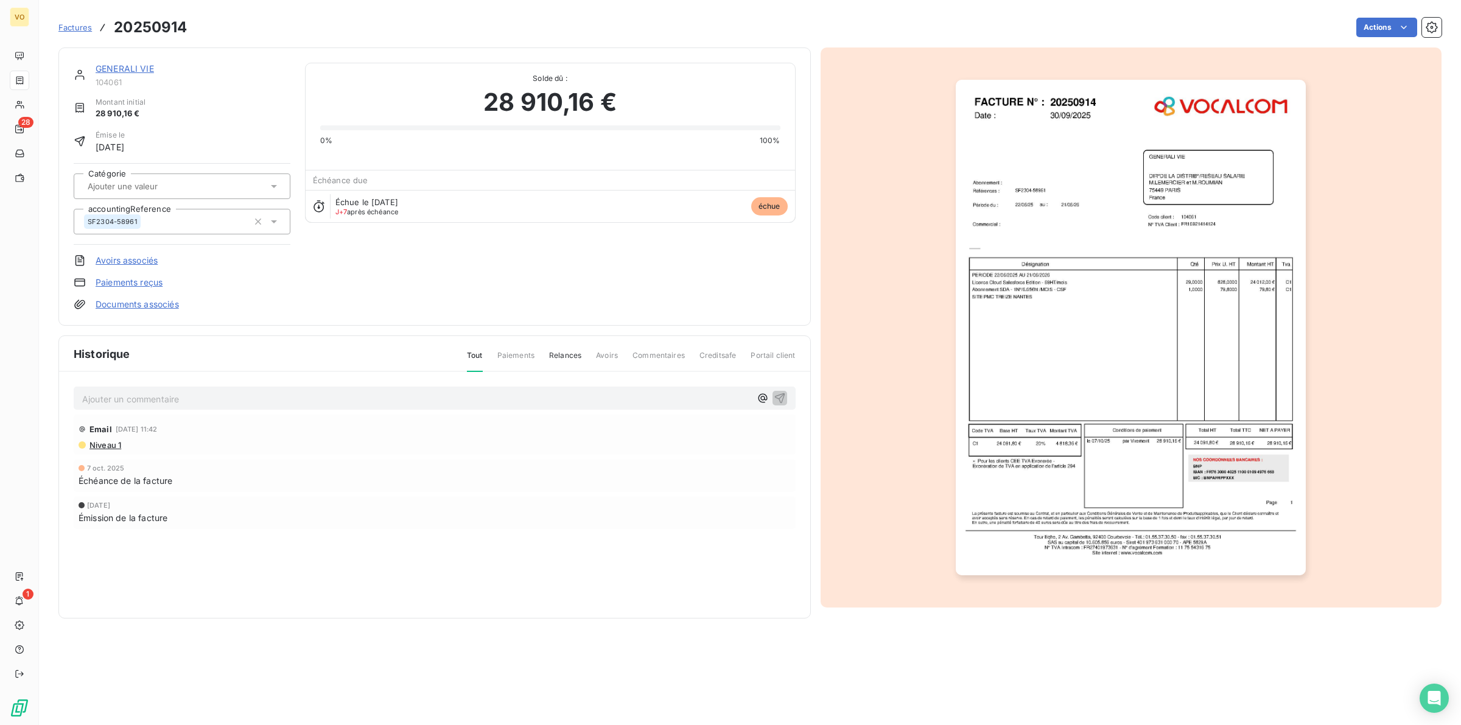
drag, startPoint x: 385, startPoint y: 603, endPoint x: 388, endPoint y: 689, distance: 85.9
click at [385, 451] on div "Historique Tout Paiements Relances Avoirs Commentaires Creditsafe Portail clien…" at bounding box center [434, 477] width 751 height 282
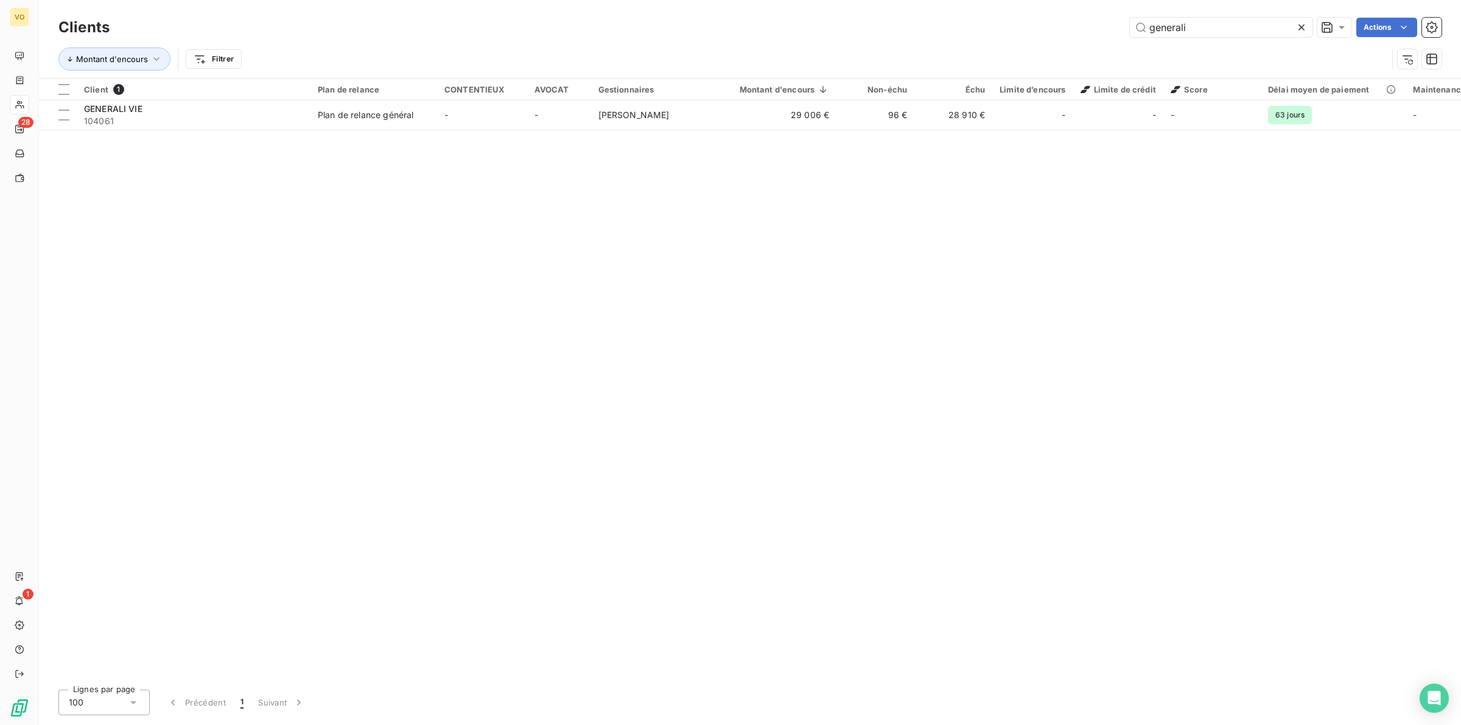
drag, startPoint x: 314, startPoint y: 250, endPoint x: 320, endPoint y: 266, distance: 17.3
click at [317, 256] on div "Client 1 Plan de relance CONTENTIEUX AVOCAT Gestionnaires Montant d'encours Non…" at bounding box center [750, 380] width 1422 height 602
click at [670, 178] on div "Client 1 Plan de relance CONTENTIEUX AVOCAT Gestionnaires Montant d'encours Non…" at bounding box center [750, 380] width 1422 height 602
click at [974, 26] on icon at bounding box center [1302, 27] width 6 height 6
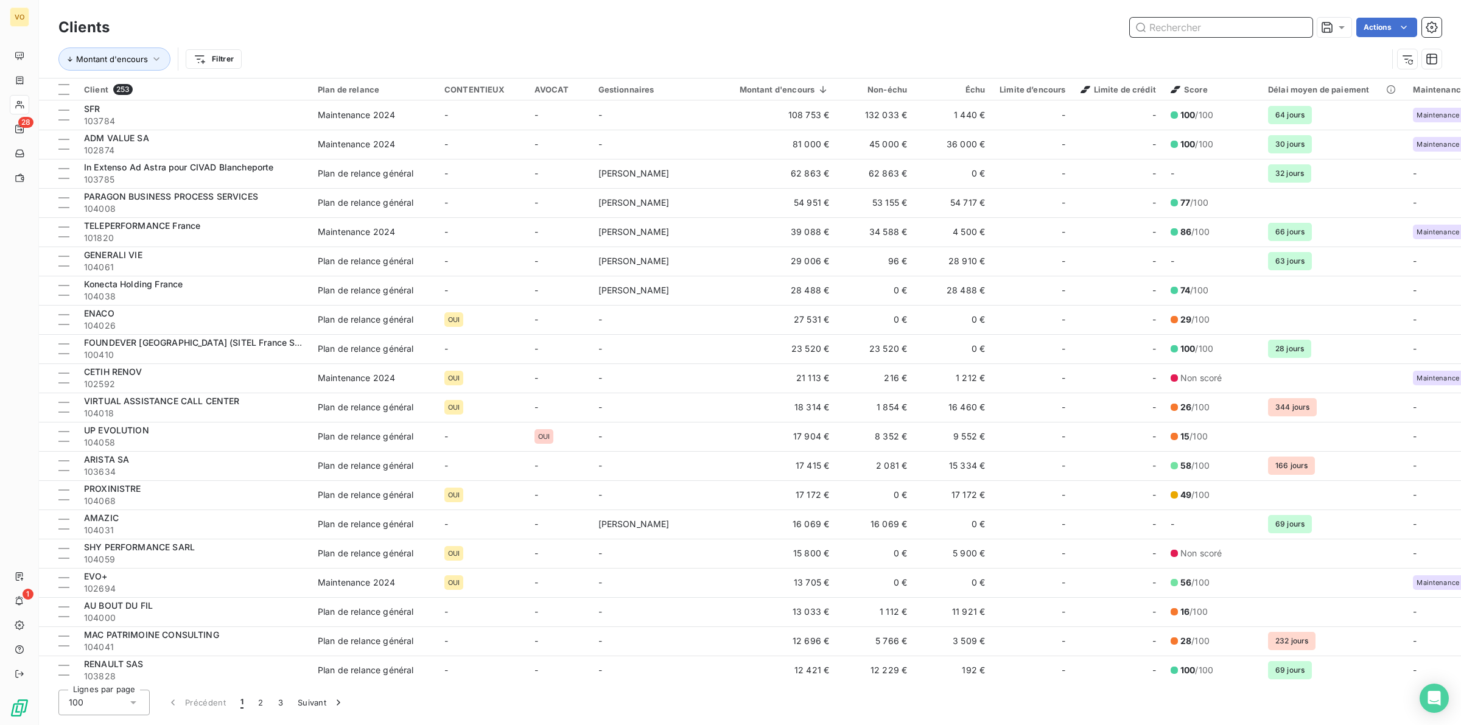
click at [974, 25] on input "text" at bounding box center [1221, 27] width 183 height 19
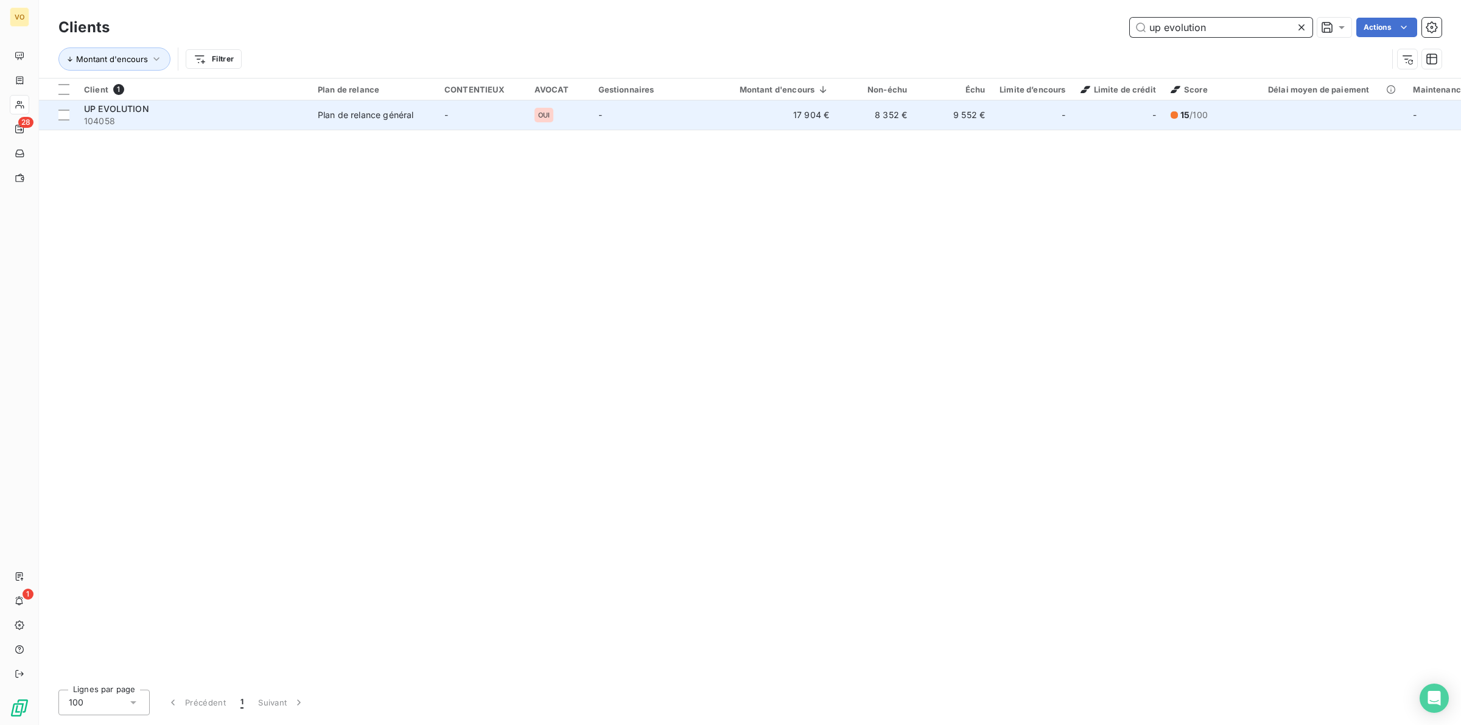
type input "up evolution"
click at [415, 107] on td "Plan de relance général" at bounding box center [373, 114] width 127 height 29
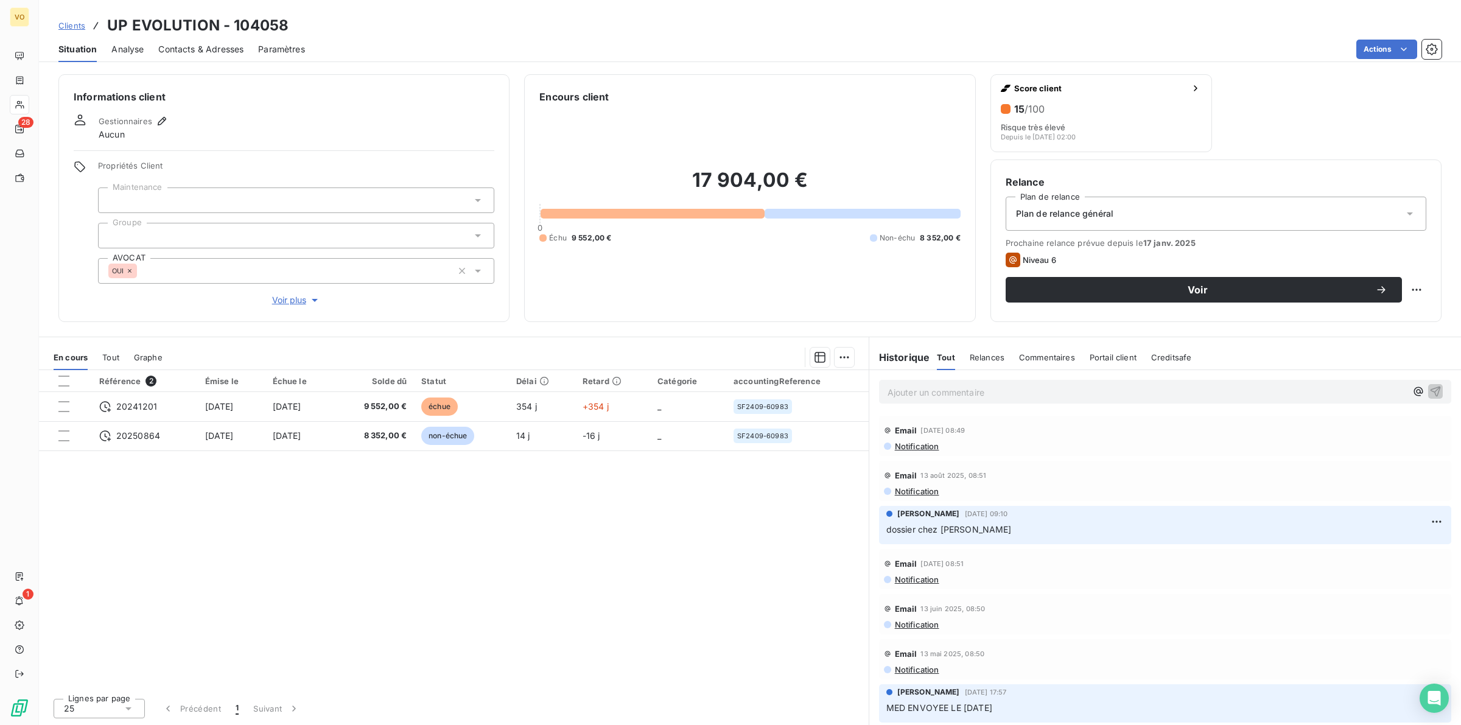
click at [530, 451] on div "Référence 2 Émise le Échue le Solde dû Statut Délai Retard Catégorie accounting…" at bounding box center [454, 529] width 830 height 318
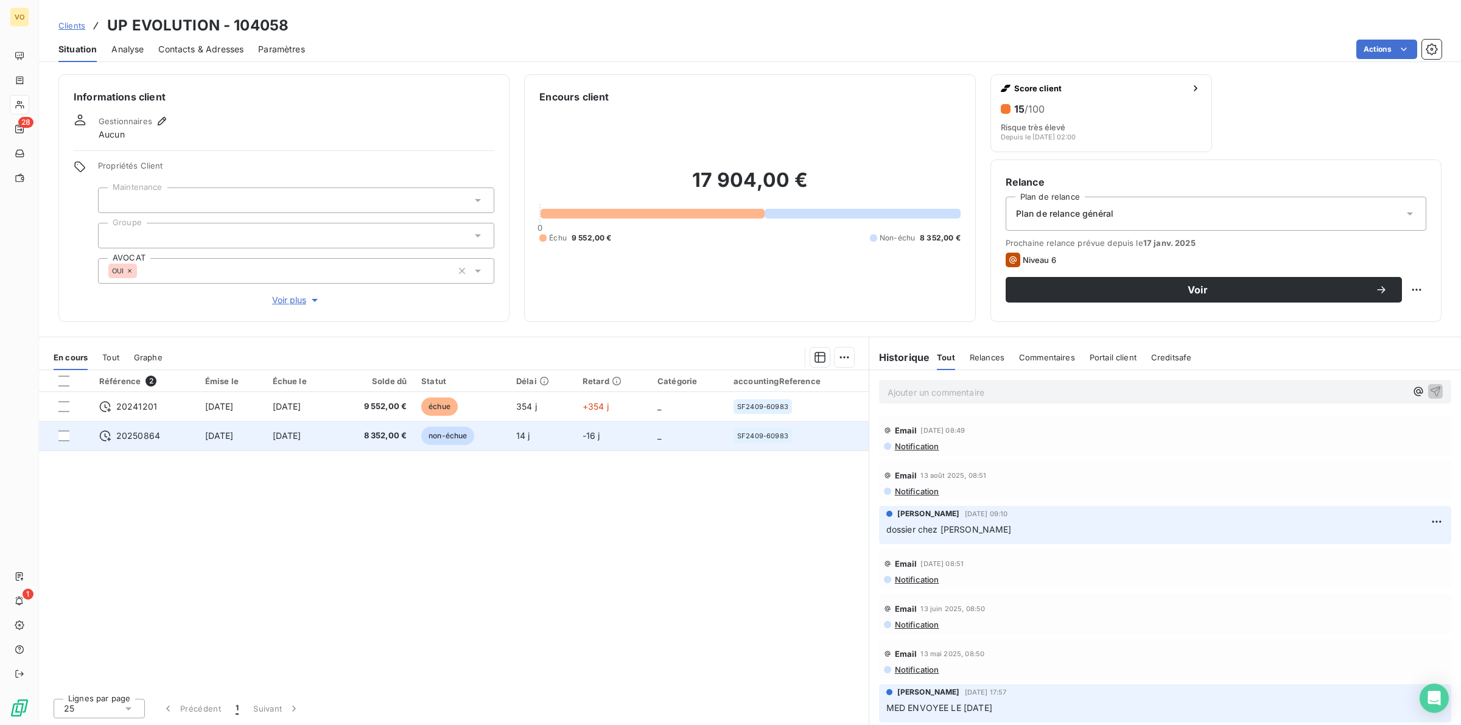
click at [301, 435] on span "[DATE]" at bounding box center [287, 435] width 29 height 10
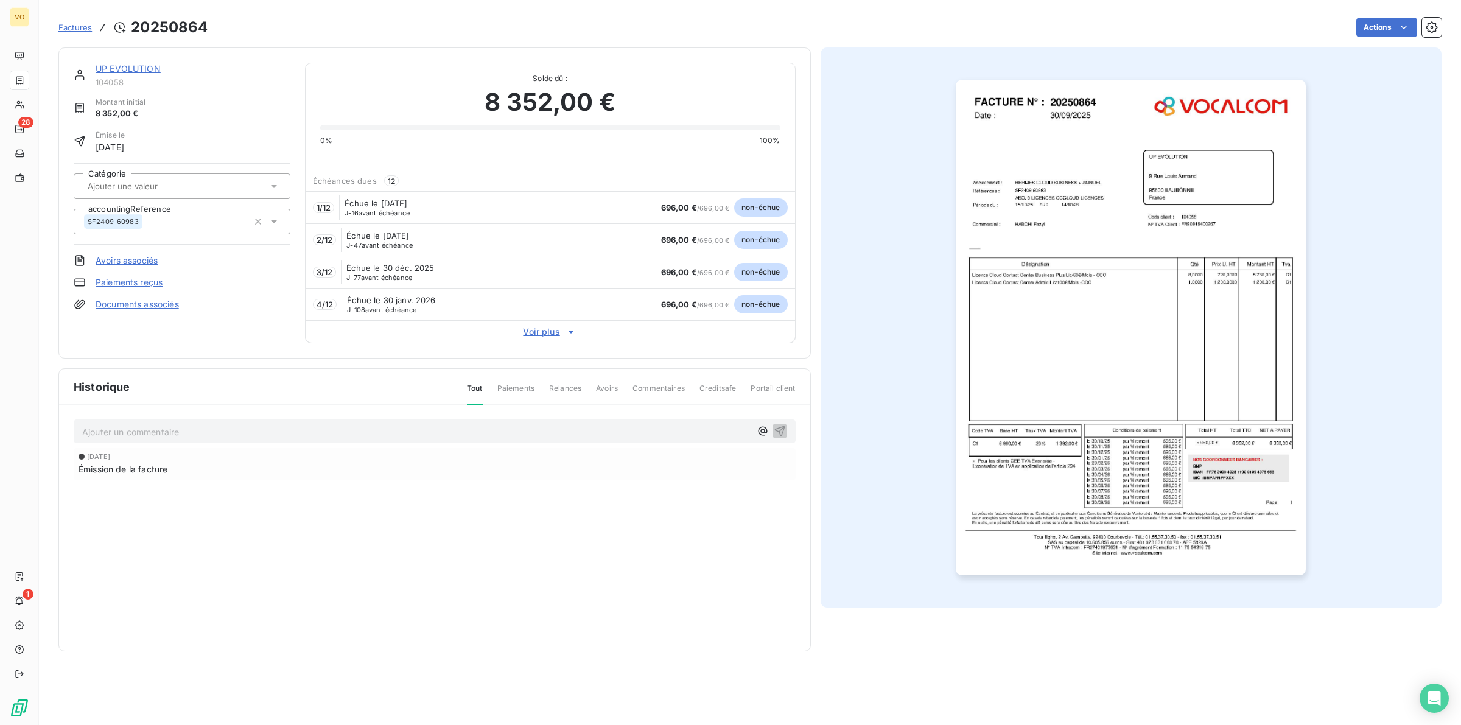
click at [974, 325] on img "button" at bounding box center [1131, 328] width 350 height 496
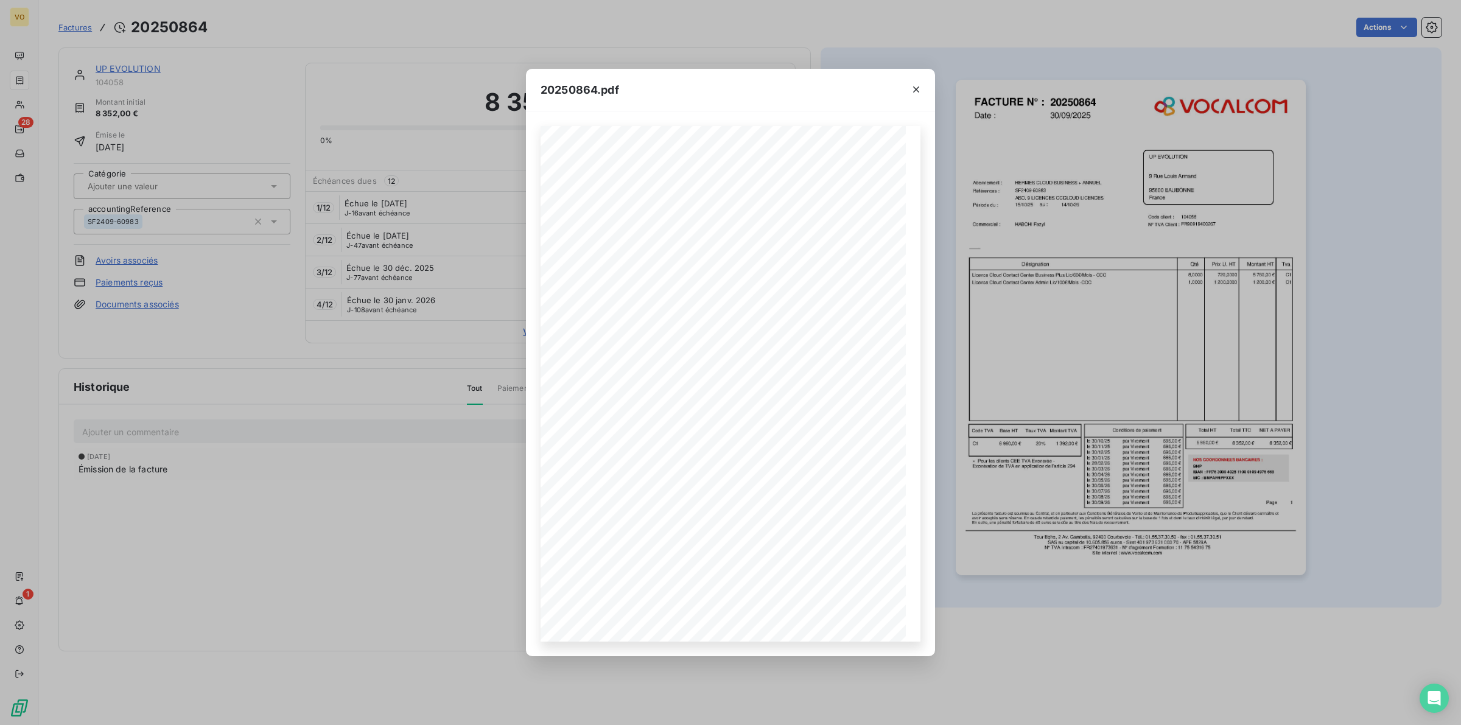
click at [378, 451] on div "20250864.pdf Références : FACTURE N° : UP EVOLUTION [STREET_ADDRESS][GEOGRAPHIC…" at bounding box center [730, 362] width 1461 height 725
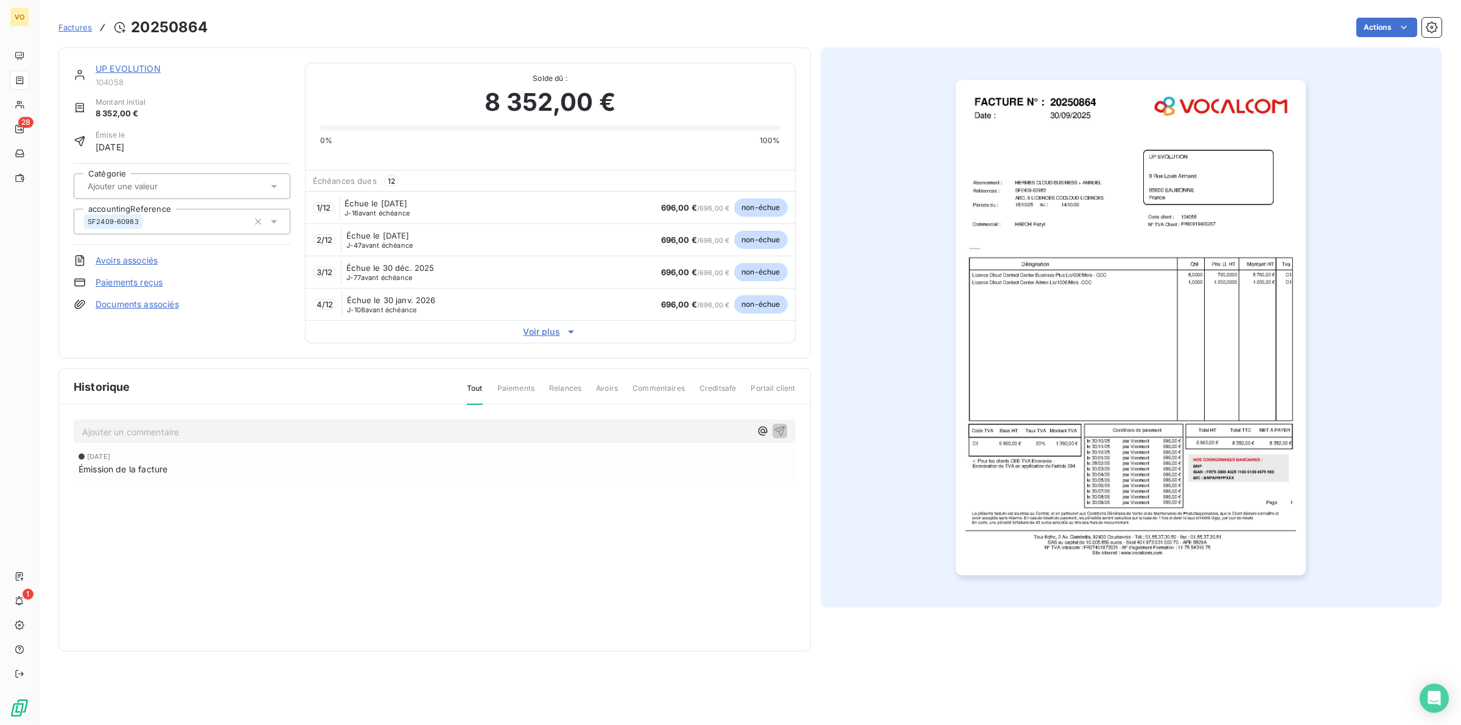
click at [974, 333] on img "button" at bounding box center [1131, 328] width 350 height 496
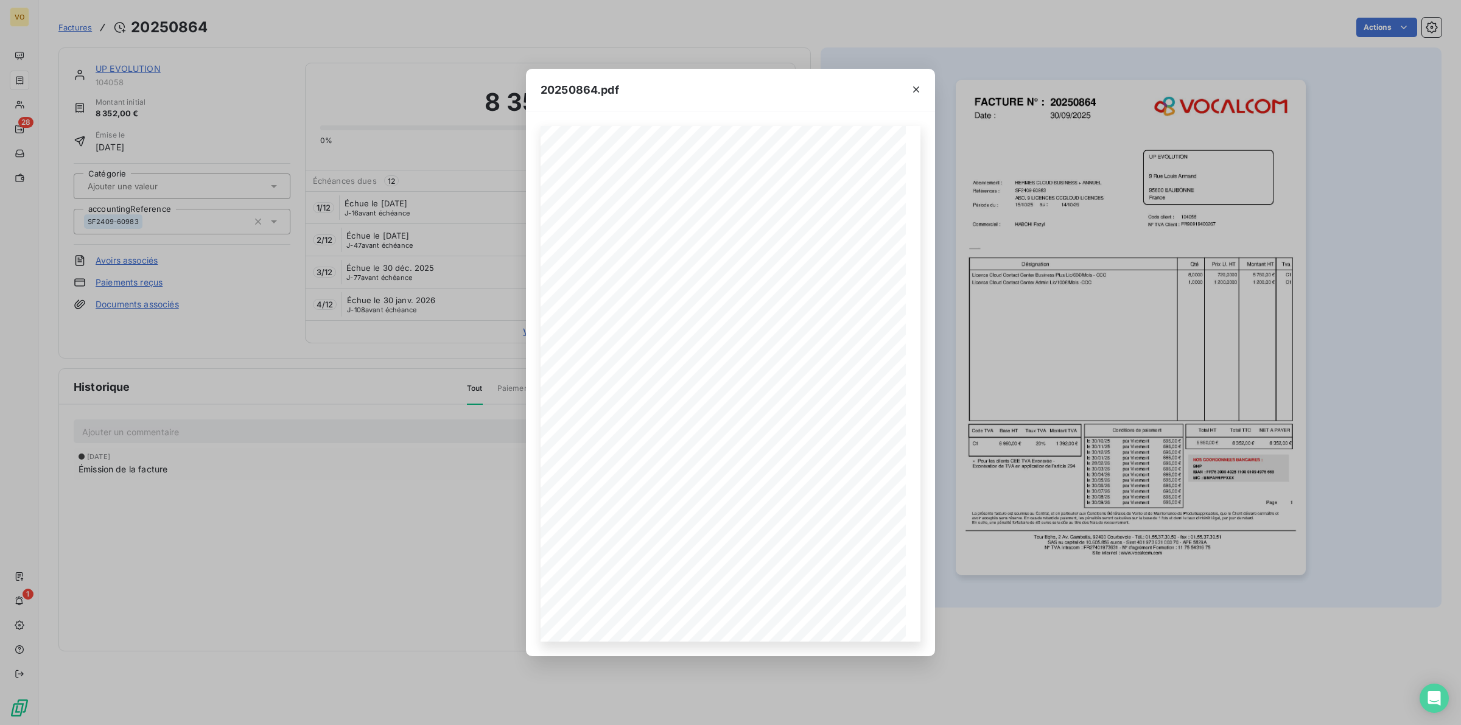
click at [311, 451] on div "20250864.pdf Références : FACTURE N° : UP EVOLUTION [STREET_ADDRESS][GEOGRAPHIC…" at bounding box center [730, 362] width 1461 height 725
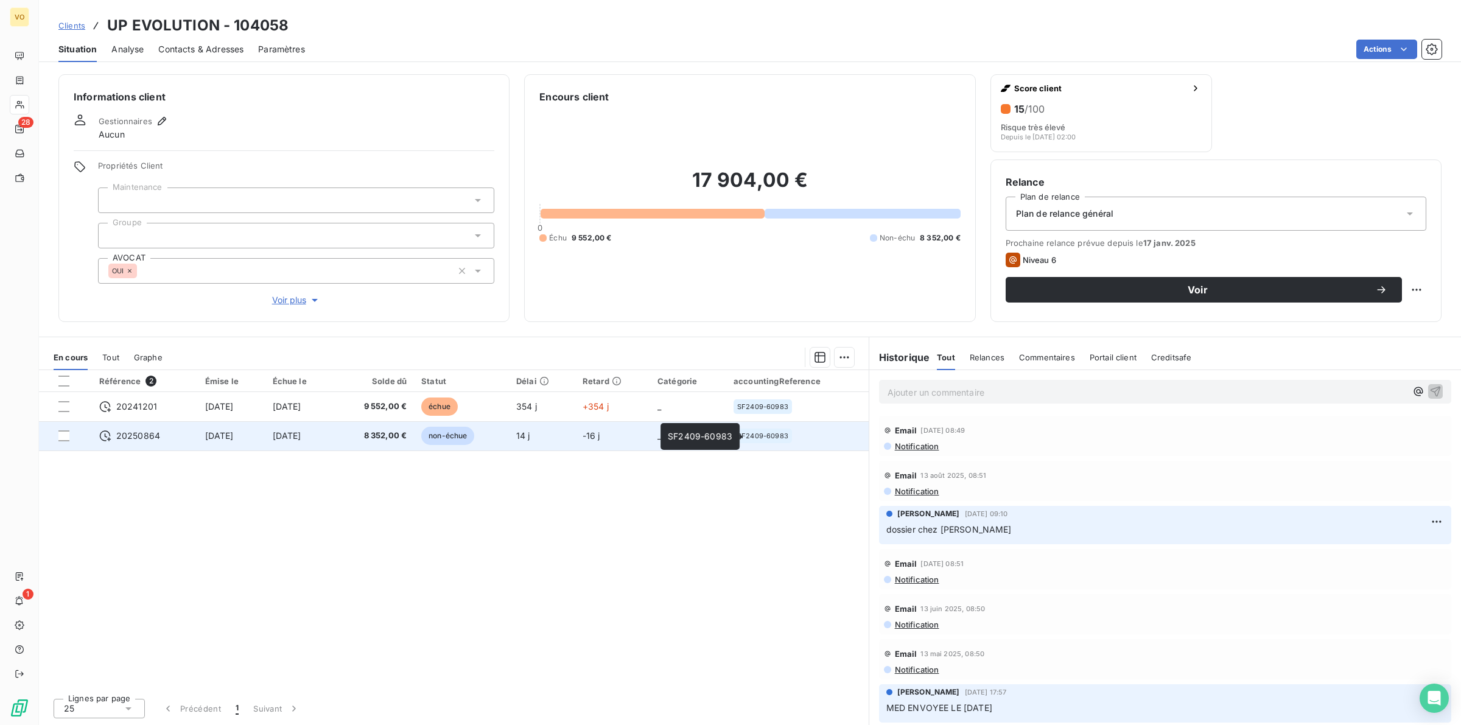
click at [778, 435] on span "SF2409-60983" at bounding box center [762, 435] width 51 height 7
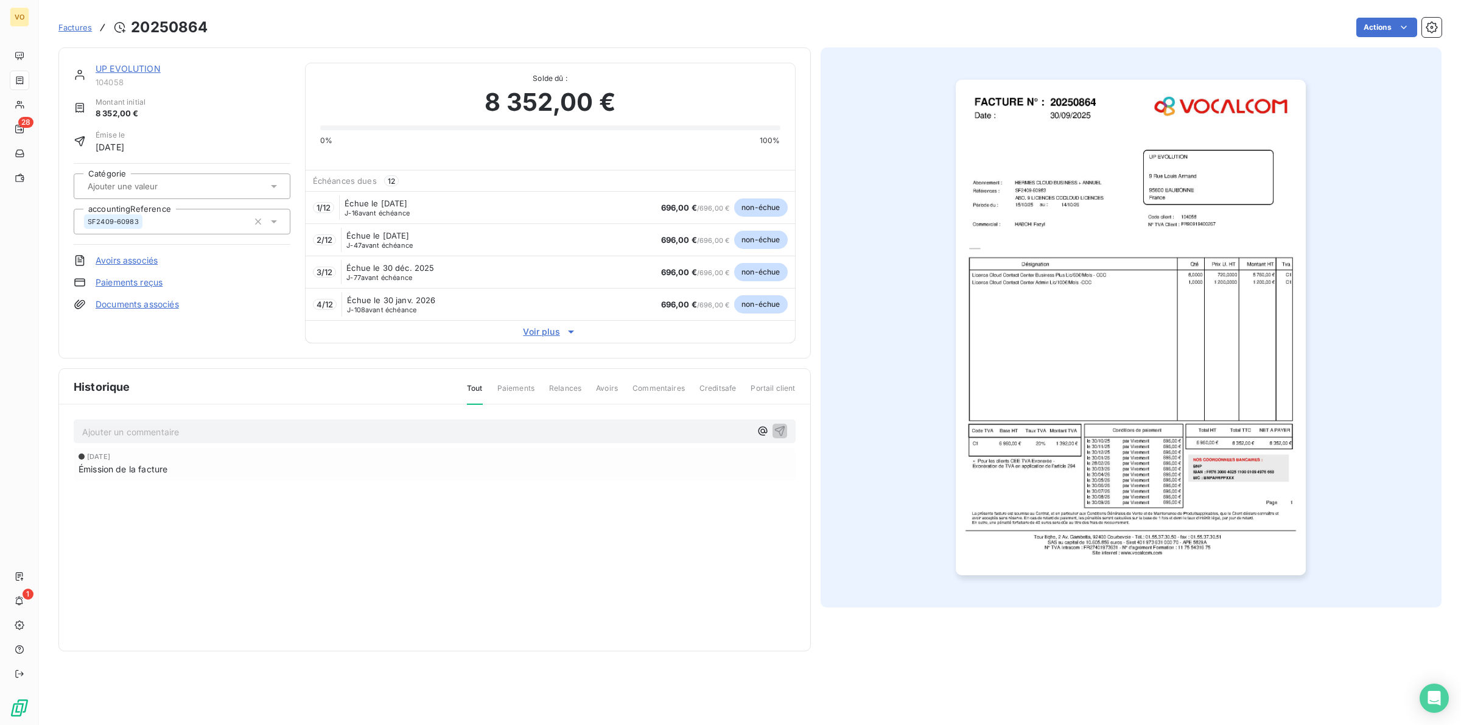
click at [974, 451] on img "button" at bounding box center [1131, 328] width 350 height 496
